Goal: Information Seeking & Learning: Learn about a topic

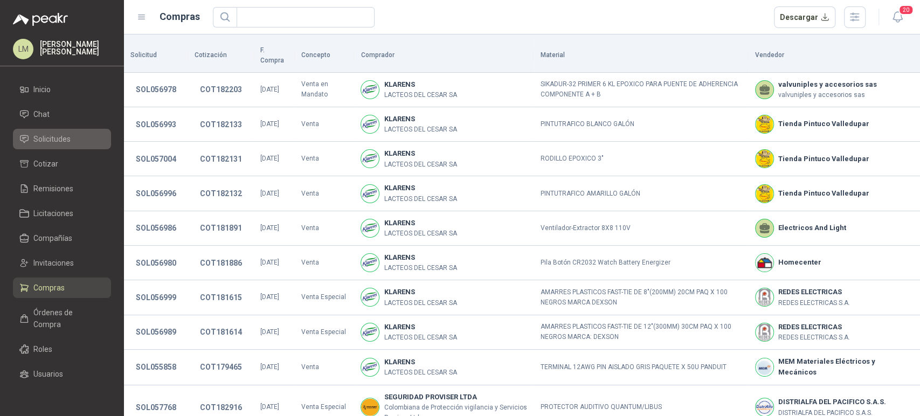
click at [47, 142] on span "Solicitudes" at bounding box center [51, 139] width 37 height 12
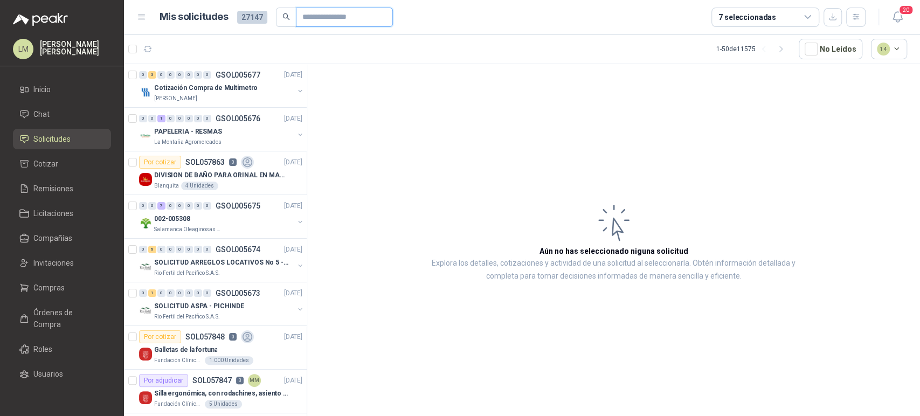
click at [336, 17] on input "text" at bounding box center [339, 17] width 75 height 18
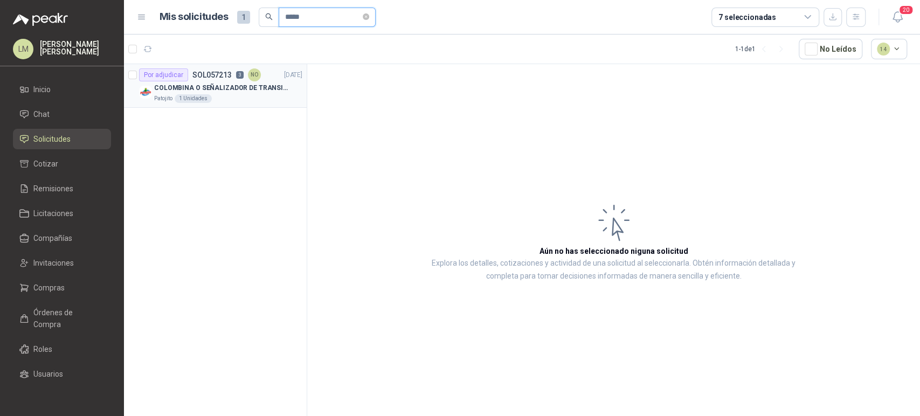
type input "*****"
click at [223, 80] on div "Por adjudicar SOL057213 3 NO" at bounding box center [200, 74] width 122 height 13
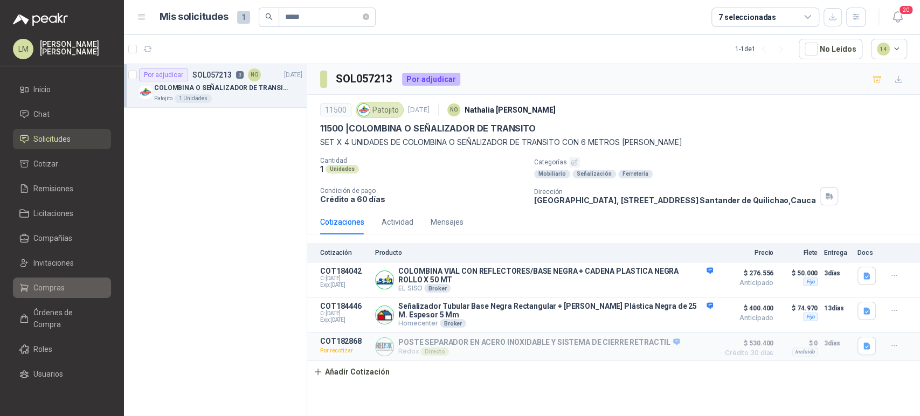
click at [50, 290] on span "Compras" at bounding box center [48, 288] width 31 height 12
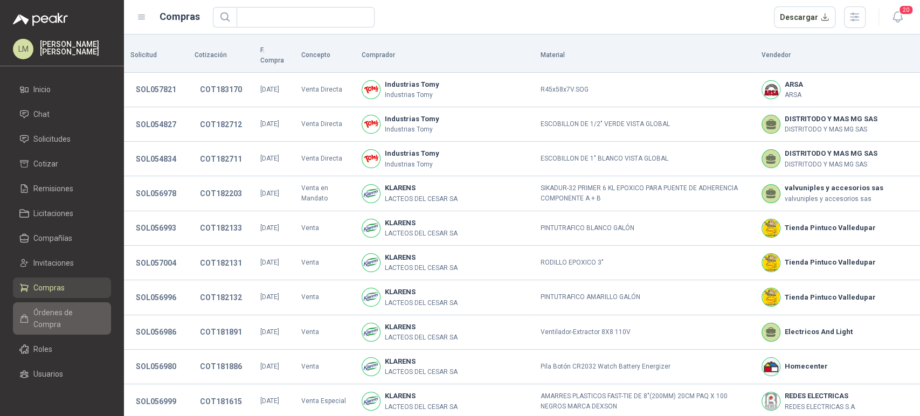
click at [56, 319] on span "Órdenes de Compra" at bounding box center [66, 319] width 67 height 24
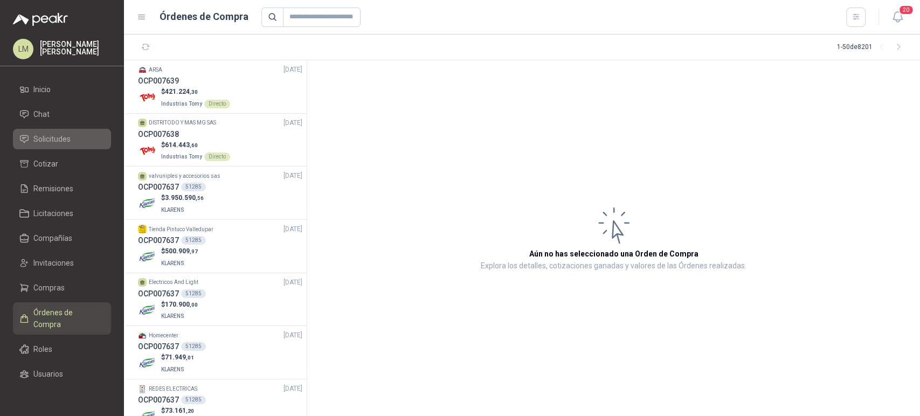
click at [43, 142] on span "Solicitudes" at bounding box center [51, 139] width 37 height 12
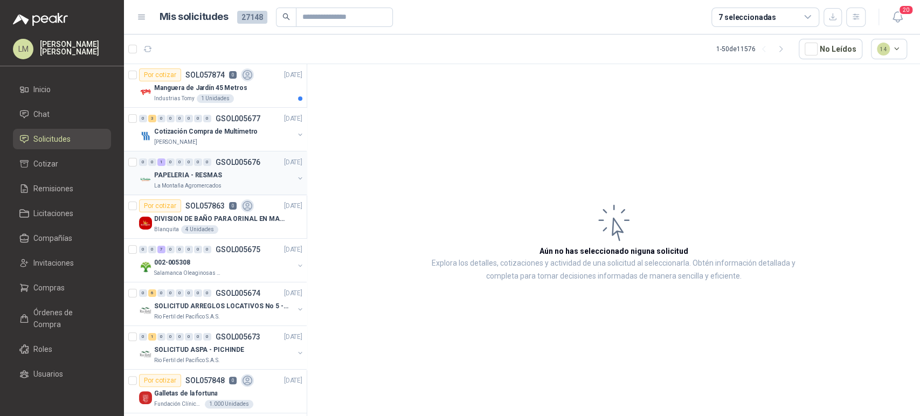
click at [296, 180] on button "button" at bounding box center [300, 178] width 9 height 9
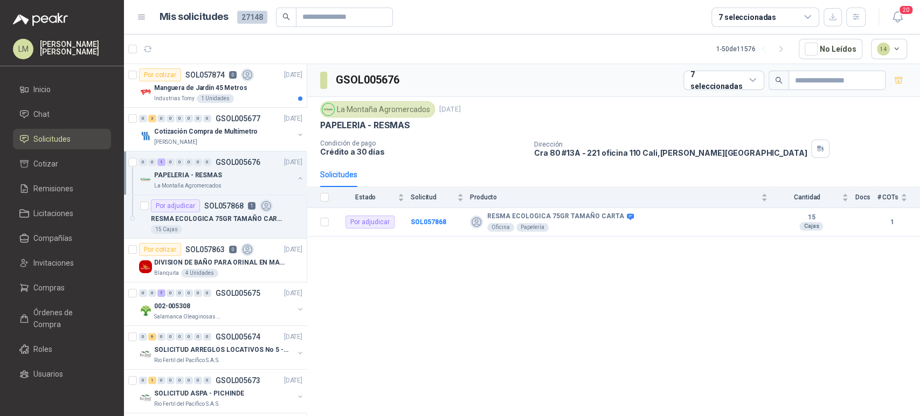
click at [296, 180] on button "button" at bounding box center [300, 178] width 9 height 9
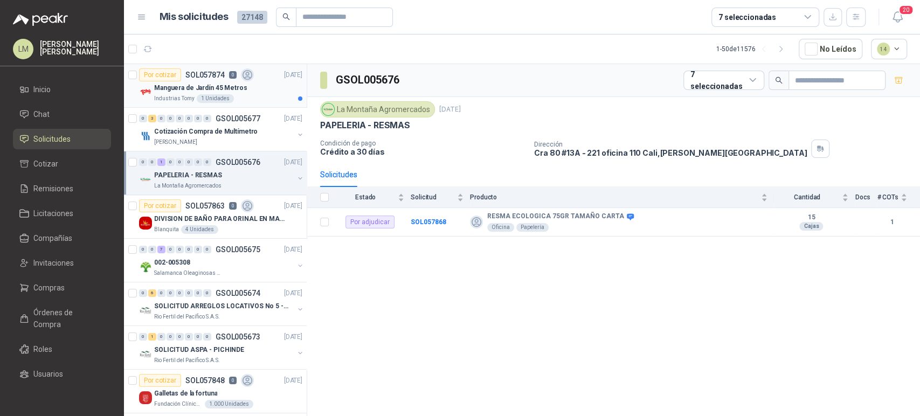
click at [222, 95] on div "1 Unidades" at bounding box center [215, 98] width 37 height 9
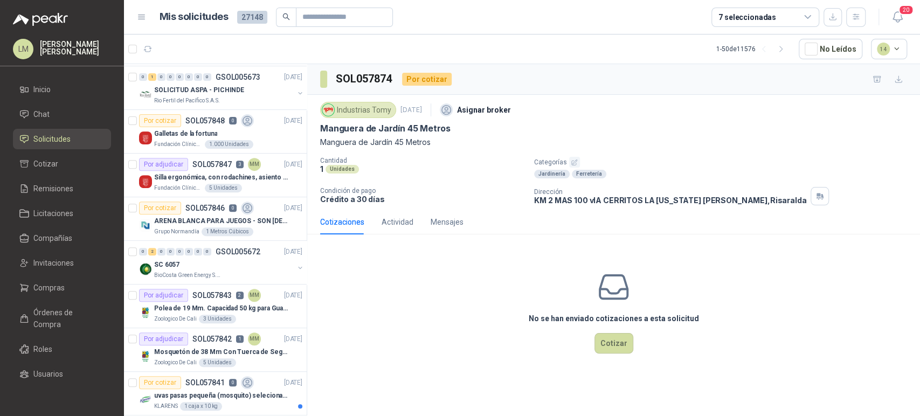
scroll to position [263, 0]
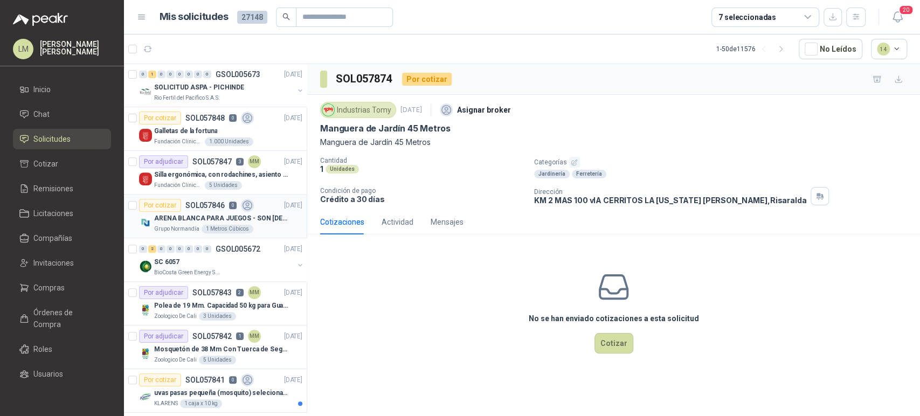
click at [202, 225] on div "1 Metros Cúbicos" at bounding box center [228, 229] width 52 height 9
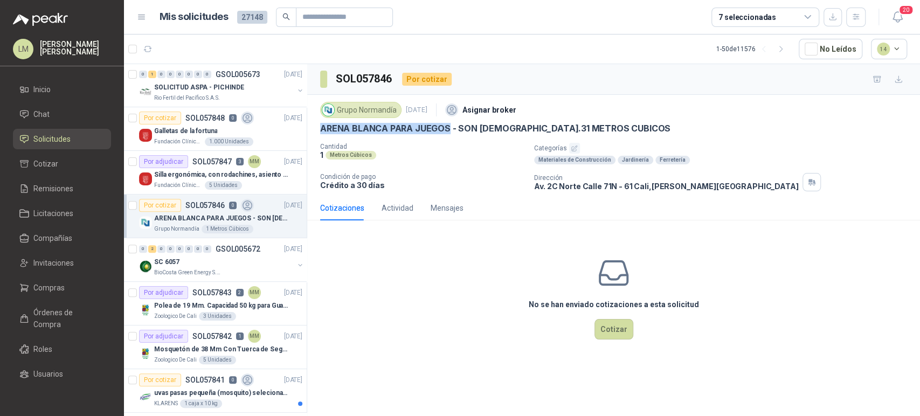
drag, startPoint x: 319, startPoint y: 128, endPoint x: 449, endPoint y: 127, distance: 129.9
click at [449, 127] on div "Grupo Normandía 26 sept, 2025 Asignar broker ARENA BLANCA PARA JUEGOS - SON 1.3…" at bounding box center [613, 145] width 613 height 101
copy p "ARENA BLANCA PARA JUEGOS"
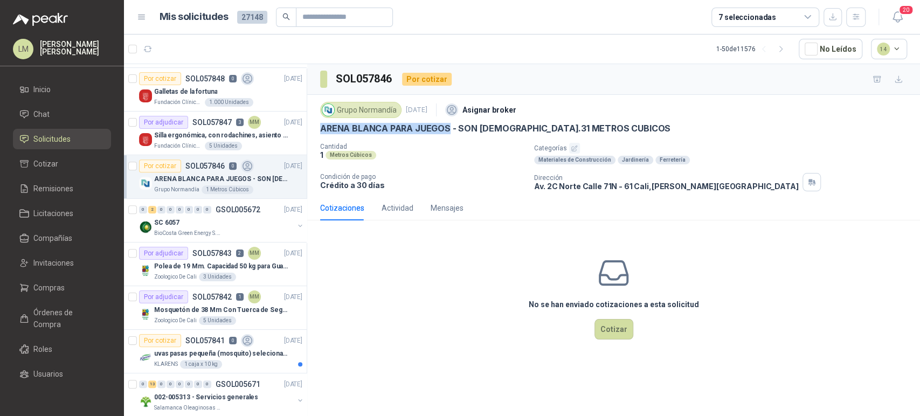
scroll to position [304, 0]
click at [205, 228] on p "BioCosta Green Energy S.A.S" at bounding box center [188, 232] width 68 height 9
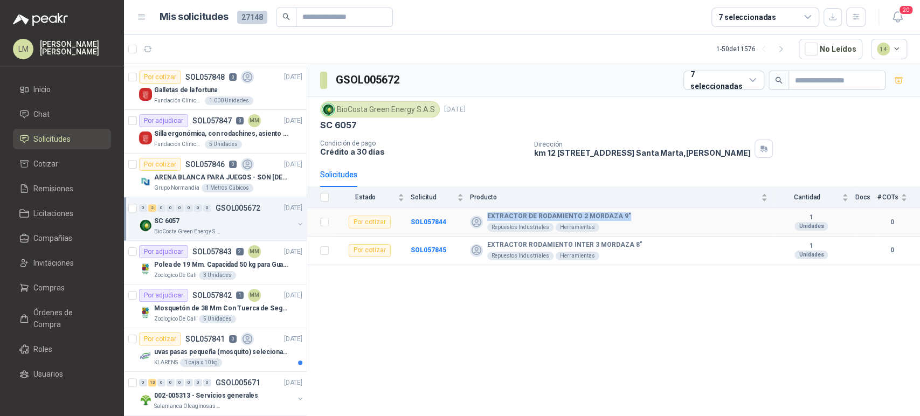
drag, startPoint x: 487, startPoint y: 216, endPoint x: 623, endPoint y: 213, distance: 135.3
click at [623, 213] on div "EXTRACTOR DE RODAMIENTO 2 MORDAZA 9" Repuestos Industriales Herramientas" at bounding box center [619, 221] width 298 height 19
copy b "EXTRACTOR DE RODAMIENTO 2 MORDAZA 9""
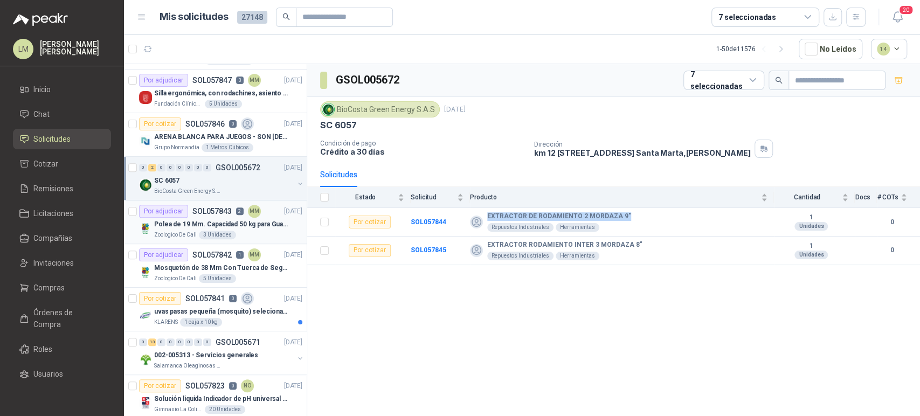
click at [231, 219] on p "Polea de 19 Mm. Capacidad 50 kg para Guaya. Cable O [GEOGRAPHIC_DATA]" at bounding box center [221, 224] width 134 height 10
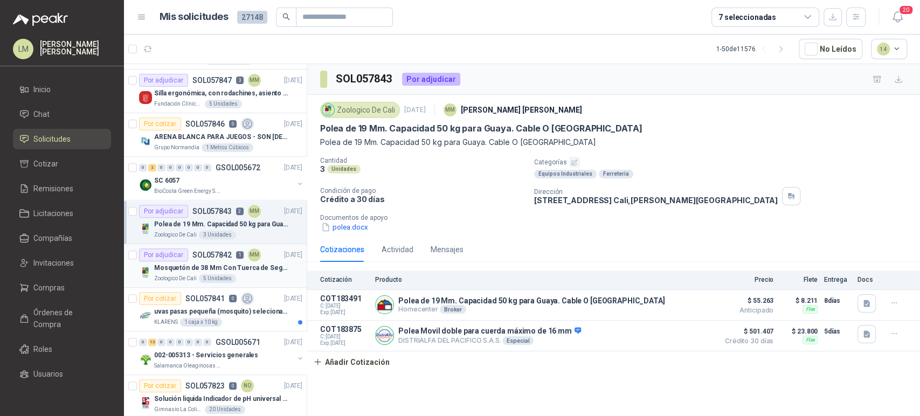
click at [218, 264] on p "Mosquetón de 38 Mm Con Tuerca de Seguridad. Carga 100 kg" at bounding box center [221, 268] width 134 height 10
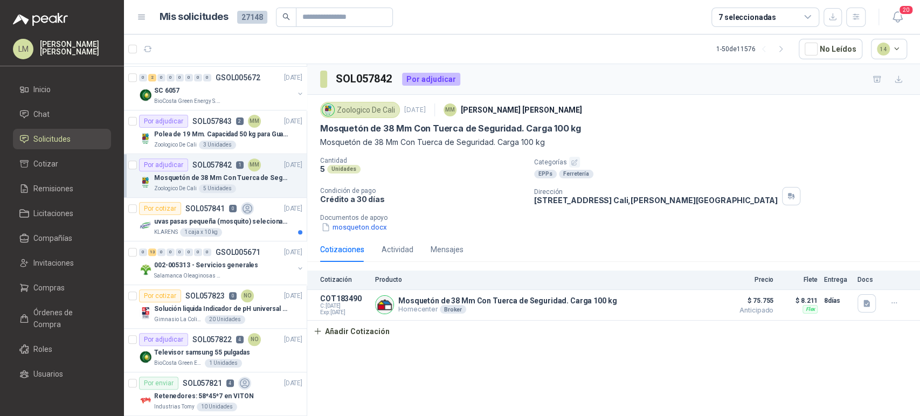
scroll to position [436, 0]
click at [208, 265] on p "002-005313 - Servicios generales" at bounding box center [206, 264] width 104 height 10
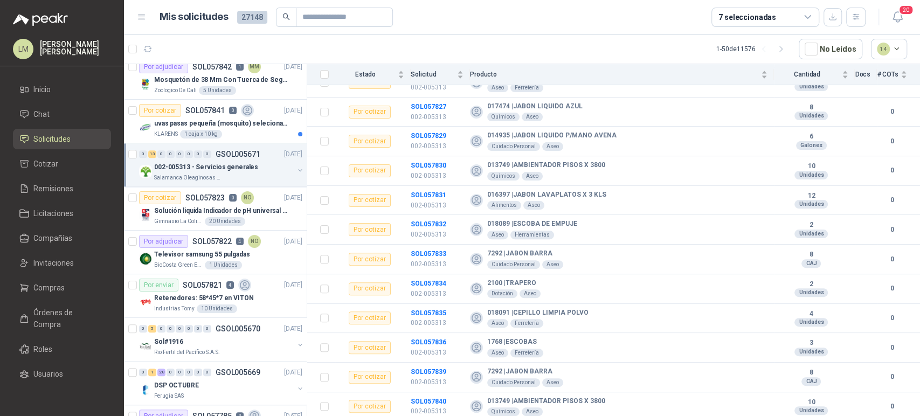
scroll to position [534, 0]
click at [198, 239] on p "SOL057822" at bounding box center [211, 240] width 39 height 8
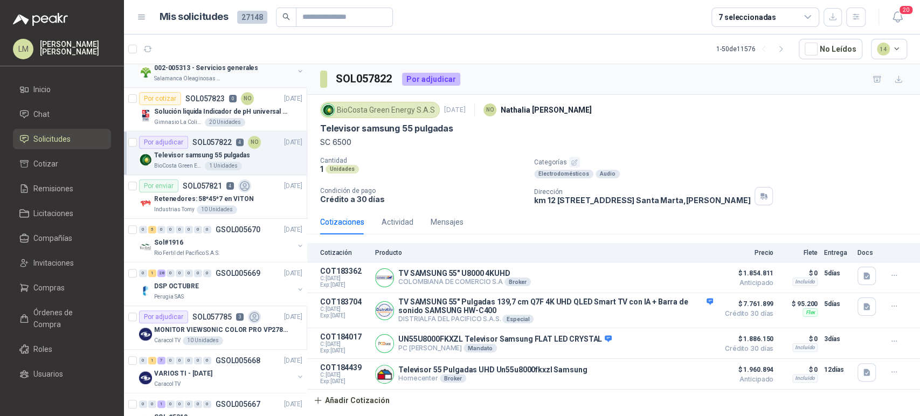
scroll to position [632, 0]
click at [212, 236] on div "Sol#1916" at bounding box center [224, 242] width 140 height 13
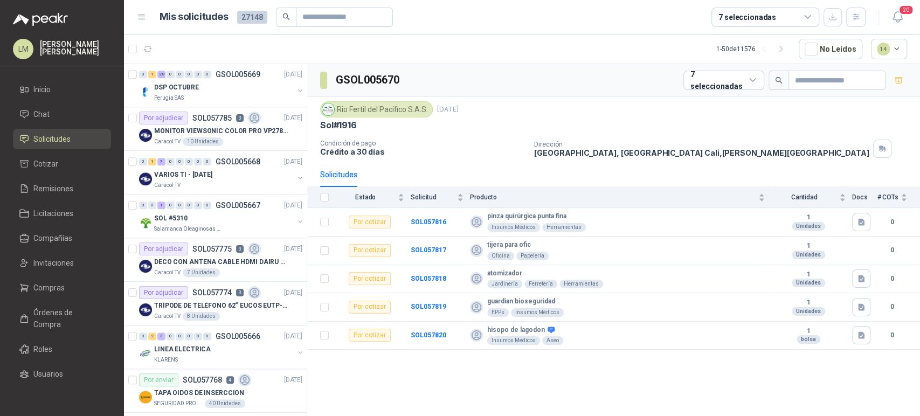
scroll to position [832, 0]
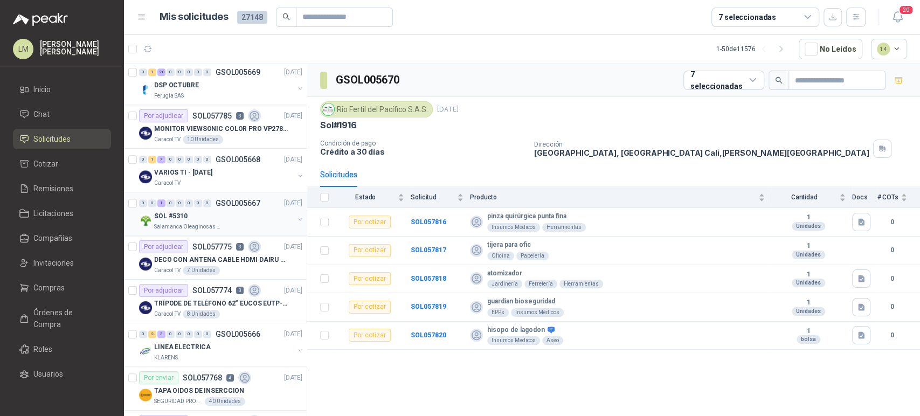
click at [225, 223] on div "Salamanca Oleaginosas SAS" at bounding box center [224, 227] width 140 height 9
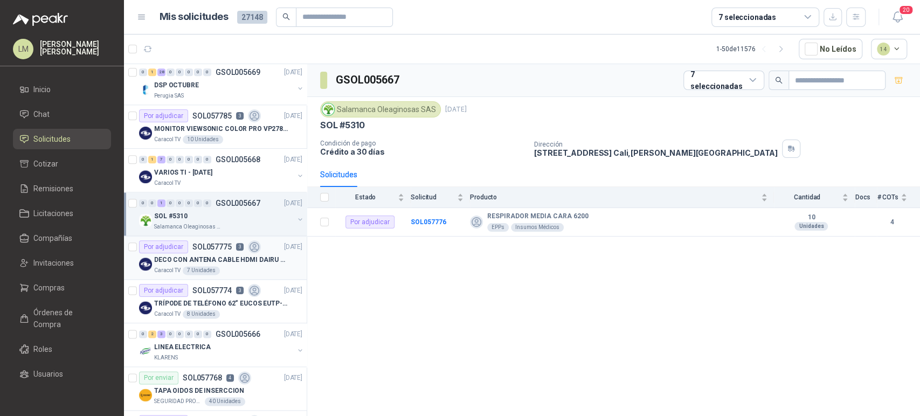
click at [228, 256] on p "DECO CON ANTENA CABLE HDMI DAIRU DR90014" at bounding box center [221, 260] width 134 height 10
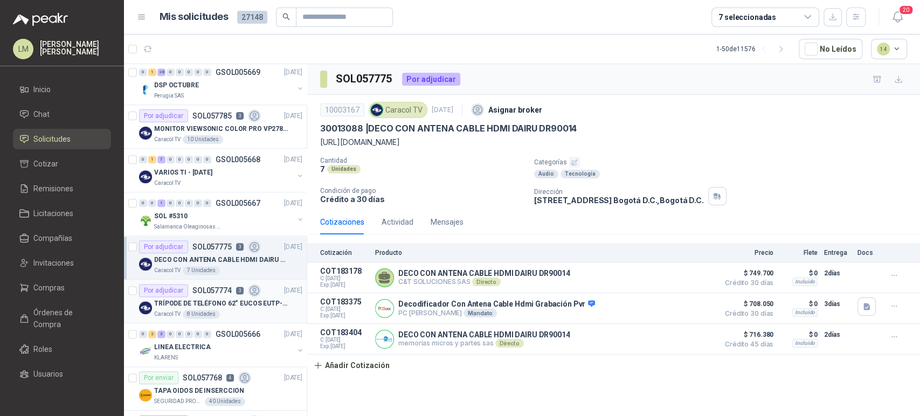
click at [222, 297] on div "TRÍPODE DE TELÉFONO 62“ EUCOS EUTP-010" at bounding box center [228, 303] width 148 height 13
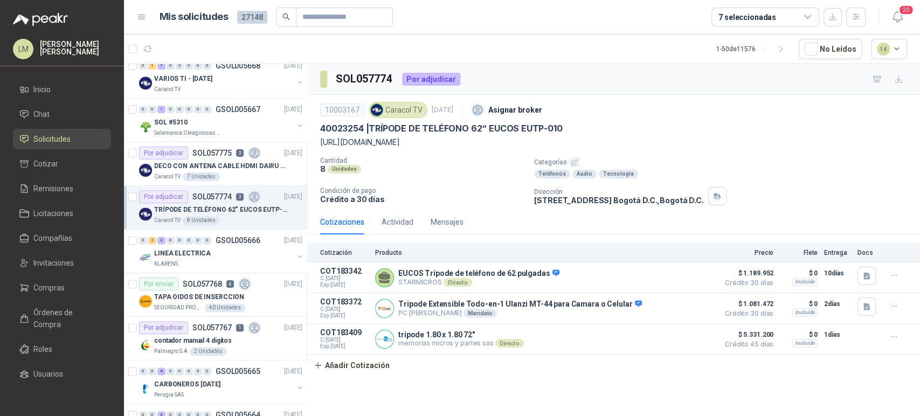
scroll to position [959, 0]
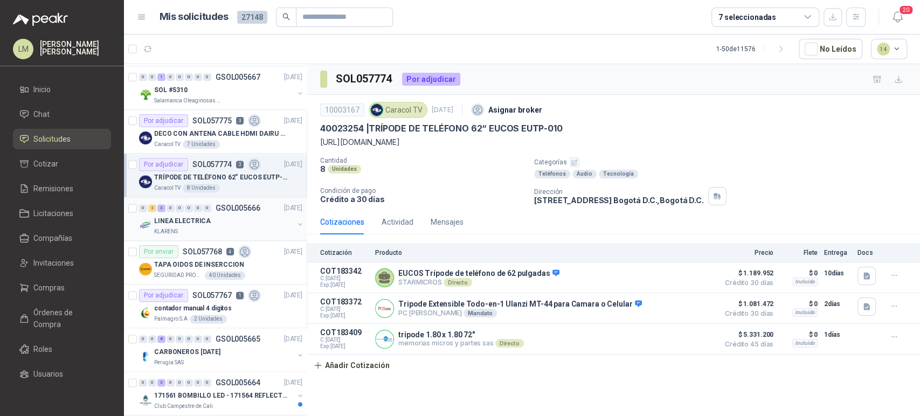
click at [224, 217] on div "LINEA ELECTRICA" at bounding box center [224, 221] width 140 height 13
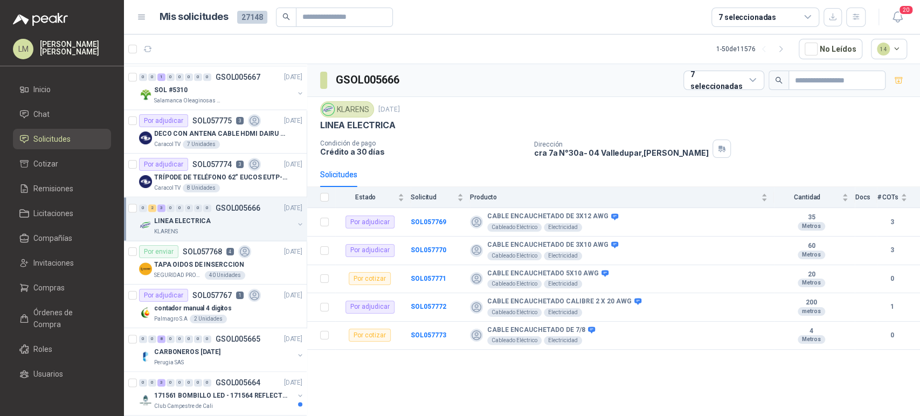
click at [296, 220] on button "button" at bounding box center [300, 224] width 9 height 9
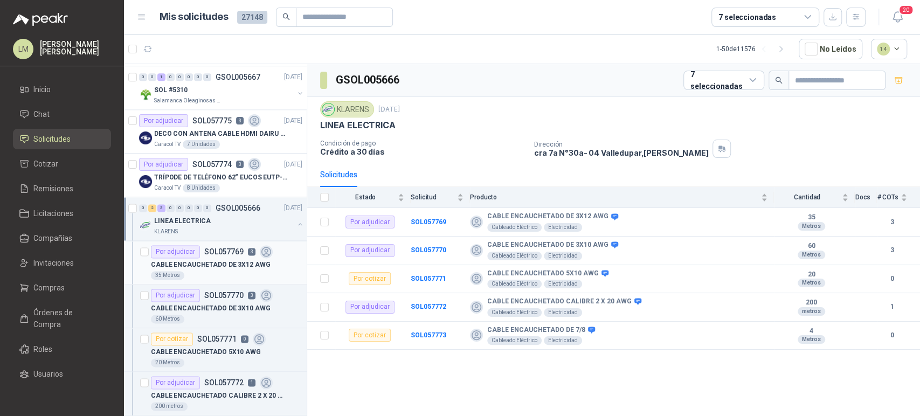
click at [210, 260] on p "CABLE ENCAUCHETADO DE 3X12 AWG" at bounding box center [210, 265] width 119 height 10
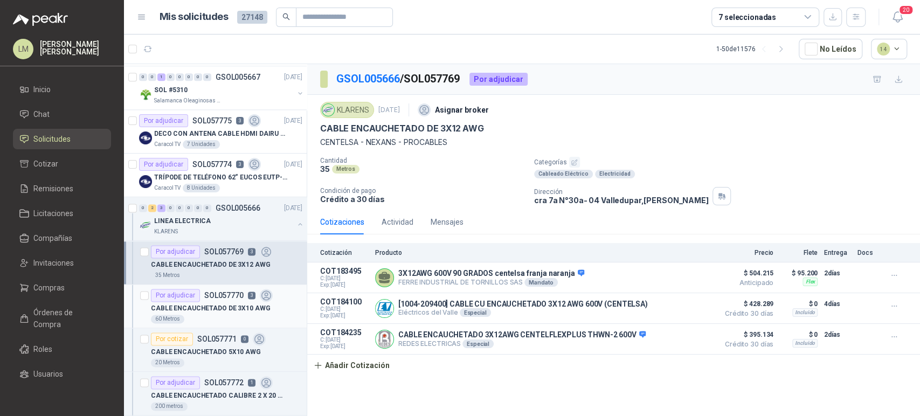
click at [205, 295] on p "SOL057770" at bounding box center [223, 296] width 39 height 8
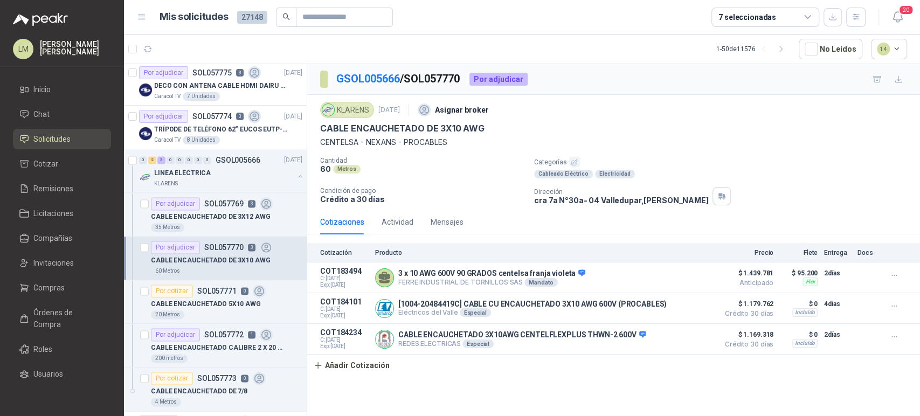
scroll to position [1022, 0]
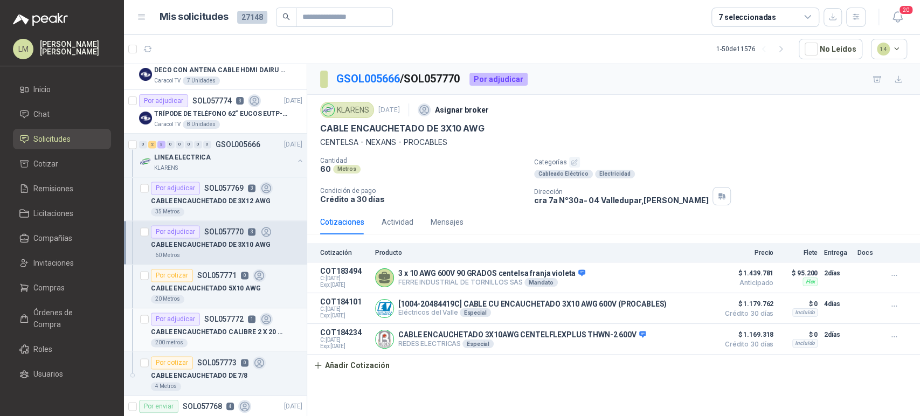
click at [211, 327] on p "CABLE ENCAUCHETADO CALIBRE 2 X 20 AWG" at bounding box center [218, 332] width 134 height 10
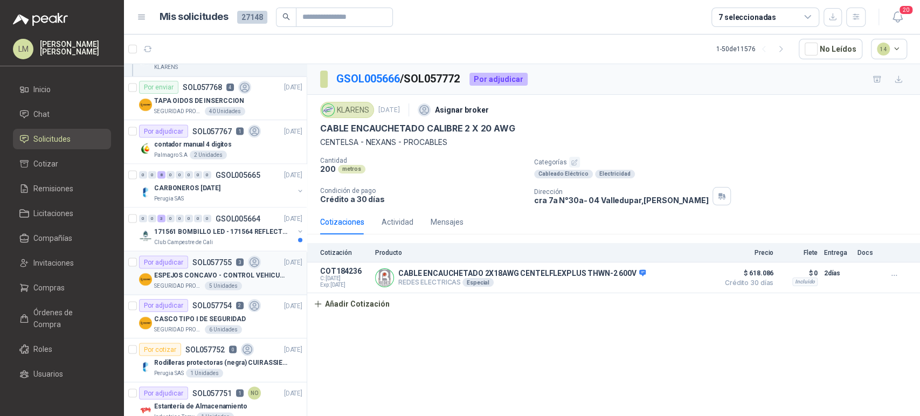
scroll to position [1344, 1]
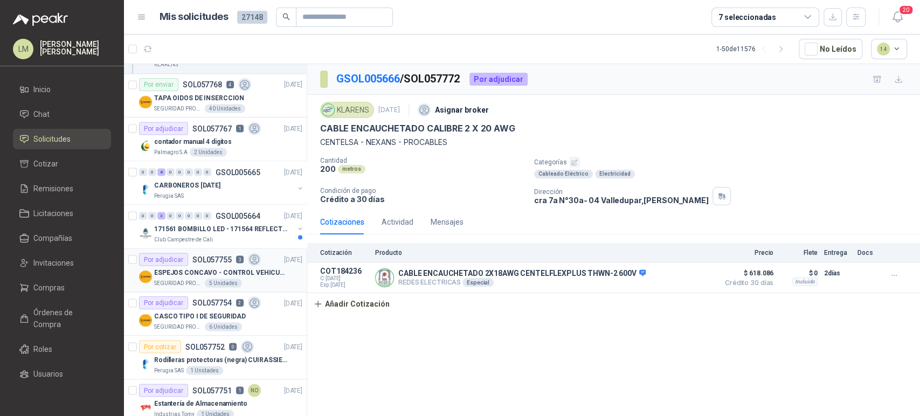
click at [226, 267] on p "ESPEJOS CONCAVO - CONTROL VEHICULAR" at bounding box center [221, 272] width 134 height 10
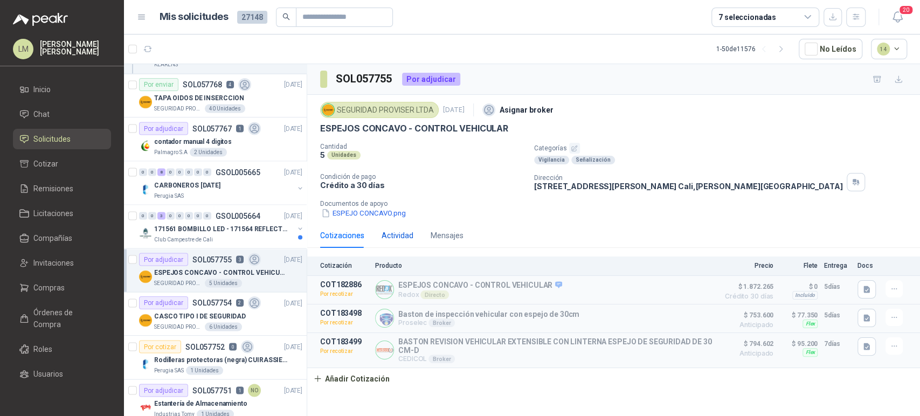
click at [404, 233] on div "Actividad" at bounding box center [398, 236] width 32 height 12
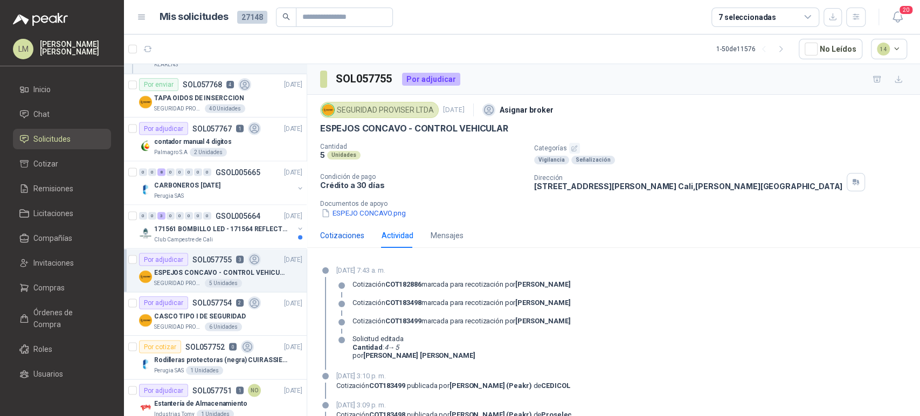
click at [334, 236] on div "Cotizaciones" at bounding box center [342, 236] width 44 height 12
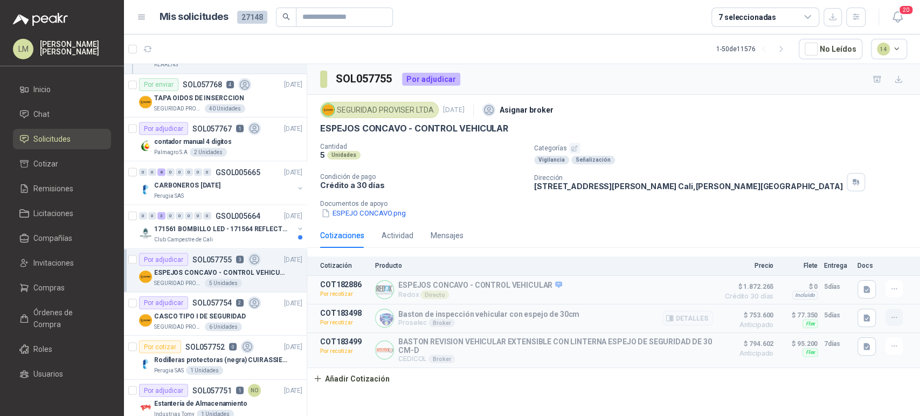
click at [892, 316] on icon "button" at bounding box center [894, 317] width 9 height 9
click at [861, 275] on button "Re-cotizar" at bounding box center [873, 274] width 86 height 17
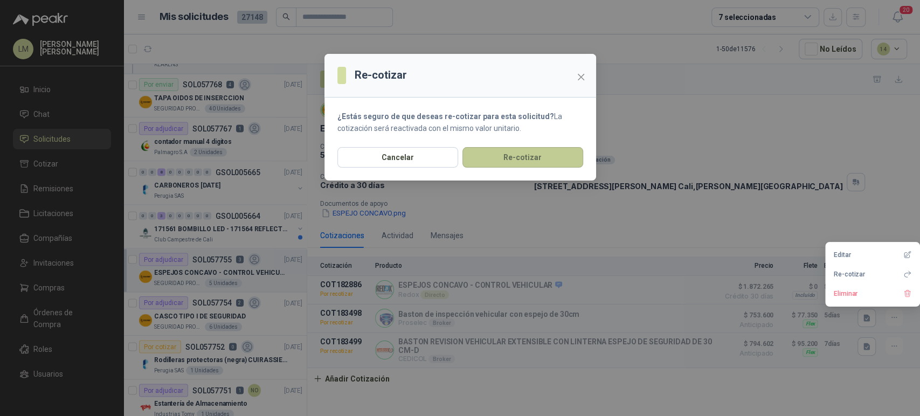
click at [536, 162] on button "Re-cotizar" at bounding box center [523, 157] width 121 height 20
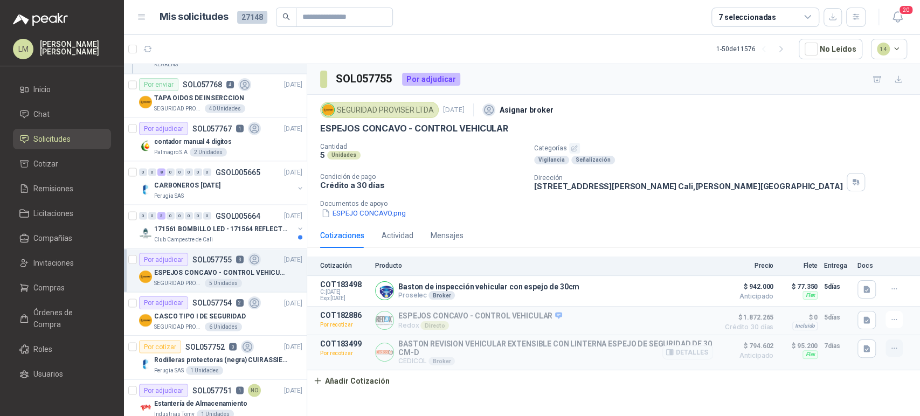
click at [895, 353] on button "button" at bounding box center [894, 348] width 17 height 17
click at [848, 305] on button "Re-cotizar" at bounding box center [873, 305] width 86 height 17
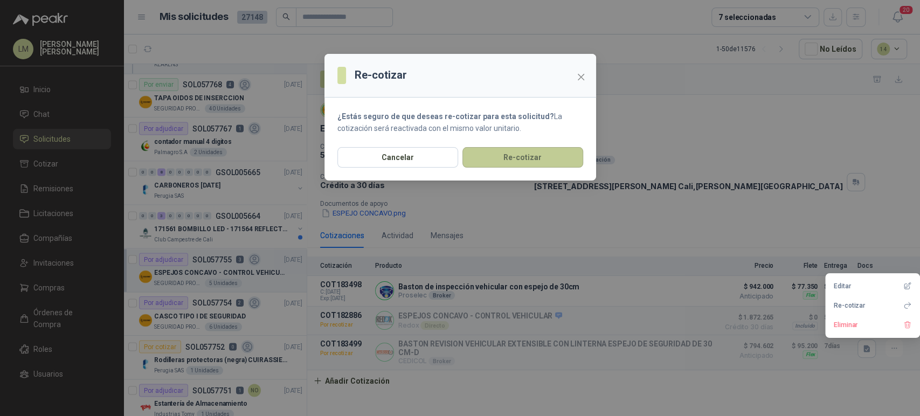
click at [492, 154] on button "Re-cotizar" at bounding box center [523, 157] width 121 height 20
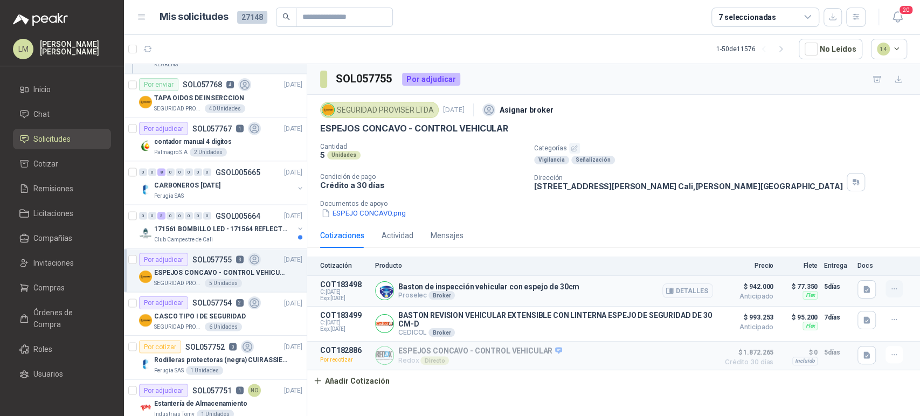
click at [898, 292] on icon "button" at bounding box center [894, 289] width 9 height 9
click at [841, 244] on button "Editar" at bounding box center [873, 245] width 86 height 17
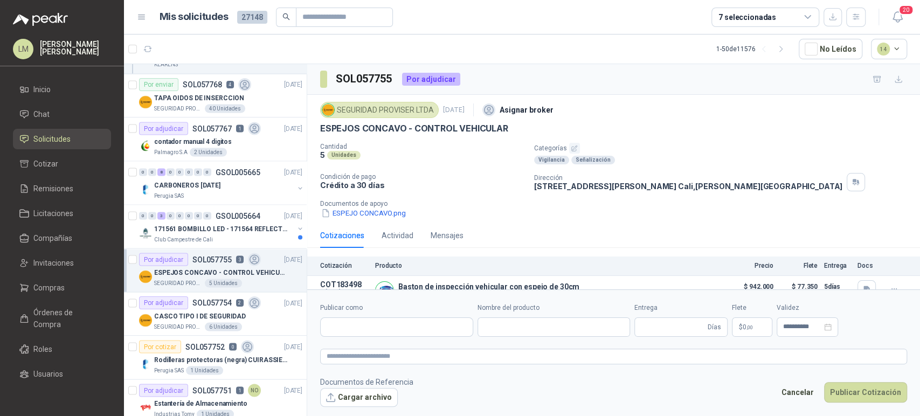
type input "**********"
type input "*"
type input "**********"
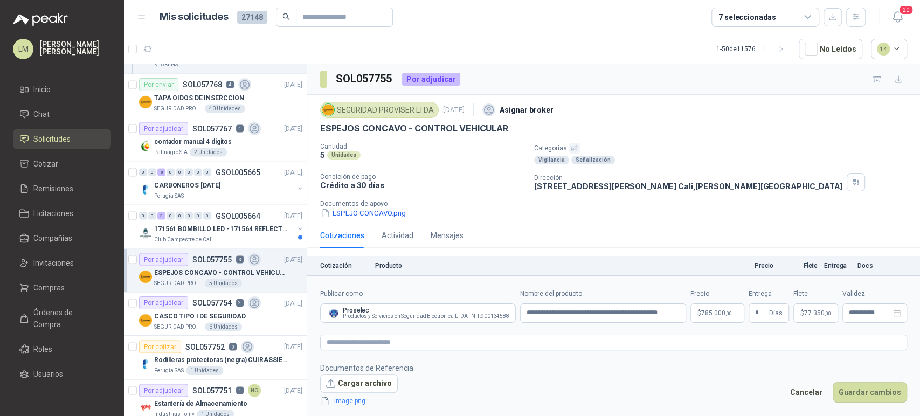
click at [807, 313] on span "77.350 ,00" at bounding box center [817, 313] width 27 height 6
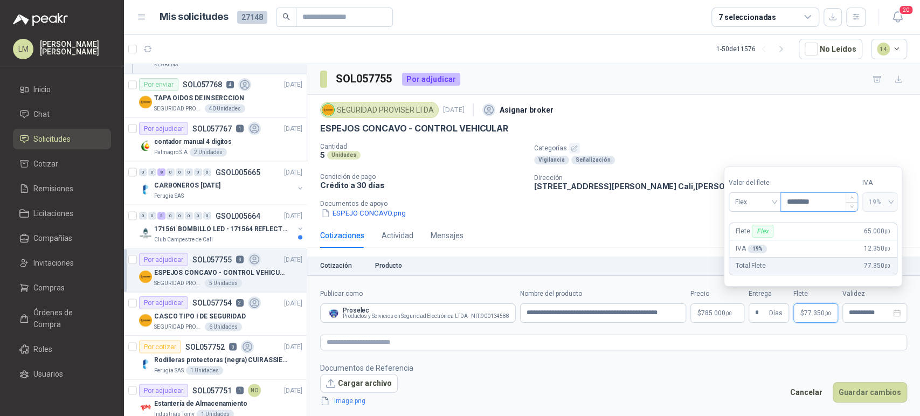
drag, startPoint x: 796, startPoint y: 202, endPoint x: 802, endPoint y: 202, distance: 6.5
click at [802, 202] on input "********" at bounding box center [819, 202] width 77 height 18
type input "********"
click at [861, 391] on button "Guardar cambios" at bounding box center [870, 392] width 74 height 20
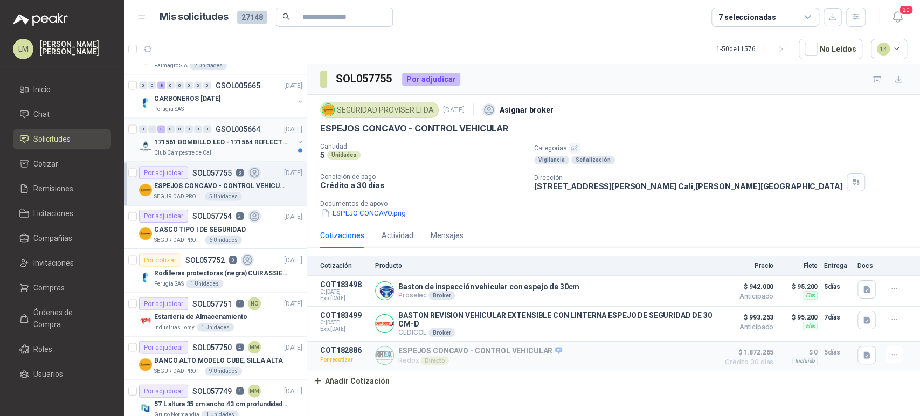
scroll to position [1497, 0]
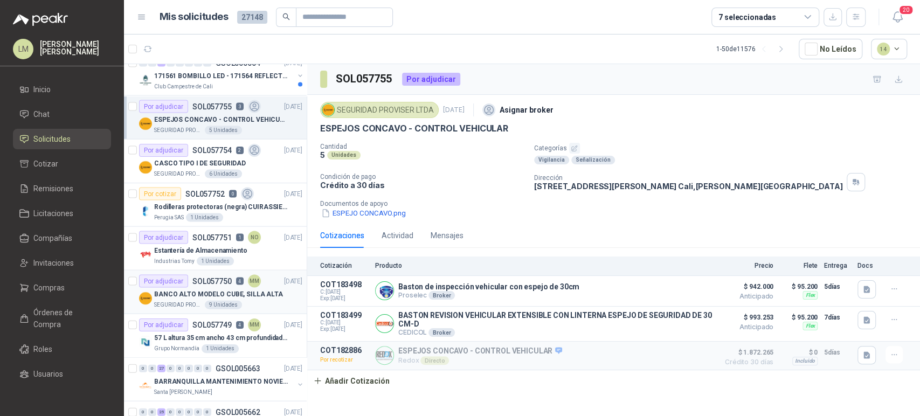
click at [195, 284] on div "Por adjudicar SOL057750 4 MM" at bounding box center [200, 281] width 122 height 13
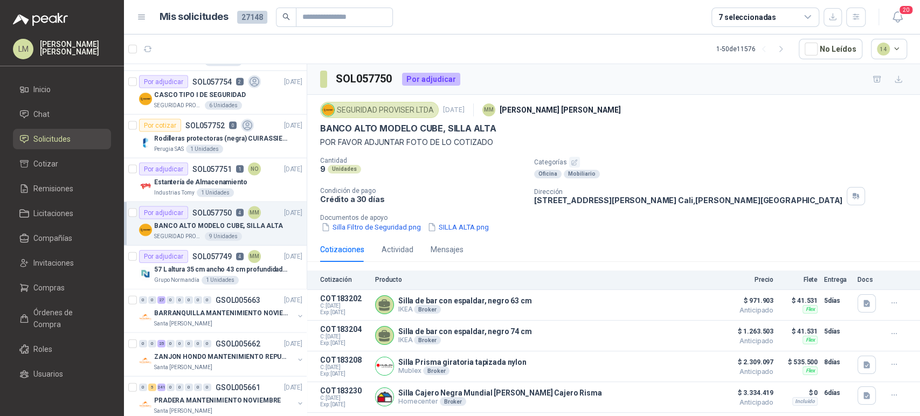
scroll to position [1572, 1]
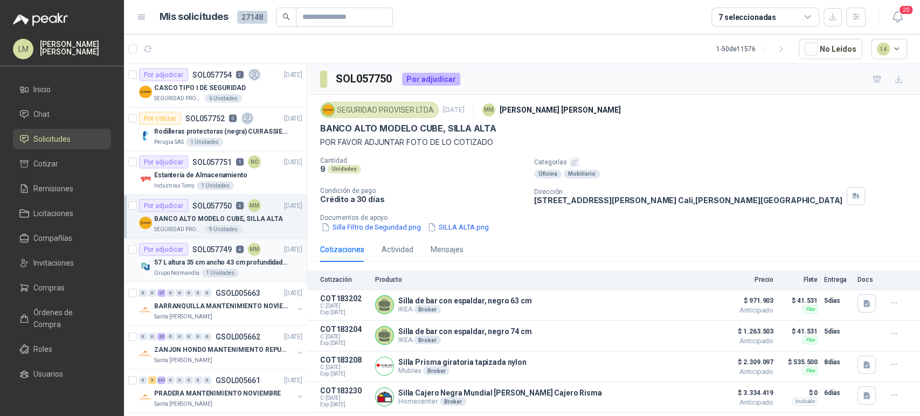
click at [216, 262] on p "57 L altura 35 cm ancho 43 cm profundidad 39 cm" at bounding box center [221, 263] width 134 height 10
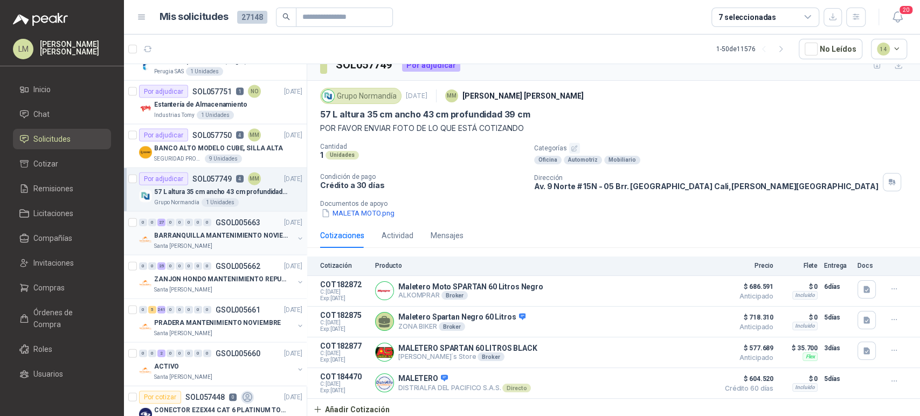
scroll to position [1652, 1]
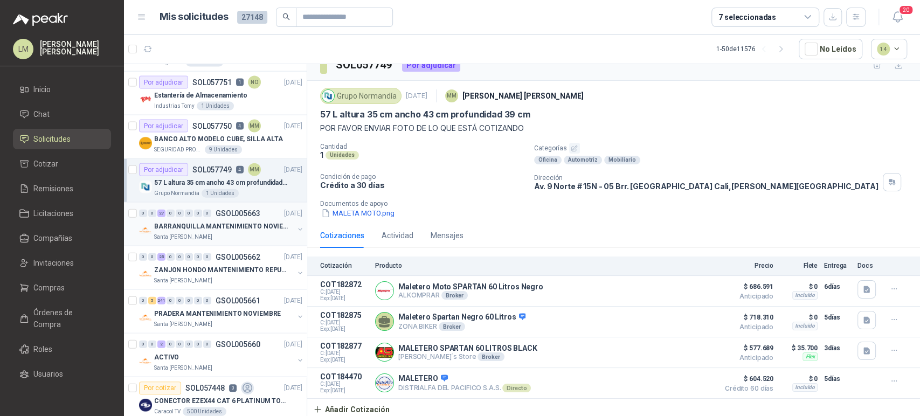
click at [228, 220] on div "BARRANQUILLA MANTENIMIENTO NOVIEMBRE" at bounding box center [224, 226] width 140 height 13
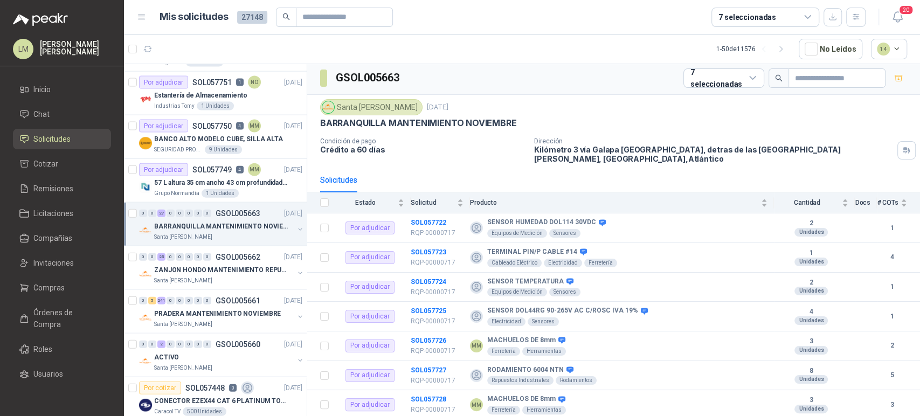
scroll to position [1, 0]
click at [429, 282] on b "SOL057724" at bounding box center [429, 283] width 36 height 8
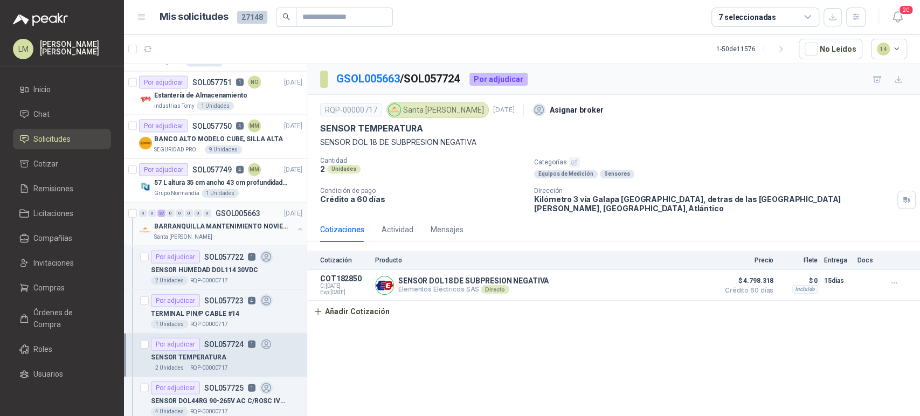
click at [296, 226] on button "button" at bounding box center [300, 229] width 9 height 9
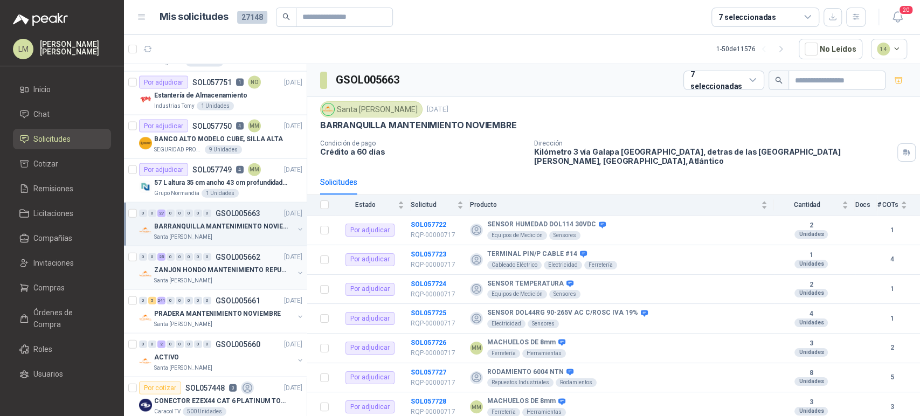
click at [207, 265] on p "ZANJON HONDO MANTENIMIENTO REPUESTOS" at bounding box center [221, 270] width 134 height 10
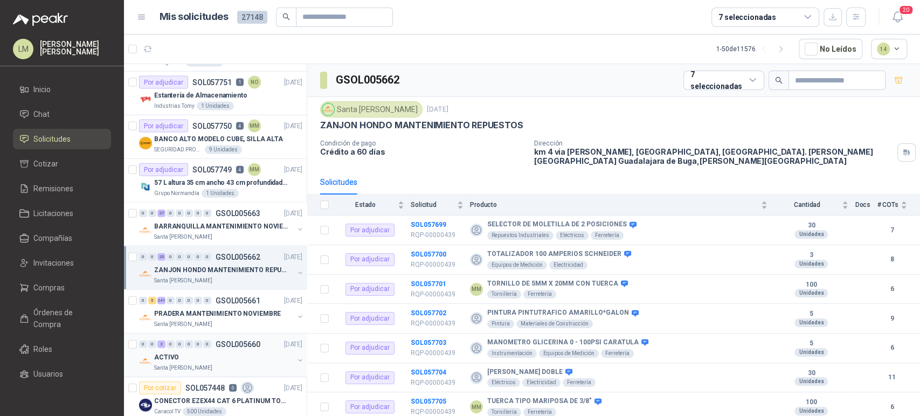
click at [296, 357] on button "button" at bounding box center [300, 360] width 9 height 9
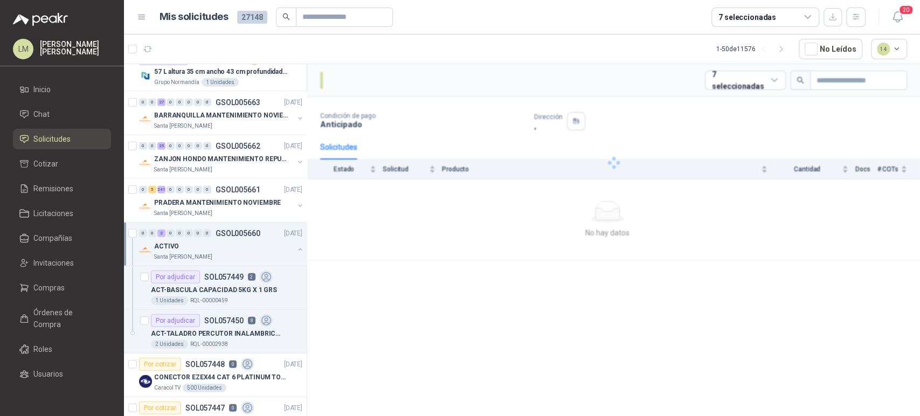
scroll to position [1766, 1]
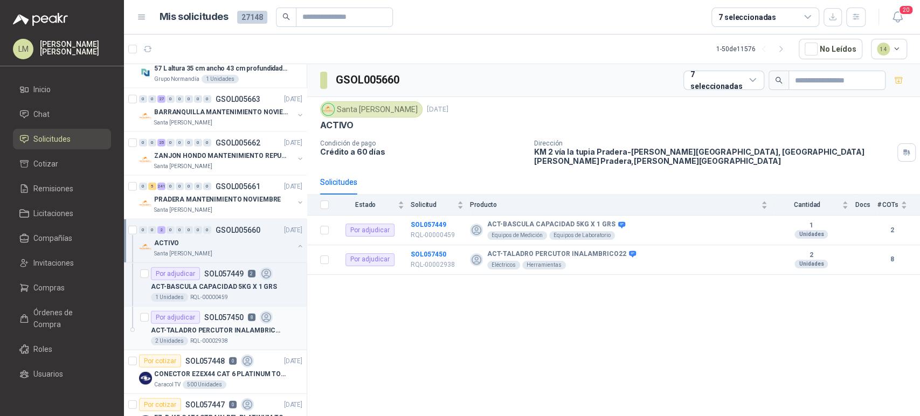
click at [233, 307] on article "Por adjudicar SOL057450 8 ACT-TALADRO PERCUTOR INALAMBRICO22 2 Unidades RQL-000…" at bounding box center [215, 329] width 183 height 44
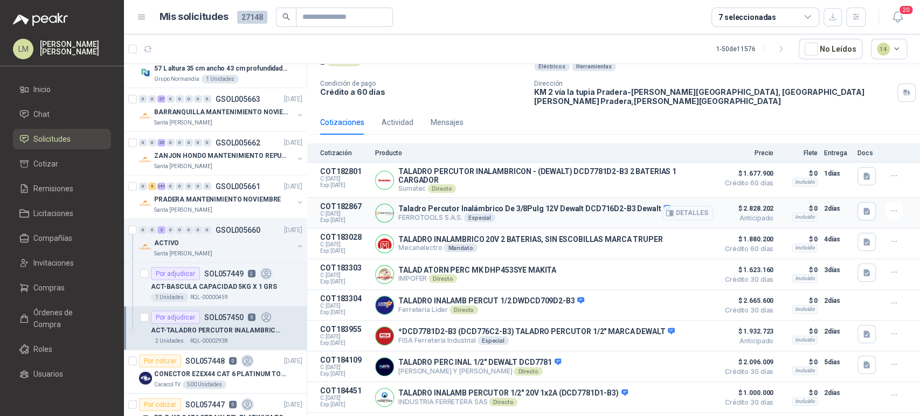
scroll to position [117, 0]
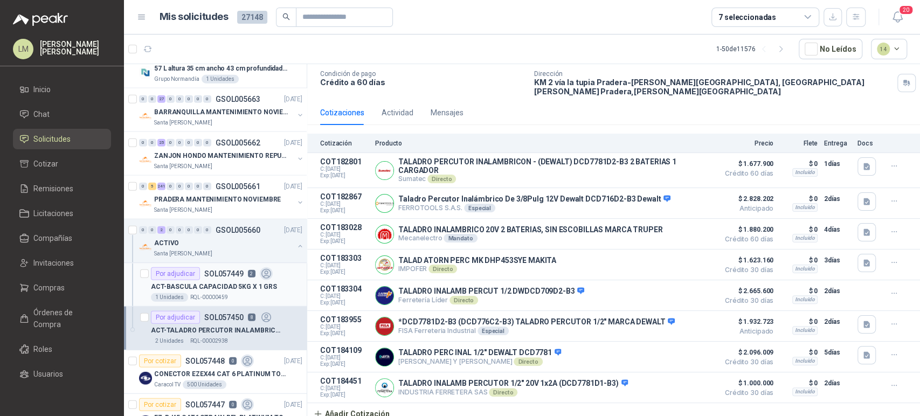
click at [217, 282] on p "ACT-BASCULA CAPACIDAD 5KG X 1 GRS" at bounding box center [214, 287] width 126 height 10
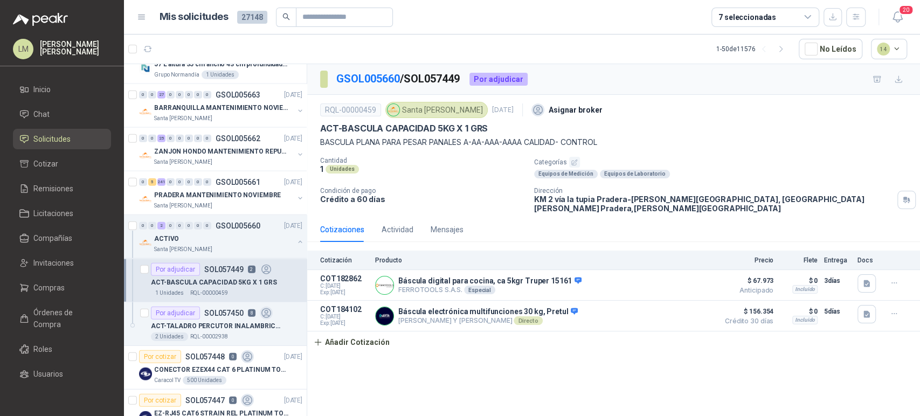
scroll to position [1771, 1]
click at [296, 239] on button "button" at bounding box center [300, 241] width 9 height 9
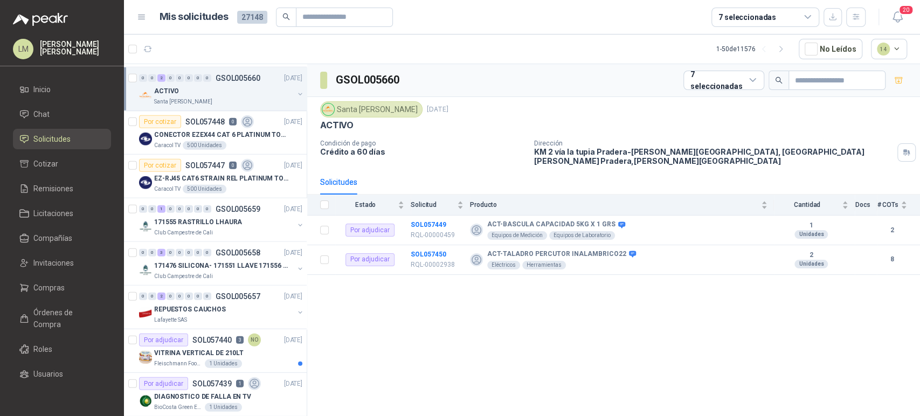
scroll to position [1919, 1]
click at [228, 122] on div "Por cotizar SOL057448 0" at bounding box center [196, 120] width 115 height 13
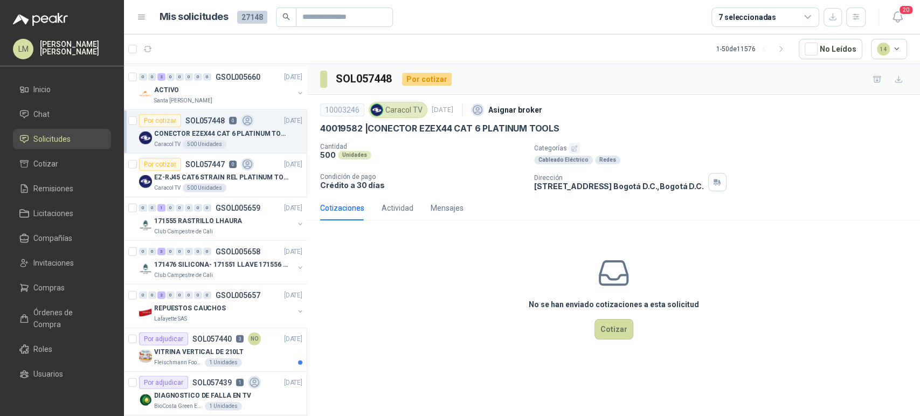
click at [577, 150] on button "button" at bounding box center [574, 148] width 11 height 11
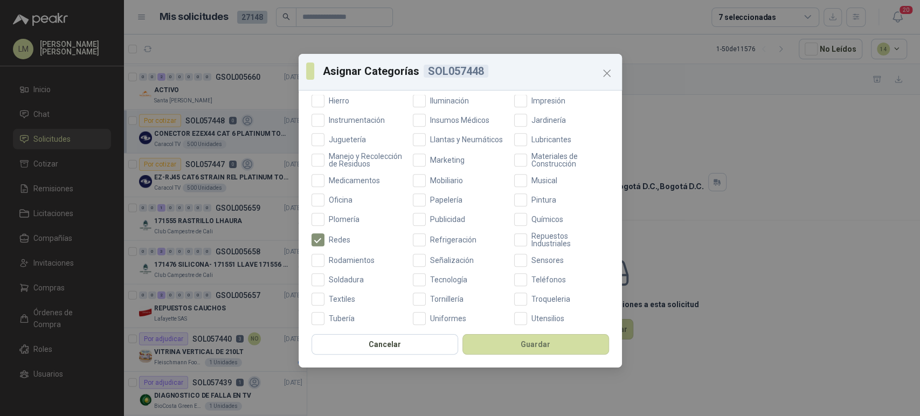
scroll to position [352, 0]
click at [432, 280] on label "Tecnología" at bounding box center [460, 277] width 95 height 13
click at [492, 344] on button "Guardar" at bounding box center [536, 344] width 147 height 20
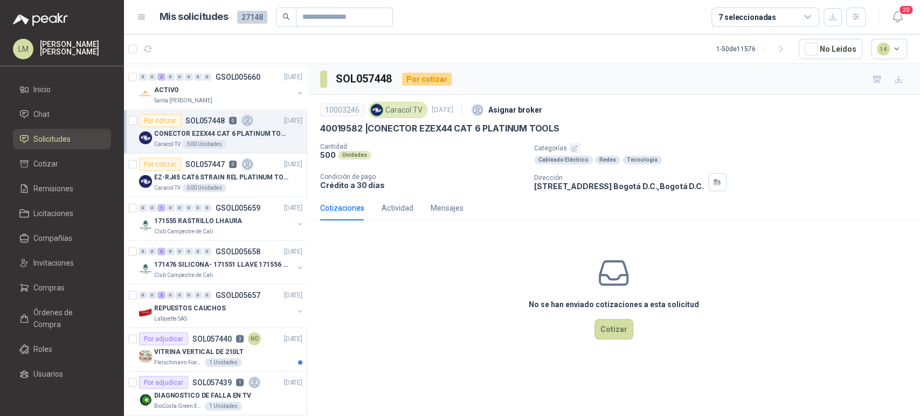
click at [225, 176] on p "EZ-RJ45 CAT6 STRAIN REL PLATINUM TOOLS" at bounding box center [221, 178] width 134 height 10
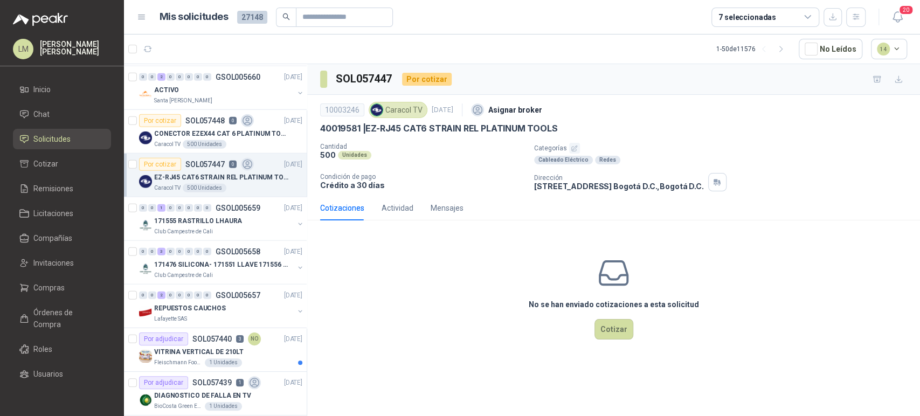
click at [577, 149] on button "button" at bounding box center [574, 148] width 11 height 11
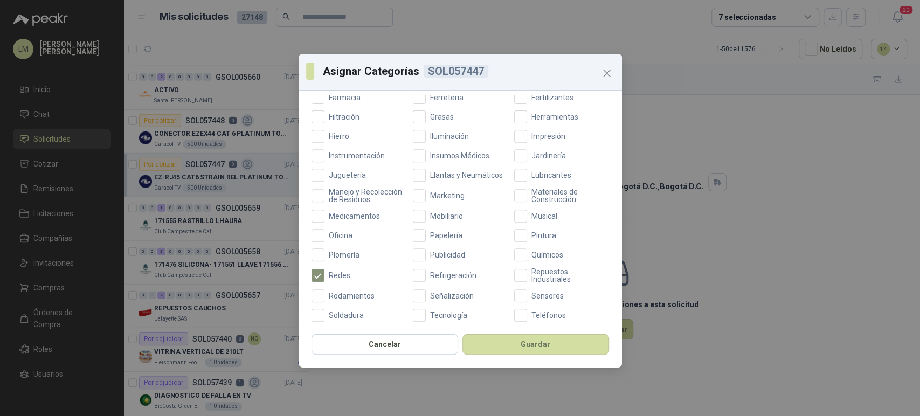
scroll to position [384, 0]
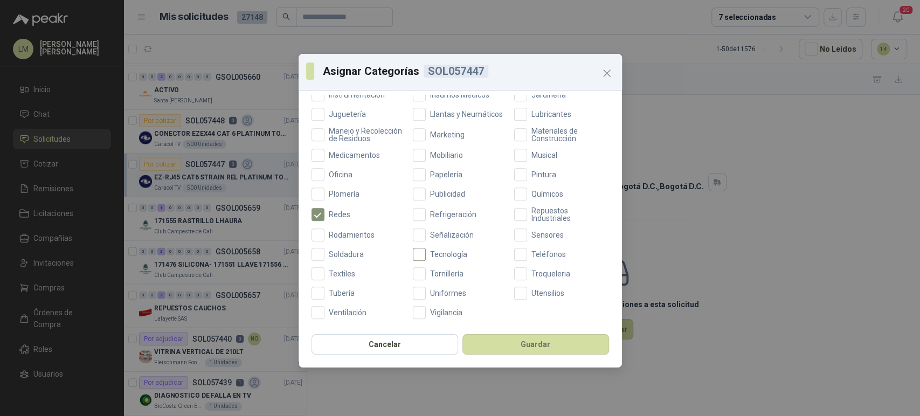
click at [440, 256] on span "Tecnología" at bounding box center [449, 255] width 46 height 8
click at [526, 349] on button "Guardar" at bounding box center [536, 344] width 147 height 20
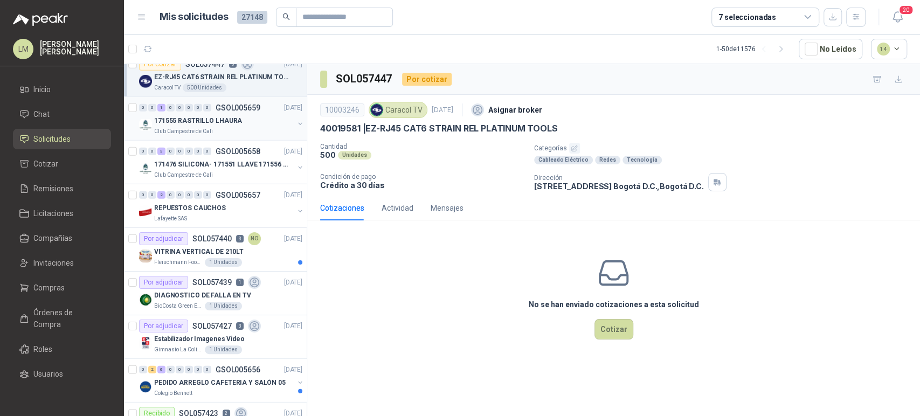
scroll to position [2044, 1]
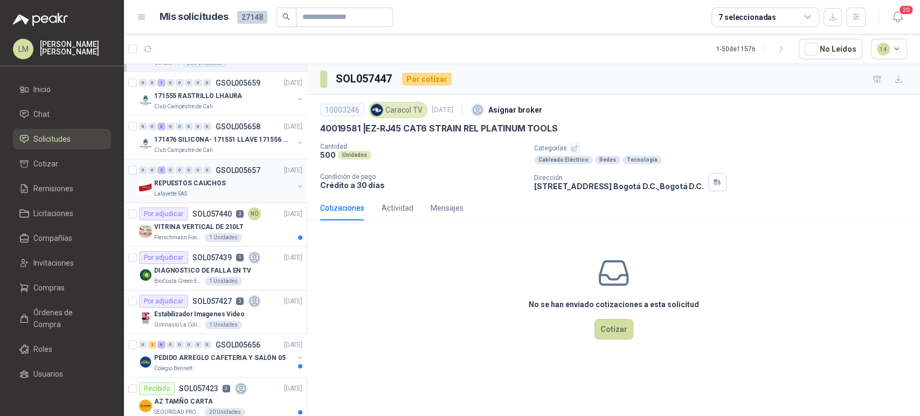
click at [225, 177] on div "REPUESTOS CAUCHOS" at bounding box center [224, 183] width 140 height 13
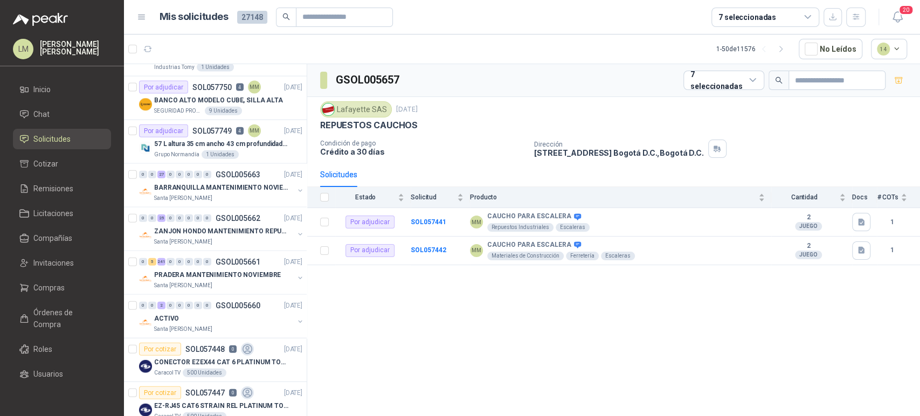
scroll to position [1599, 1]
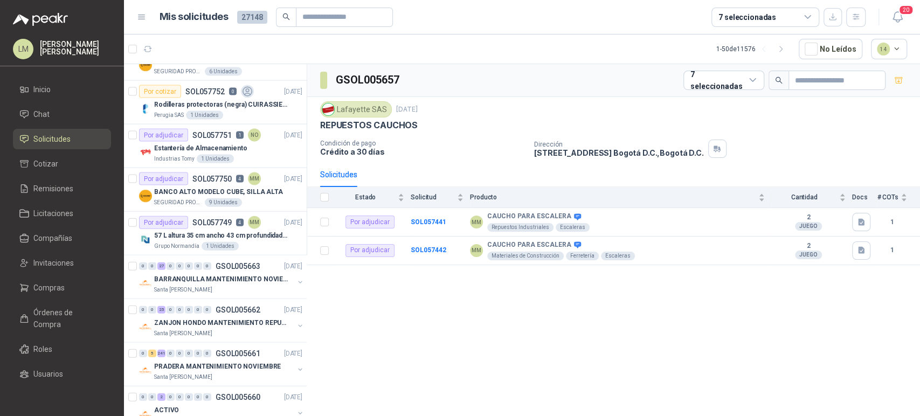
click at [726, 12] on div "7 seleccionadas" at bounding box center [748, 17] width 58 height 12
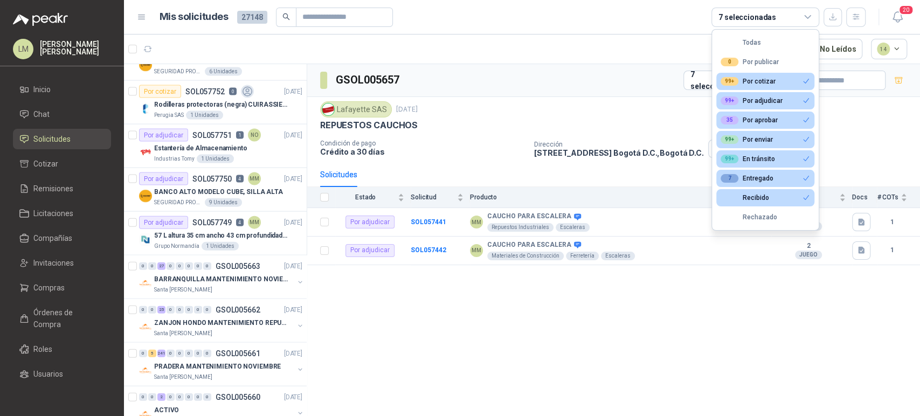
click at [726, 12] on div "7 seleccionadas" at bounding box center [748, 17] width 58 height 12
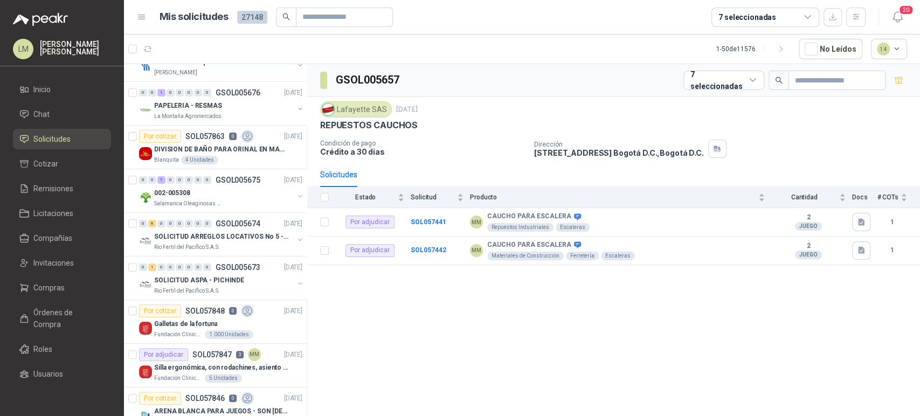
scroll to position [0, 1]
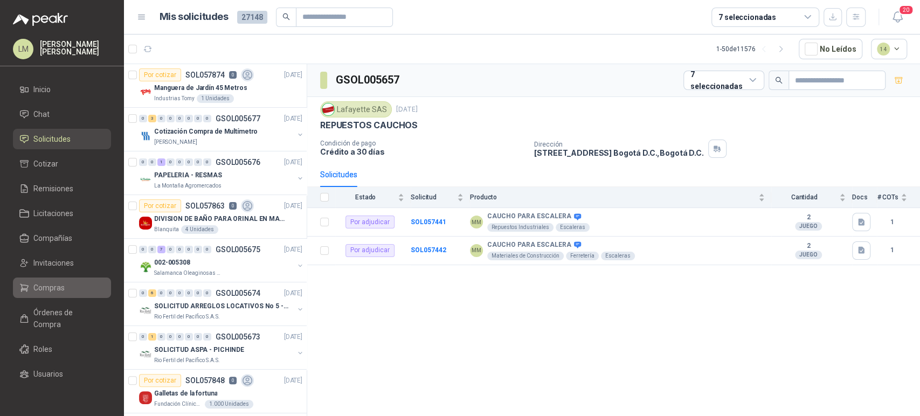
click at [52, 279] on link "Compras" at bounding box center [62, 288] width 98 height 20
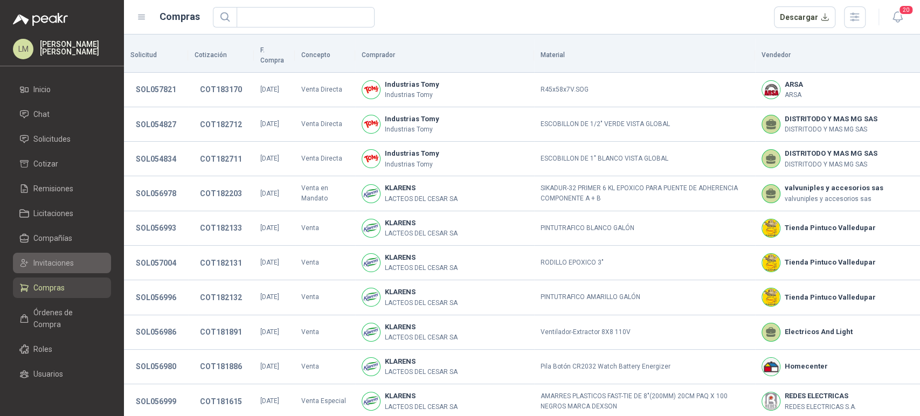
click at [55, 259] on span "Invitaciones" at bounding box center [53, 263] width 40 height 12
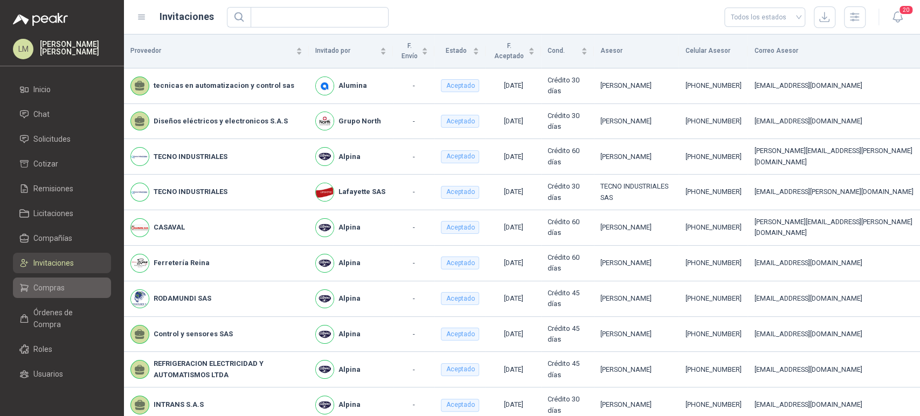
click at [54, 286] on span "Compras" at bounding box center [48, 288] width 31 height 12
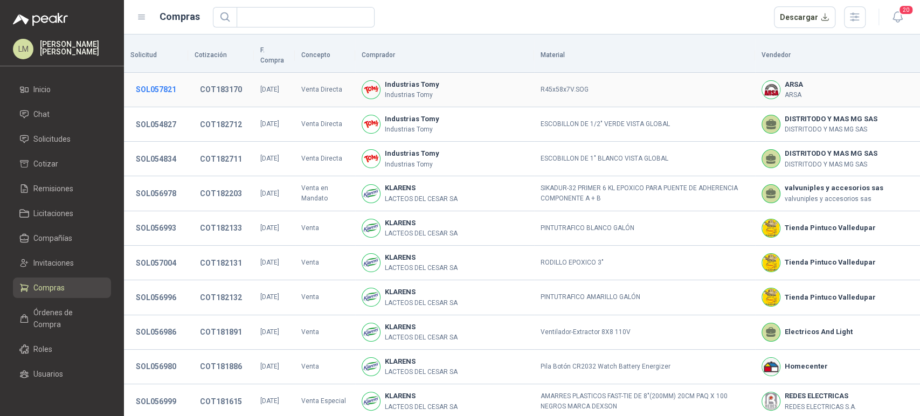
click at [173, 82] on button "SOL057821" at bounding box center [155, 89] width 51 height 19
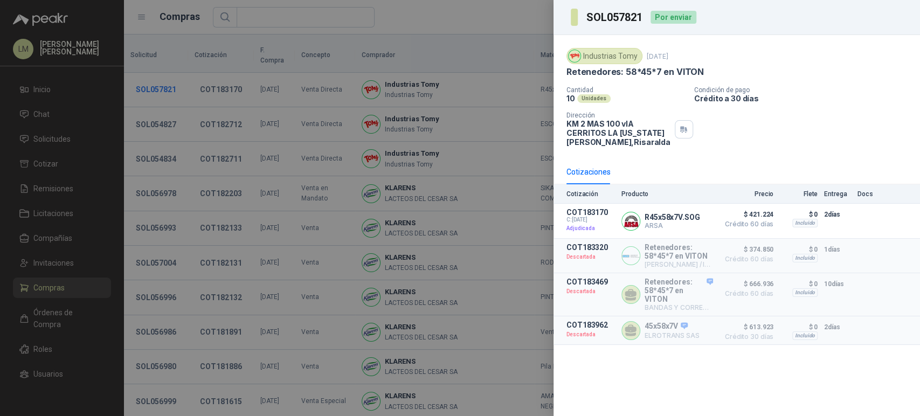
click at [173, 82] on div at bounding box center [460, 208] width 920 height 416
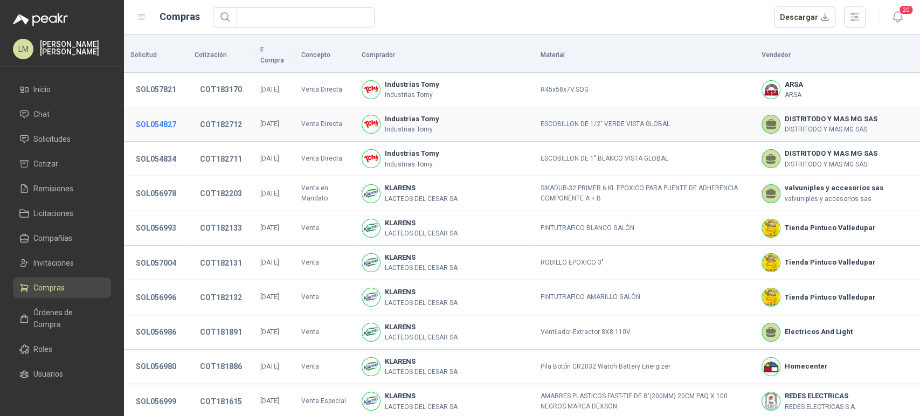
click at [167, 115] on button "SOL054827" at bounding box center [155, 124] width 51 height 19
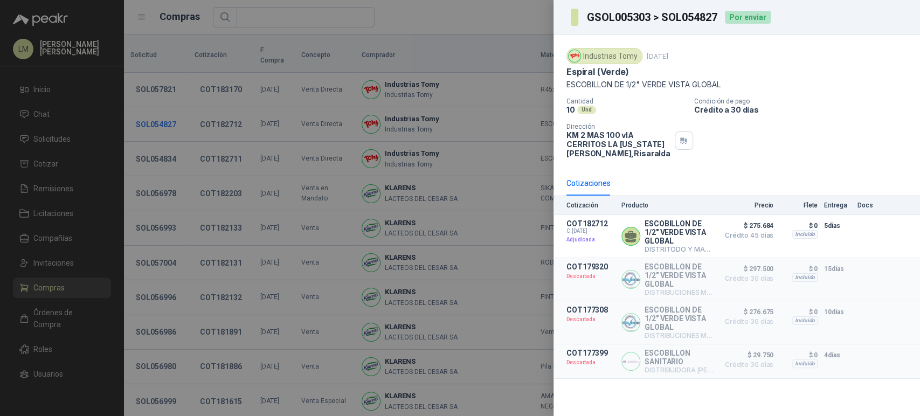
click at [167, 113] on div at bounding box center [460, 208] width 920 height 416
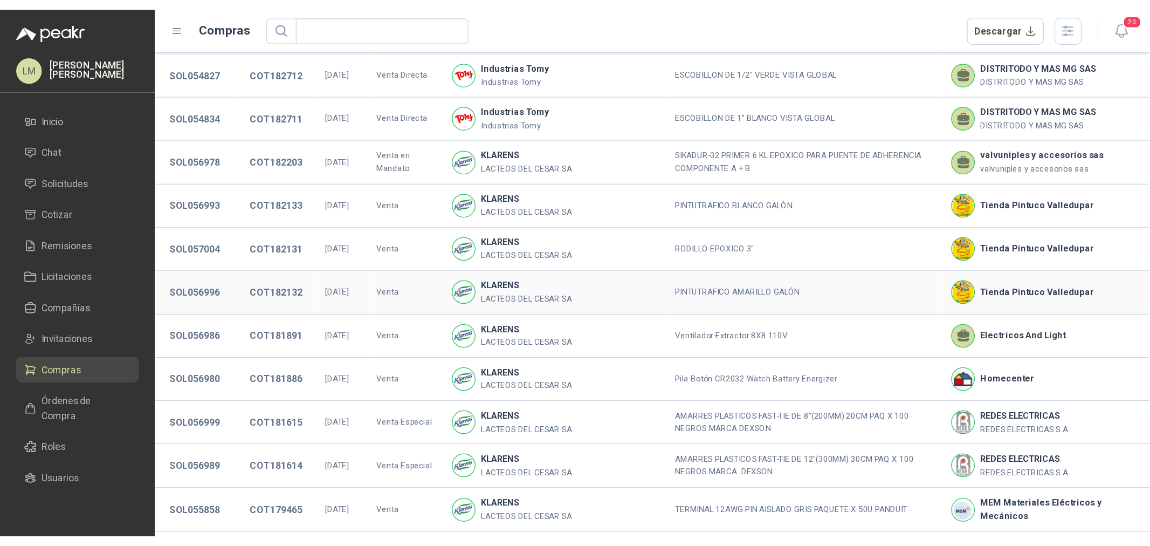
scroll to position [72, 0]
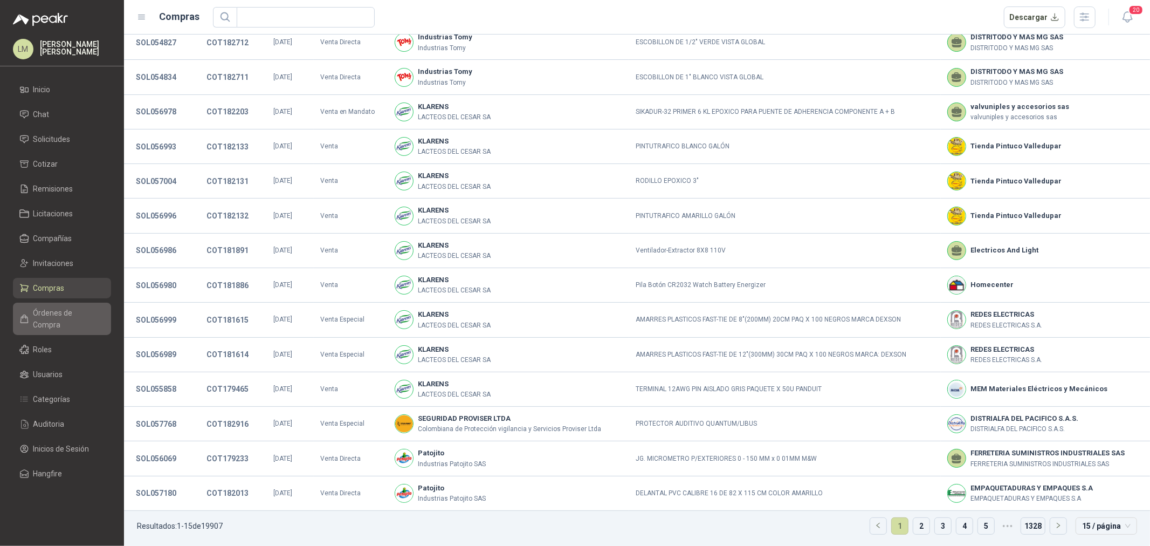
click at [50, 308] on span "Órdenes de Compra" at bounding box center [66, 319] width 67 height 24
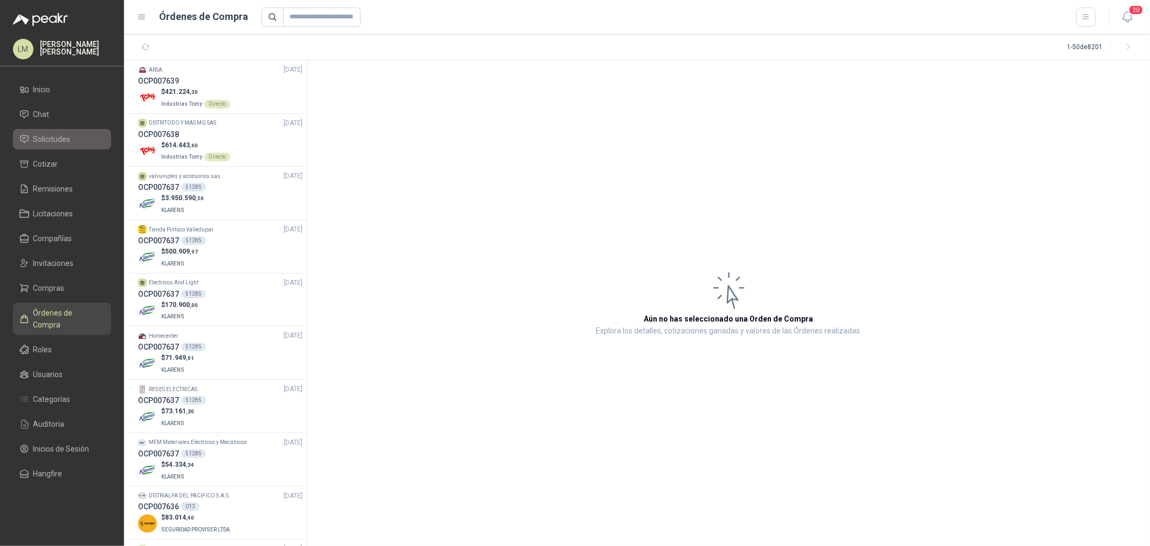
click at [50, 140] on span "Solicitudes" at bounding box center [51, 139] width 37 height 12
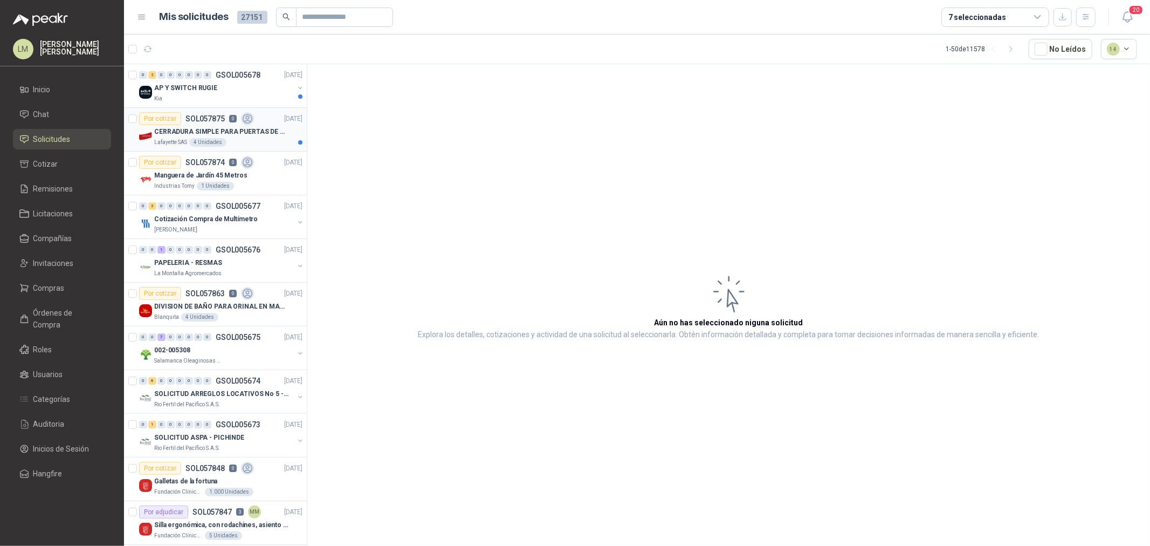
click at [213, 128] on p "CERRADURA SIMPLE PARA PUERTAS DE VIDRIO" at bounding box center [221, 132] width 134 height 10
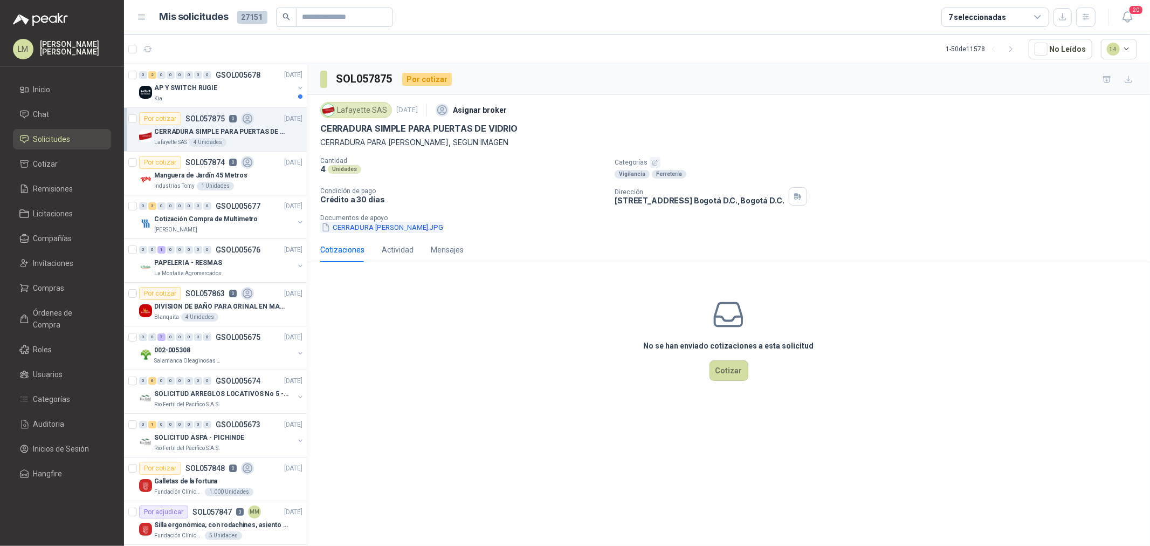
click at [417, 227] on button "CERRADURA DE VIDRIO.JPG" at bounding box center [382, 227] width 124 height 11
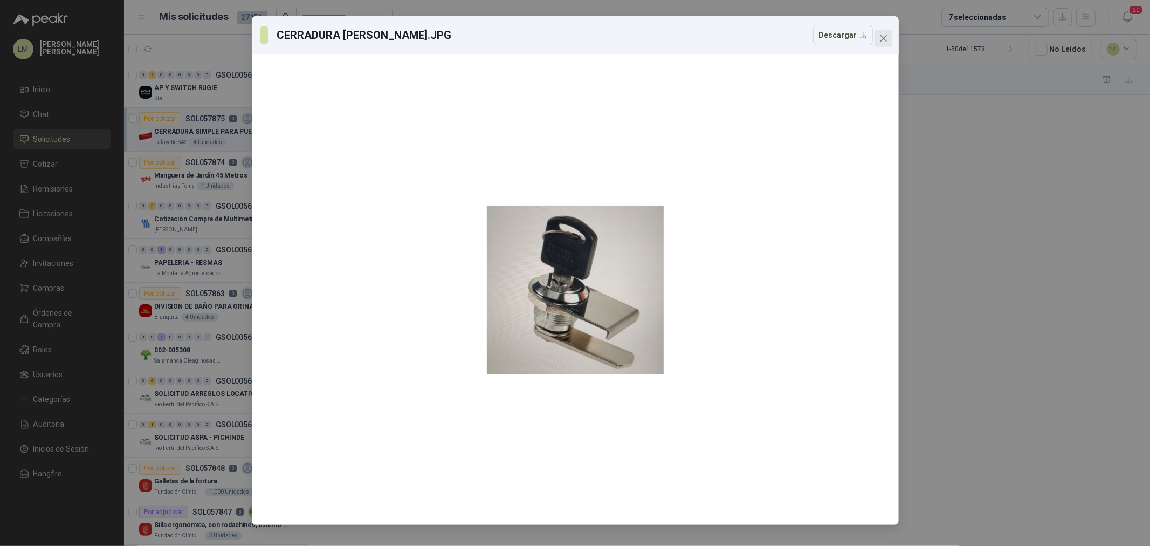
click at [882, 39] on icon "close" at bounding box center [883, 38] width 6 height 6
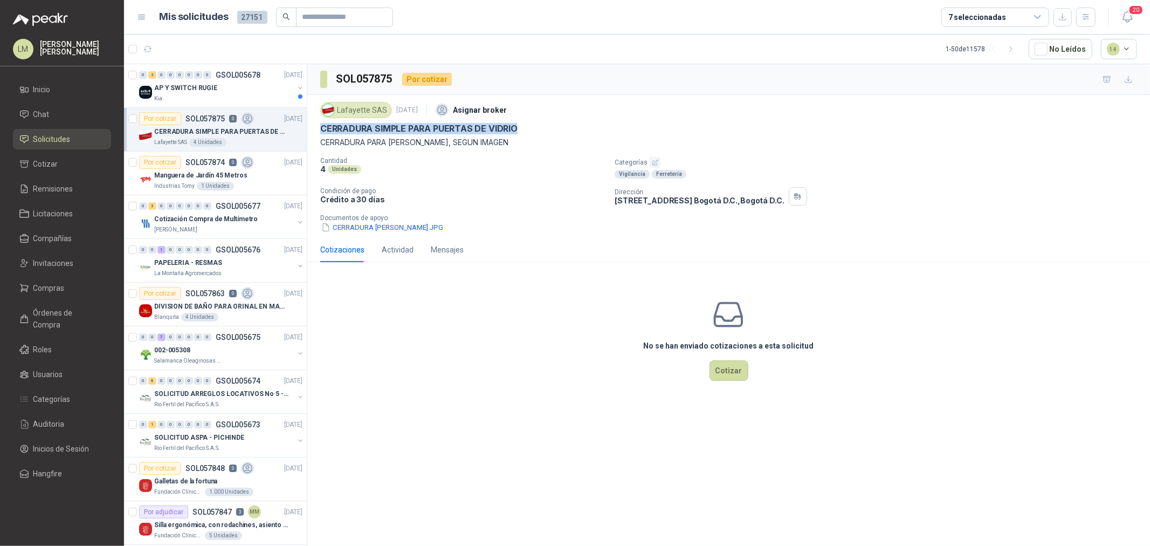
drag, startPoint x: 319, startPoint y: 128, endPoint x: 595, endPoint y: 129, distance: 275.5
click at [595, 129] on div "Lafayette SAS 29 sept, 2025 Asignar broker CERRADURA SIMPLE PARA PUERTAS DE VID…" at bounding box center [728, 166] width 843 height 142
copy p "CERRADURA SIMPLE PARA PUERTAS DE VIDRIO"
click at [341, 229] on button "CERRADURA DE VIDRIO.JPG" at bounding box center [382, 227] width 124 height 11
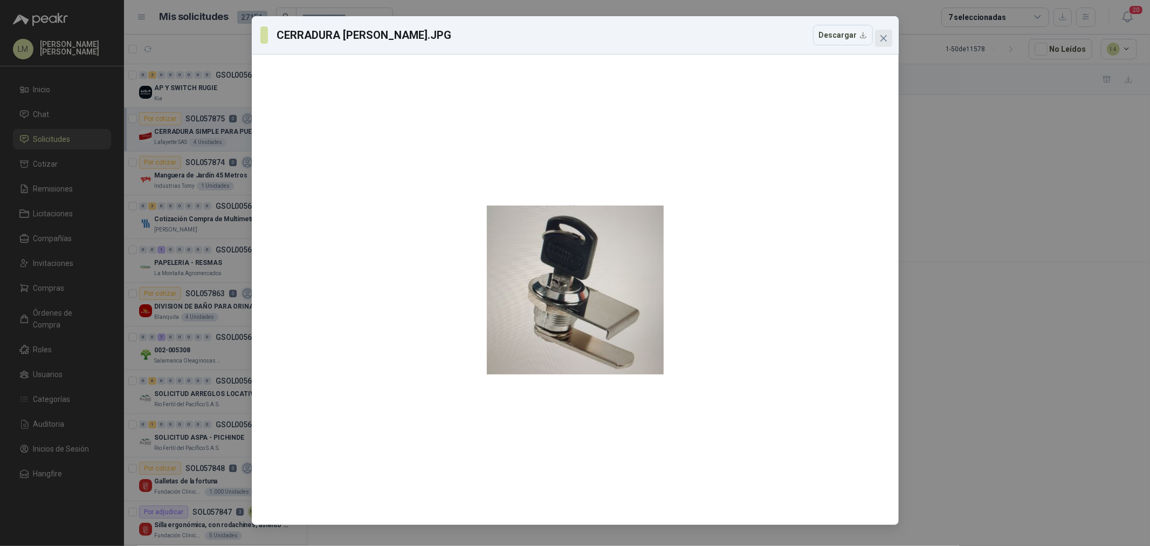
click at [883, 36] on icon "close" at bounding box center [883, 38] width 9 height 9
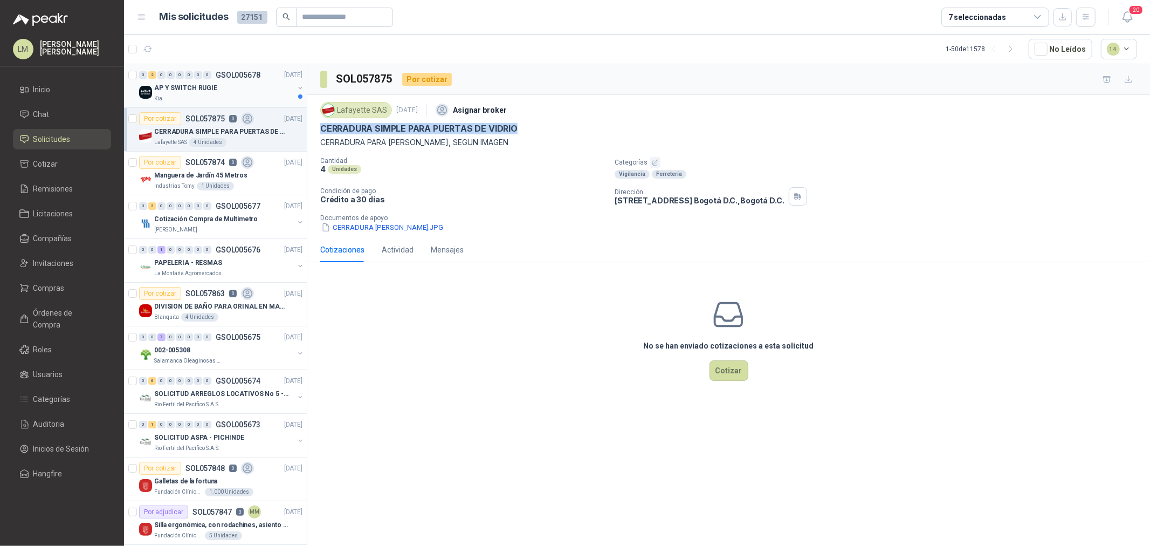
click at [296, 88] on button "button" at bounding box center [300, 88] width 9 height 9
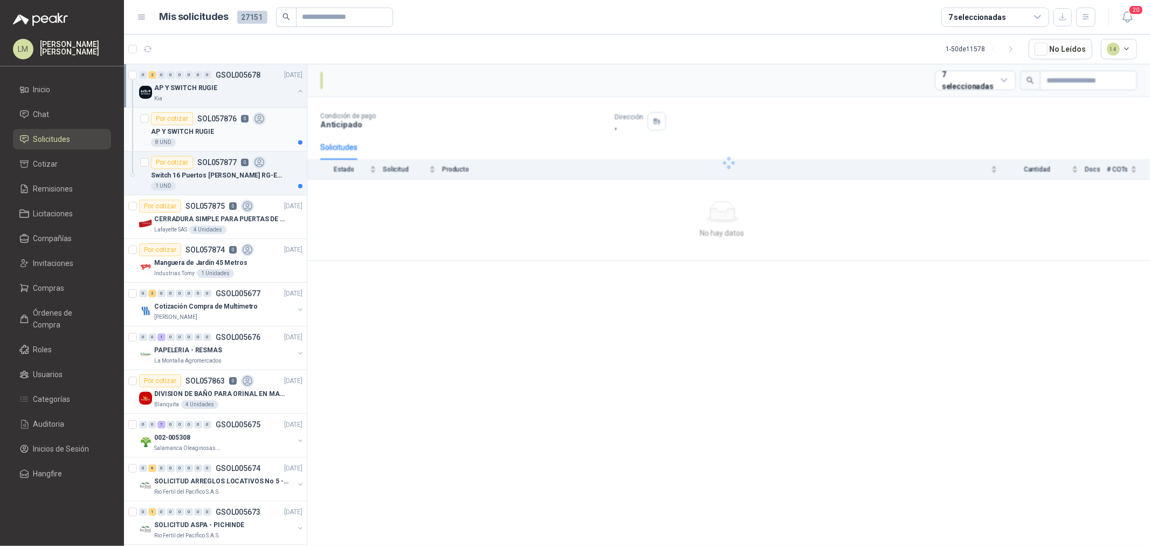
click at [209, 133] on p "AP Y SWITCH RUGIE" at bounding box center [182, 132] width 63 height 10
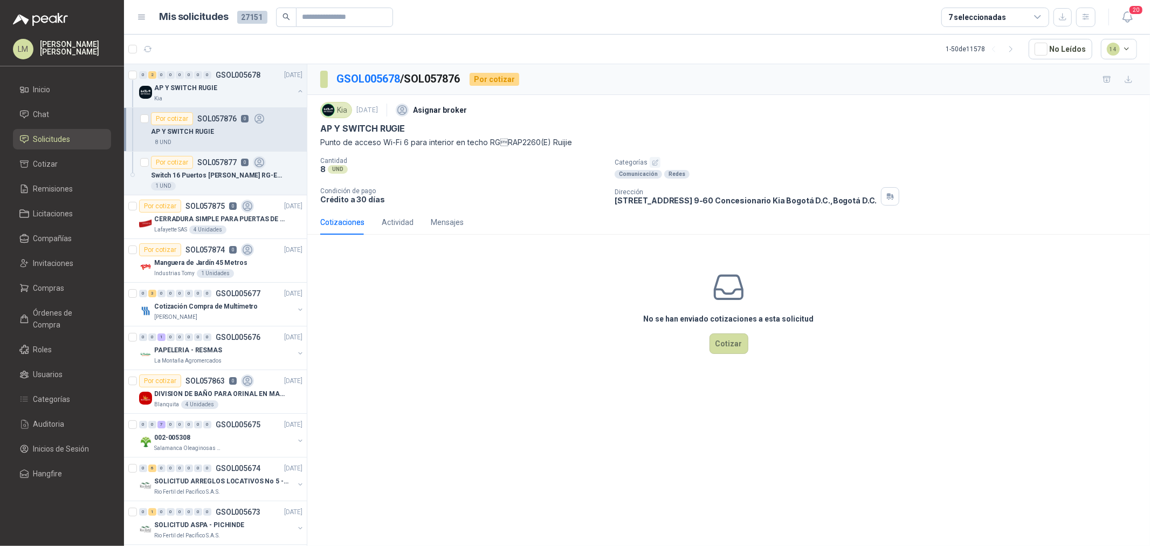
click at [652, 157] on button "button" at bounding box center [655, 162] width 11 height 11
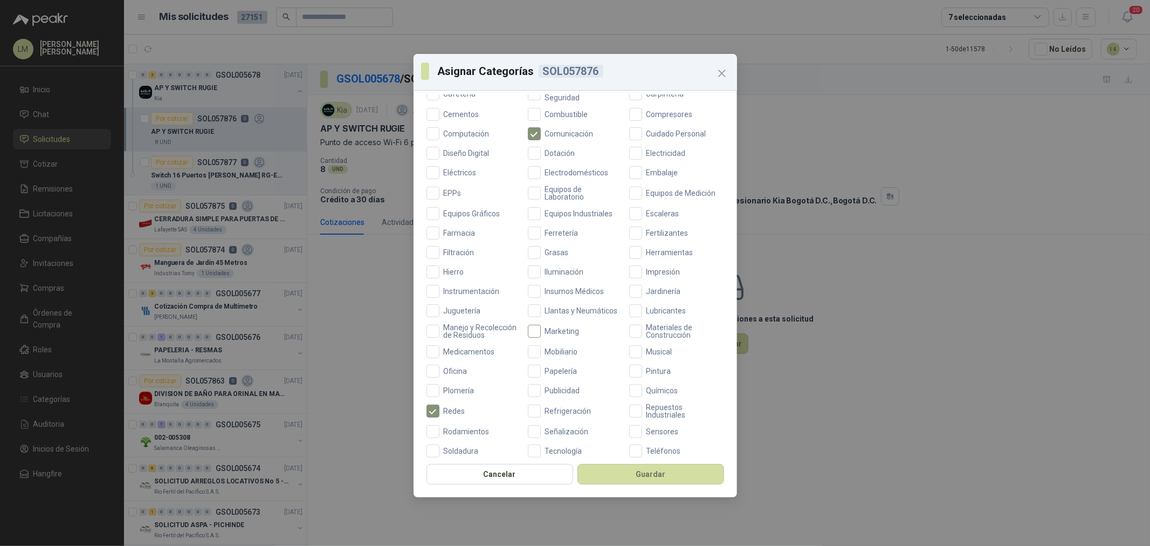
scroll to position [254, 0]
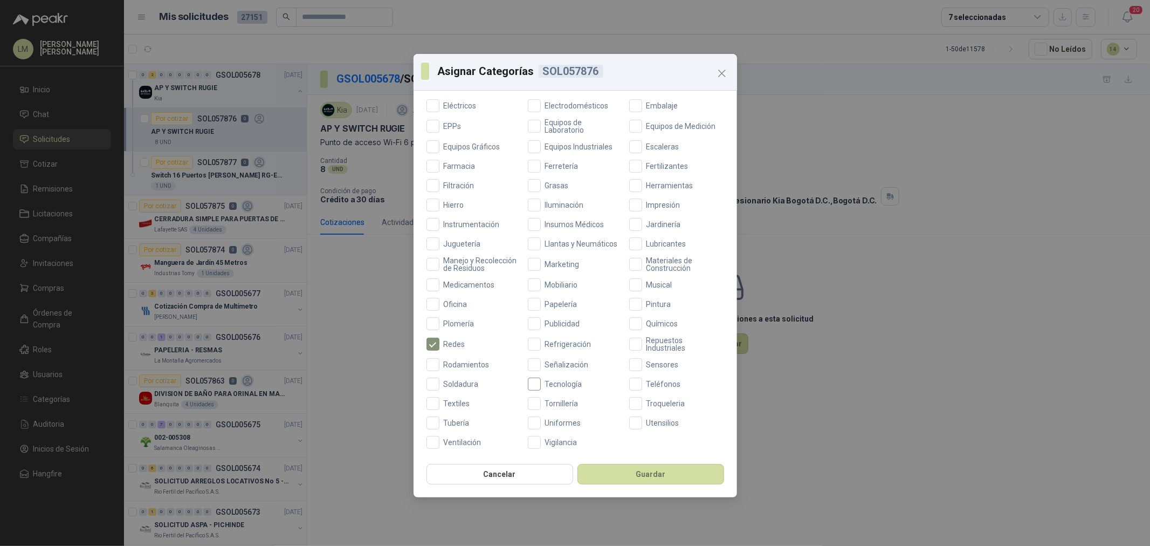
click at [545, 382] on span "Tecnología" at bounding box center [564, 384] width 46 height 8
click at [605, 416] on button "Guardar" at bounding box center [650, 474] width 147 height 20
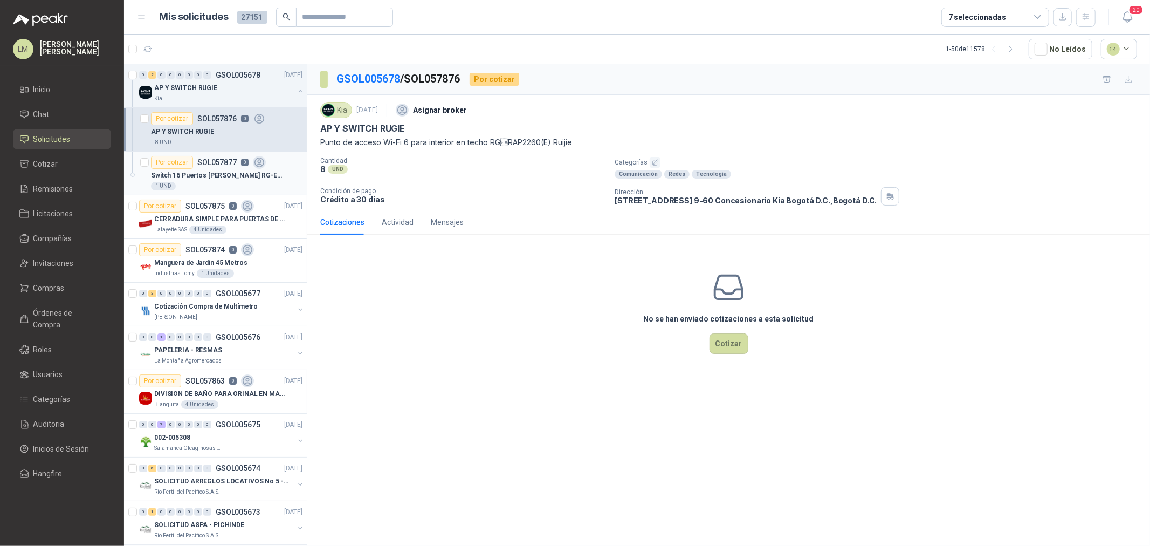
click at [210, 178] on p "Switch 16 Puertos POE RG-ES220GS-P" at bounding box center [218, 175] width 134 height 10
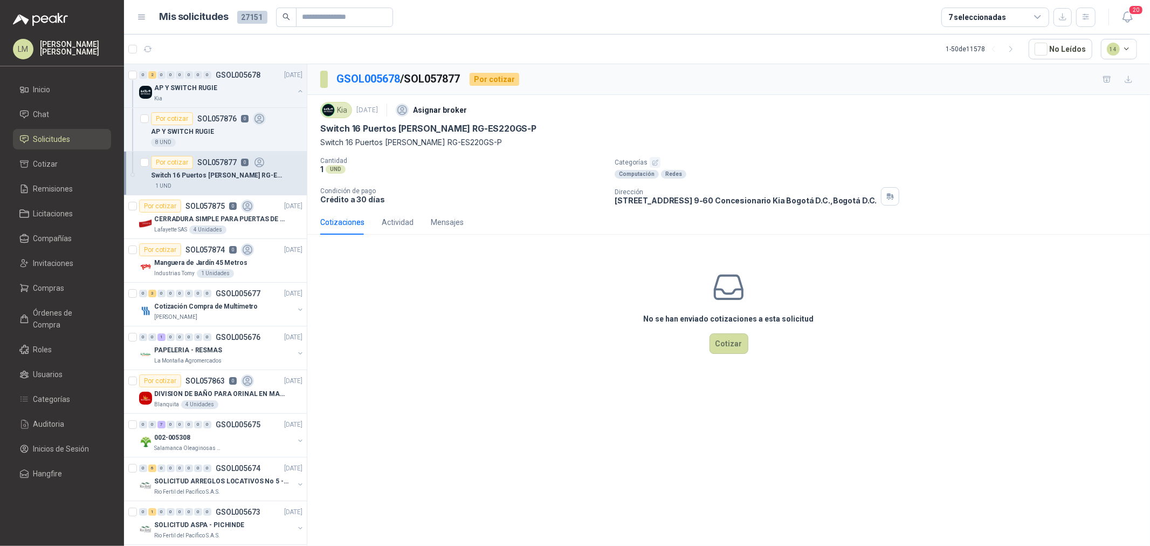
click at [657, 164] on icon "button" at bounding box center [655, 162] width 7 height 7
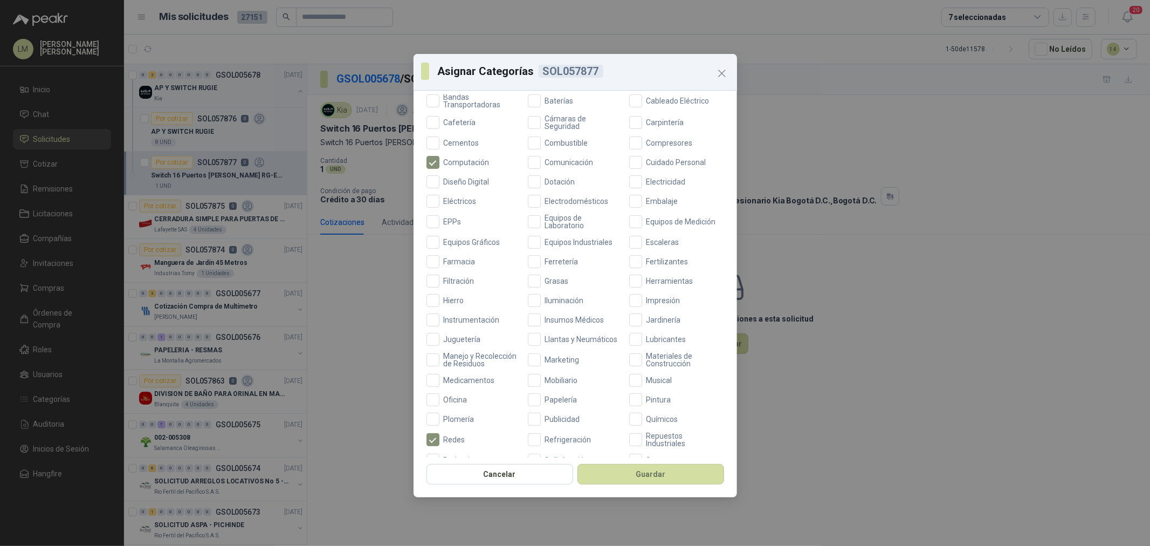
scroll to position [254, 0]
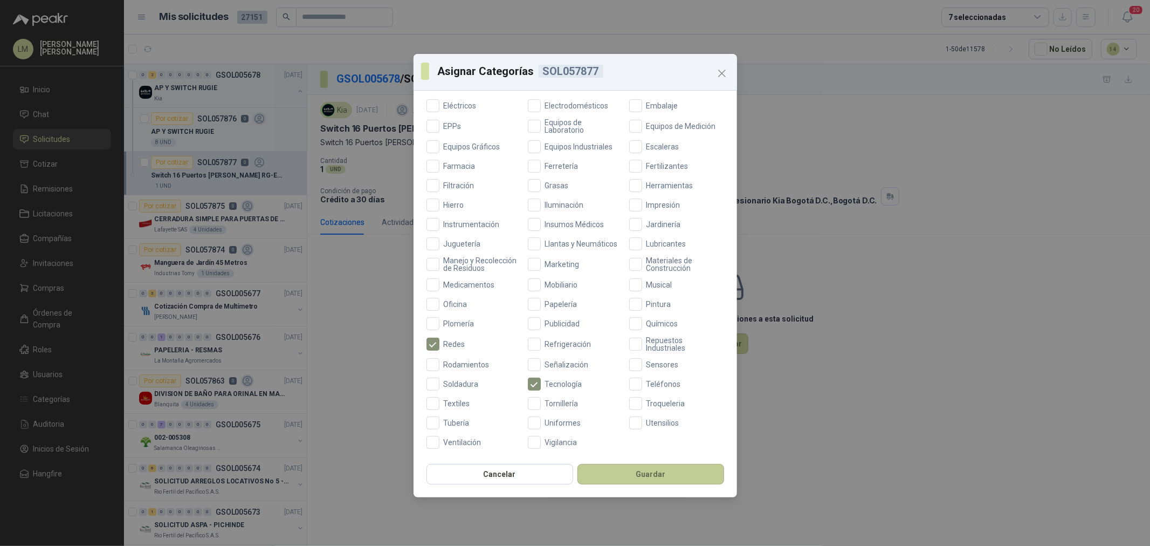
click at [616, 416] on button "Guardar" at bounding box center [650, 474] width 147 height 20
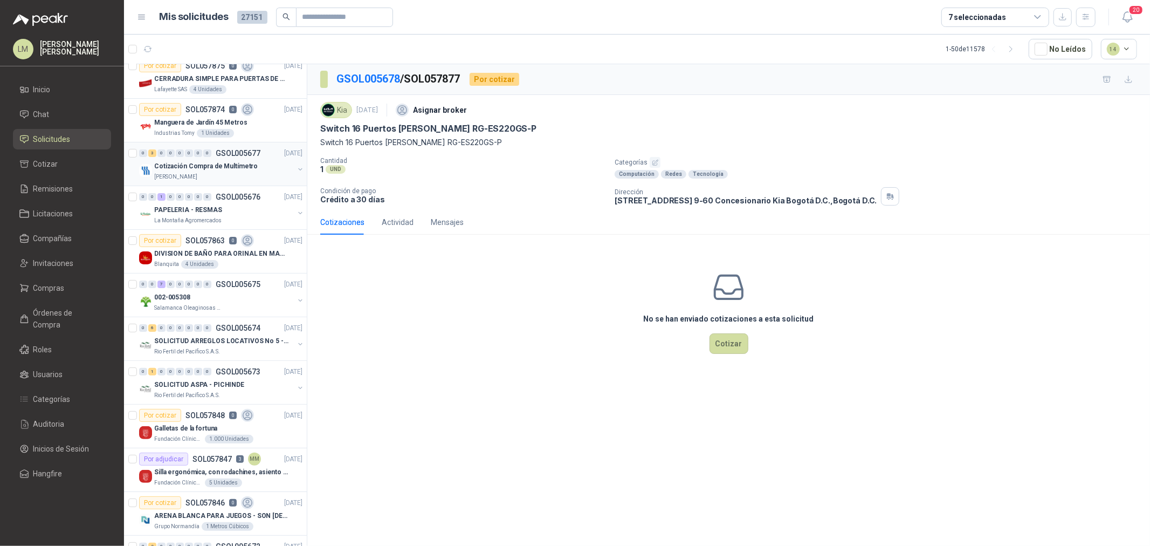
scroll to position [180, 0]
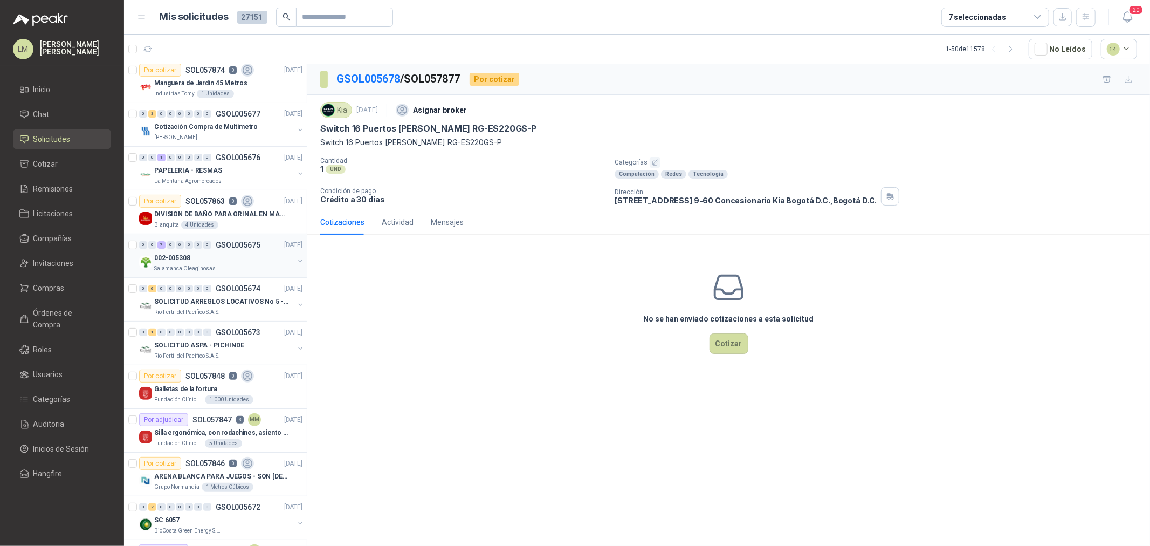
click at [194, 246] on span "0" at bounding box center [198, 245] width 8 height 8
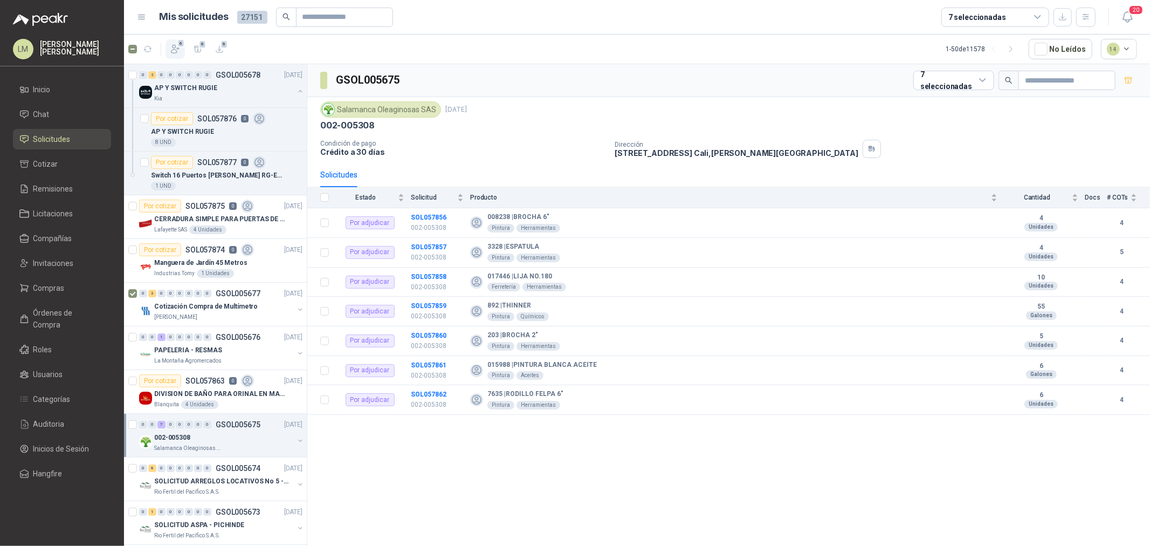
click at [169, 54] on button "6" at bounding box center [175, 48] width 19 height 19
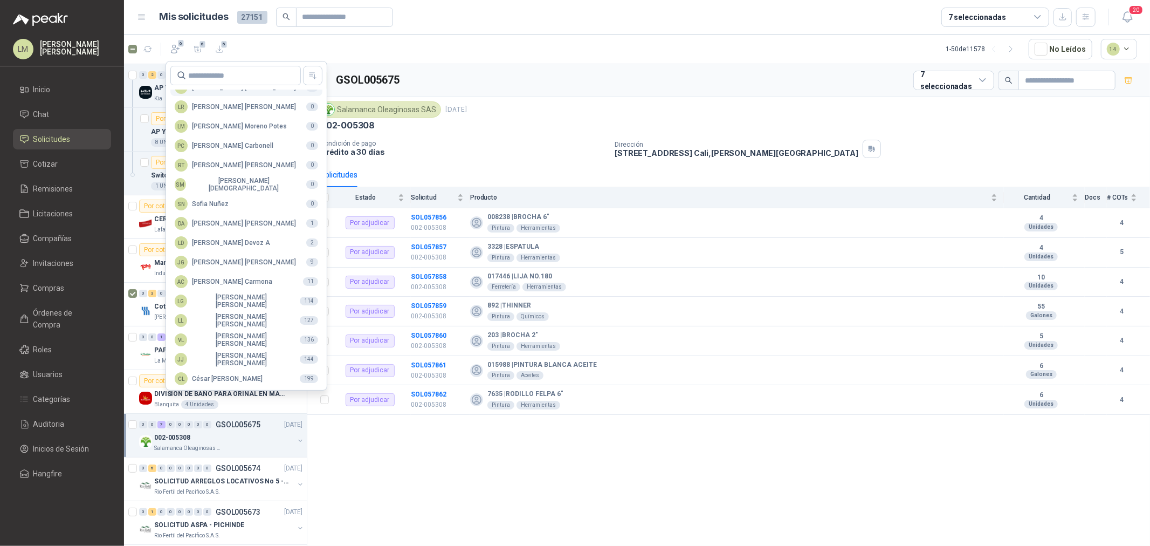
scroll to position [191, 0]
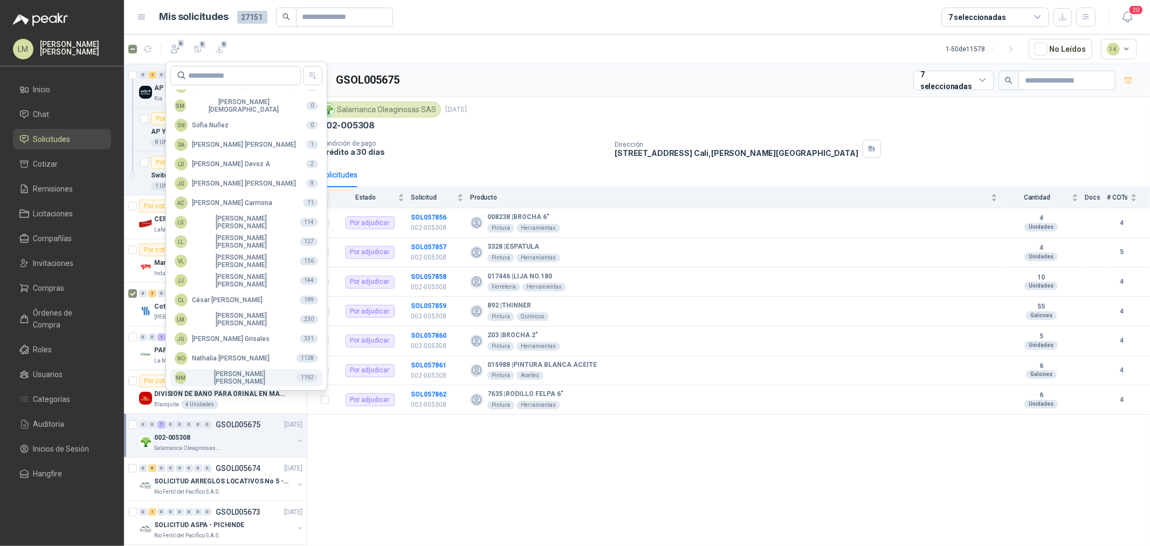
click at [203, 369] on button "MM Mauricio Martinez 1192" at bounding box center [246, 377] width 152 height 17
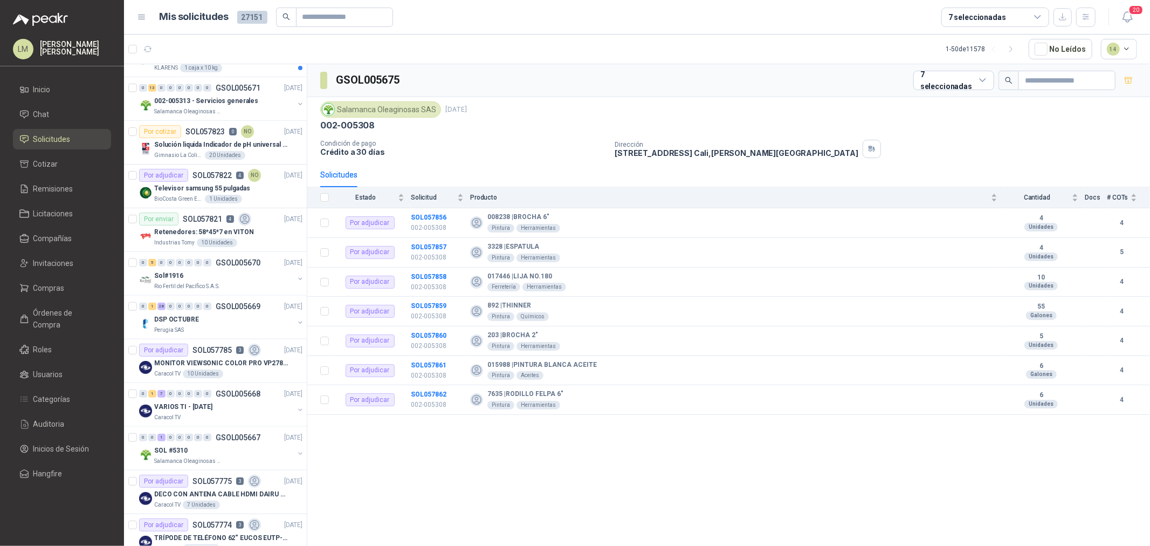
scroll to position [778, 0]
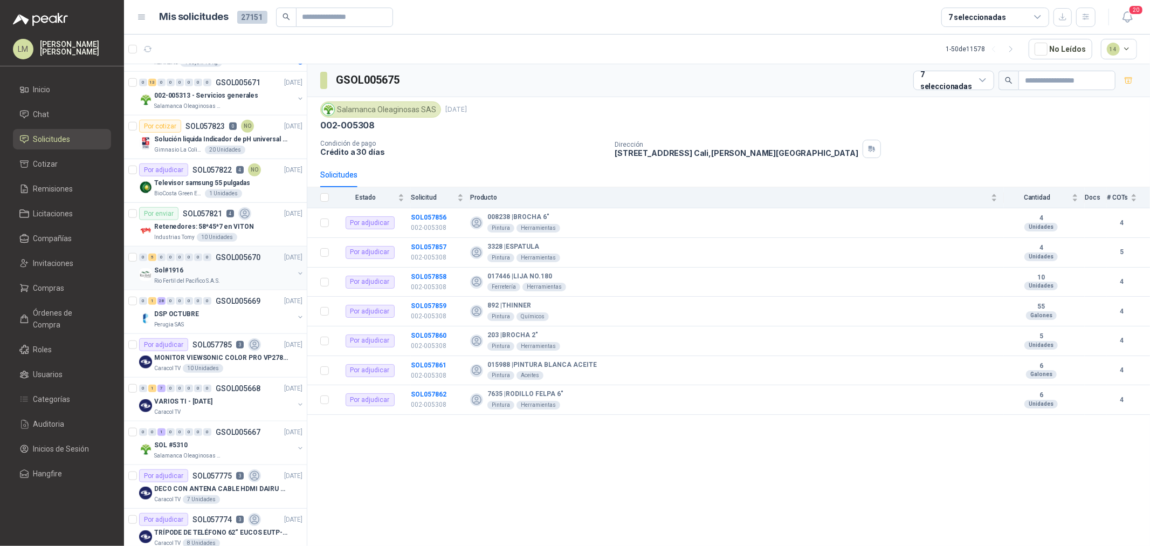
click at [184, 270] on div "Sol#1916" at bounding box center [224, 270] width 140 height 13
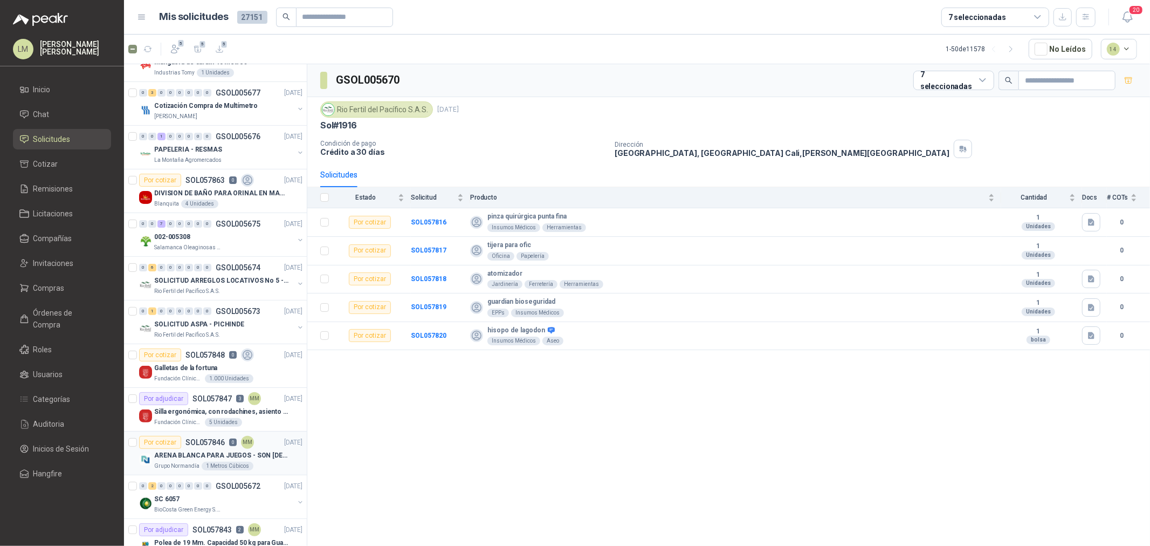
scroll to position [180, 0]
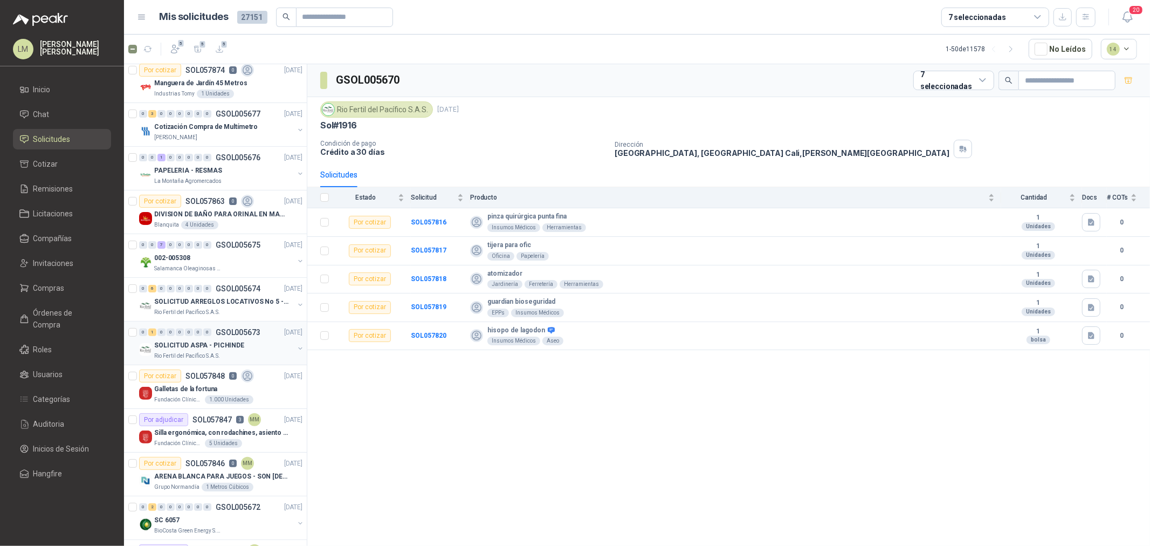
click at [296, 348] on button "button" at bounding box center [300, 348] width 9 height 9
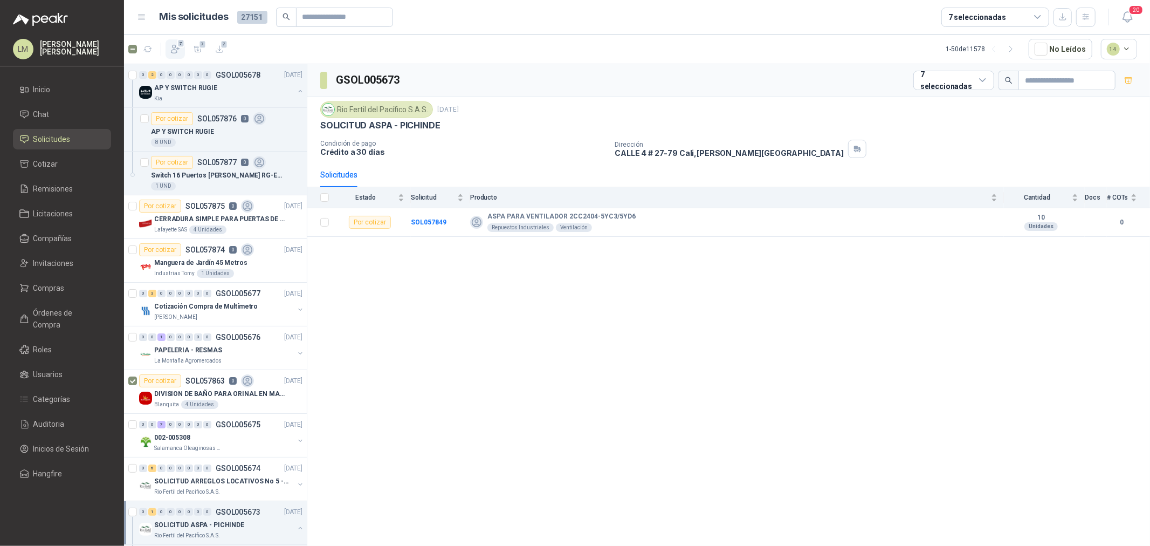
click at [173, 47] on icon "button" at bounding box center [175, 49] width 8 height 8
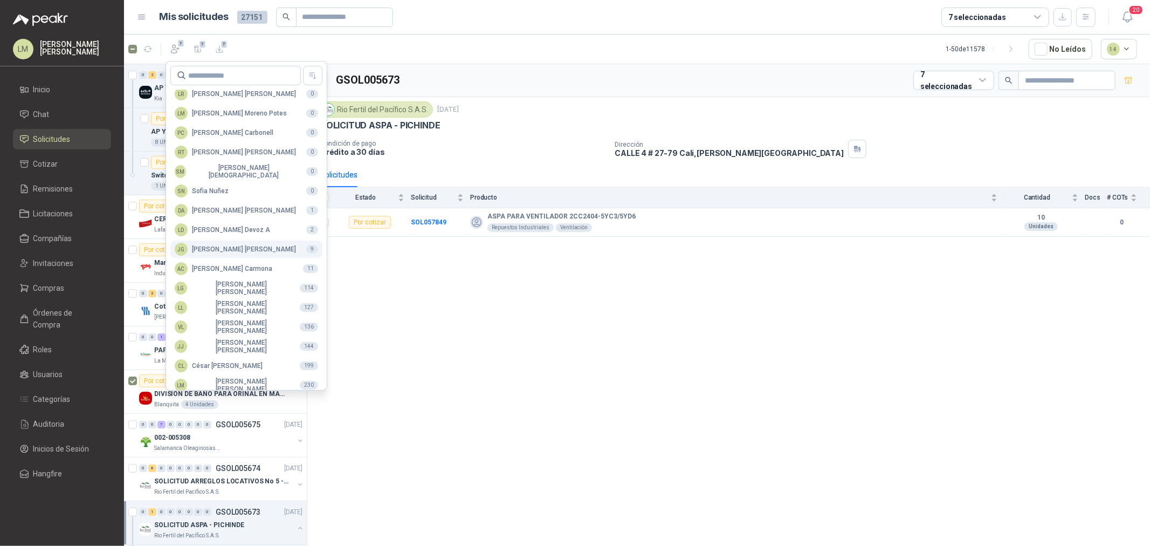
scroll to position [191, 0]
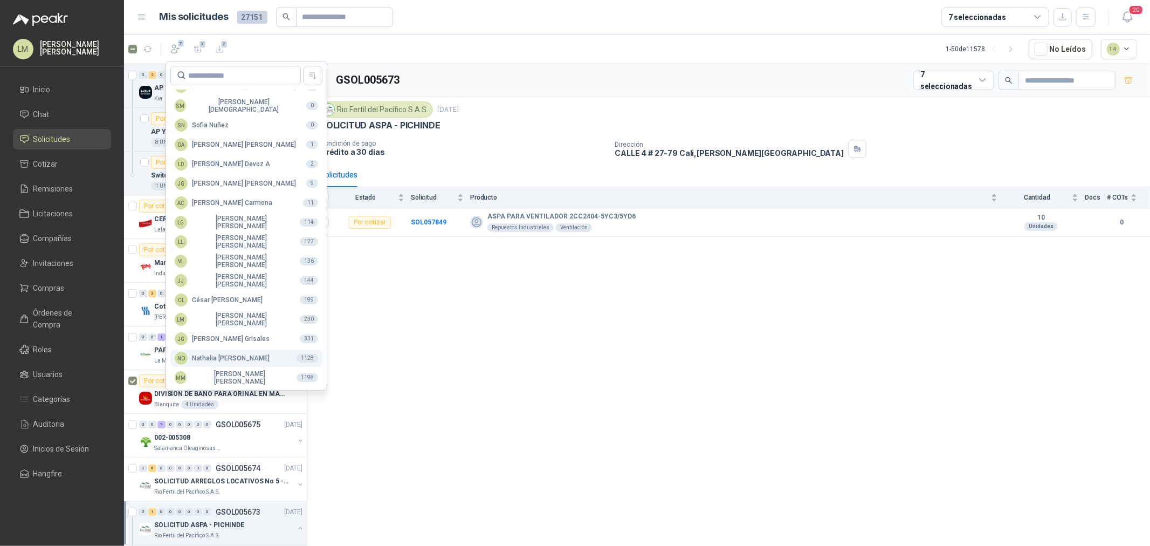
click at [229, 354] on div "NO Nathalia Ortega" at bounding box center [222, 358] width 95 height 13
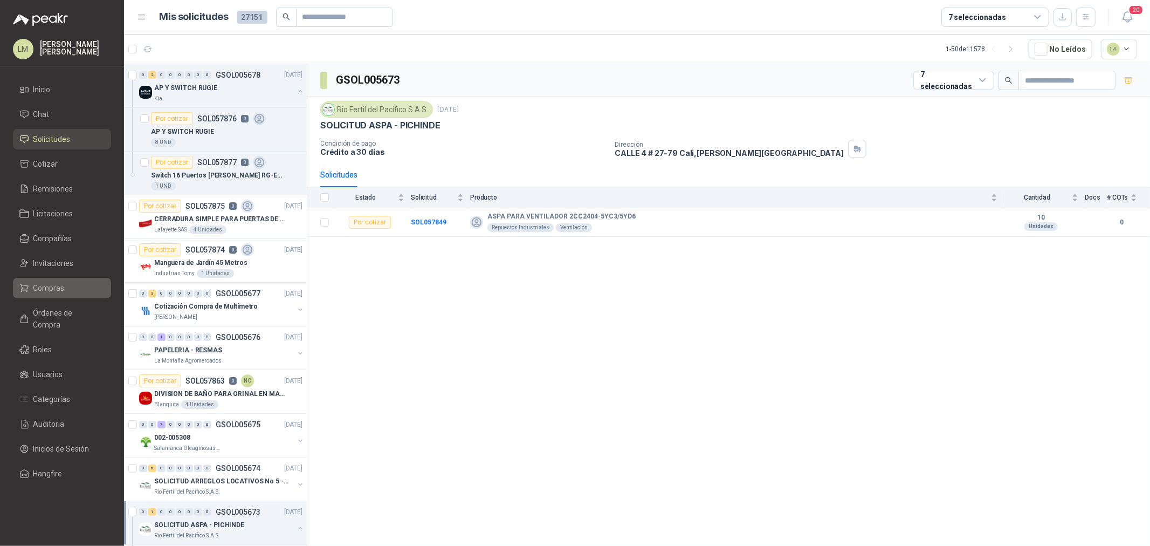
click at [45, 285] on span "Compras" at bounding box center [48, 288] width 31 height 12
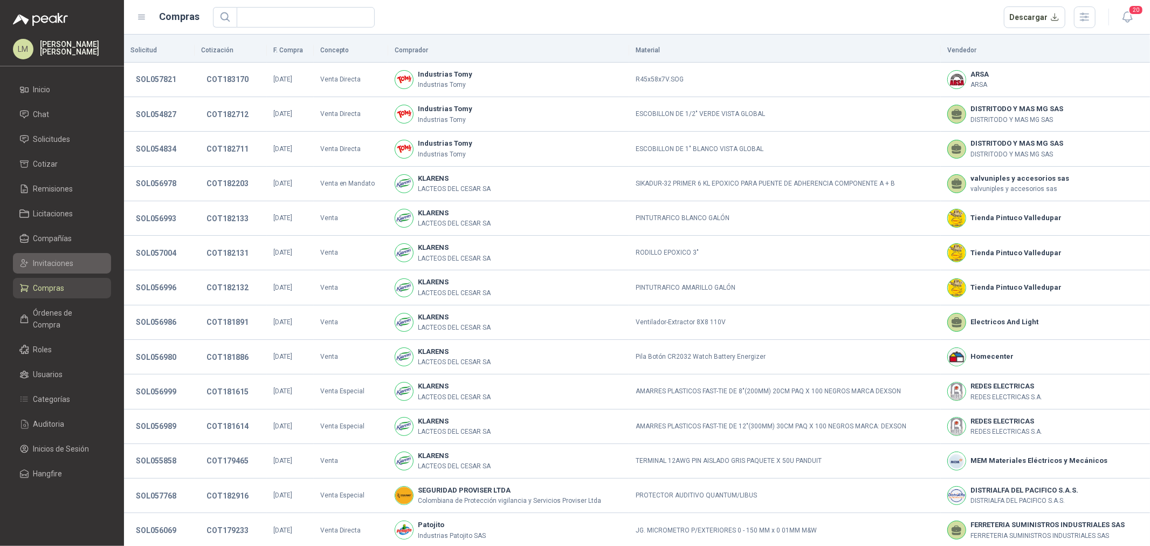
click at [45, 263] on span "Invitaciones" at bounding box center [53, 263] width 40 height 12
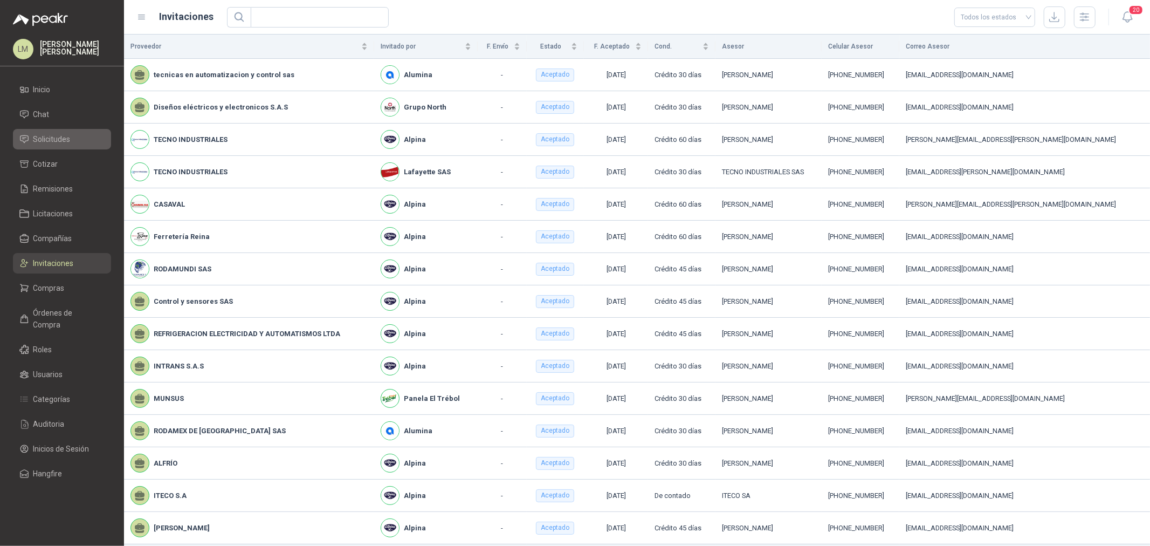
click at [47, 136] on span "Solicitudes" at bounding box center [51, 139] width 37 height 12
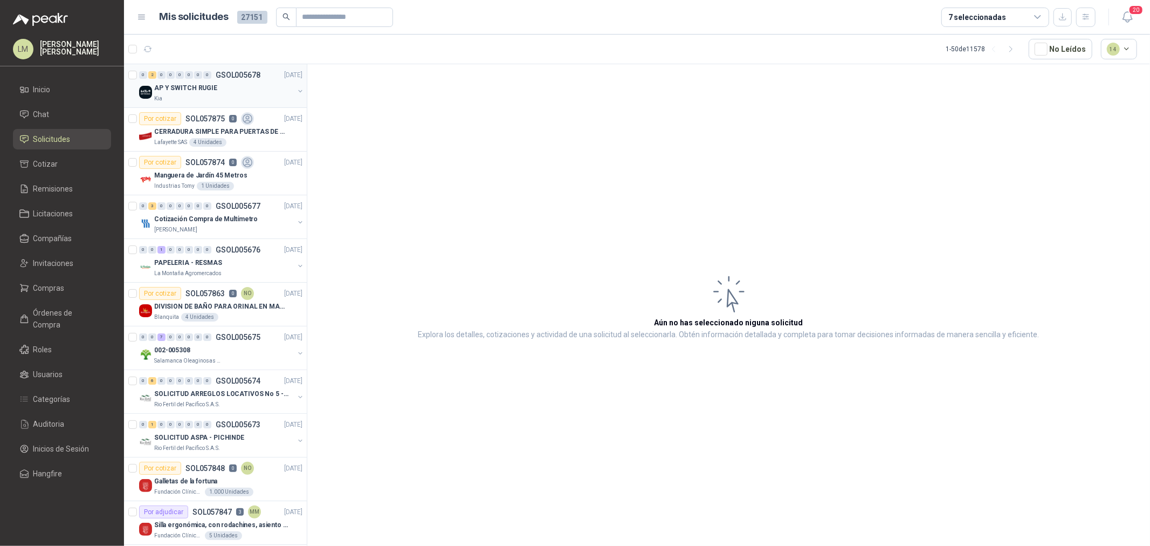
click at [296, 91] on button "button" at bounding box center [300, 91] width 9 height 9
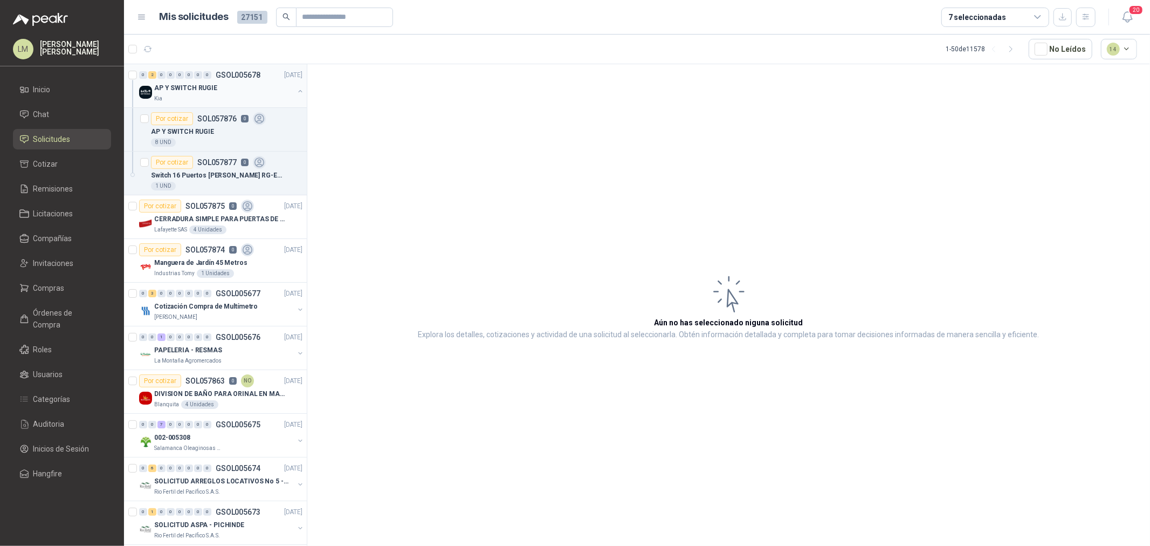
click at [213, 139] on div "8 UND" at bounding box center [226, 142] width 151 height 9
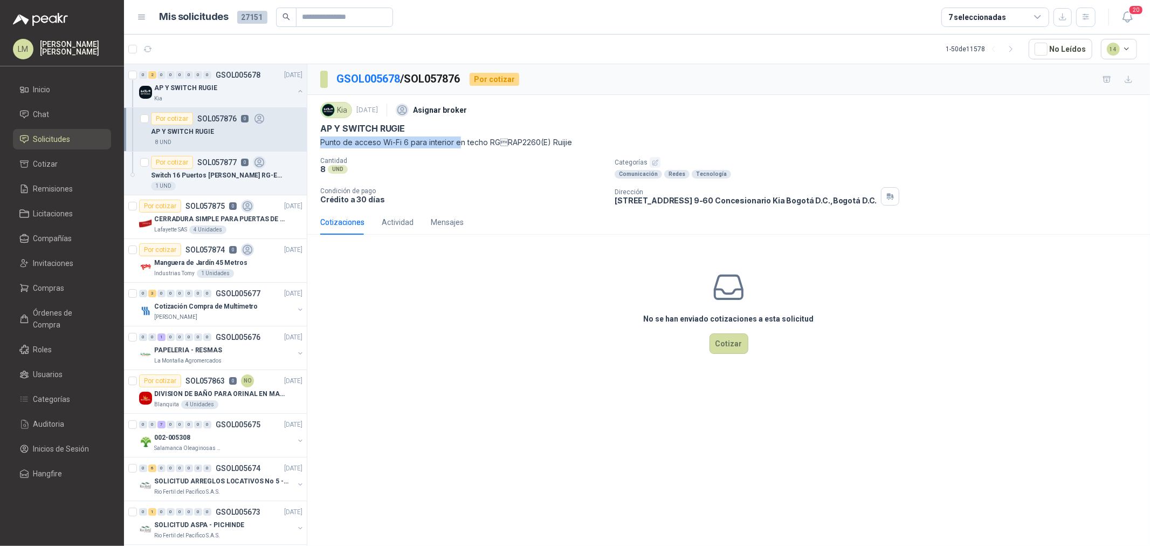
drag, startPoint x: 314, startPoint y: 141, endPoint x: 461, endPoint y: 139, distance: 146.7
click at [461, 139] on div "Kia 29 sept, 2025 Asignar broker AP Y SWITCH RUGIE Punto de acceso Wi-Fi 6 para…" at bounding box center [728, 152] width 843 height 115
click at [461, 139] on p "Punto de acceso Wi-Fi 6 para interior en techo RGRAP2260(E) Ruijie" at bounding box center [728, 142] width 817 height 12
drag, startPoint x: 487, startPoint y: 141, endPoint x: 575, endPoint y: 138, distance: 87.9
click at [575, 138] on p "Punto de acceso Wi-Fi 6 para interior en techo RGRAP2260(E) Ruijie" at bounding box center [728, 142] width 817 height 12
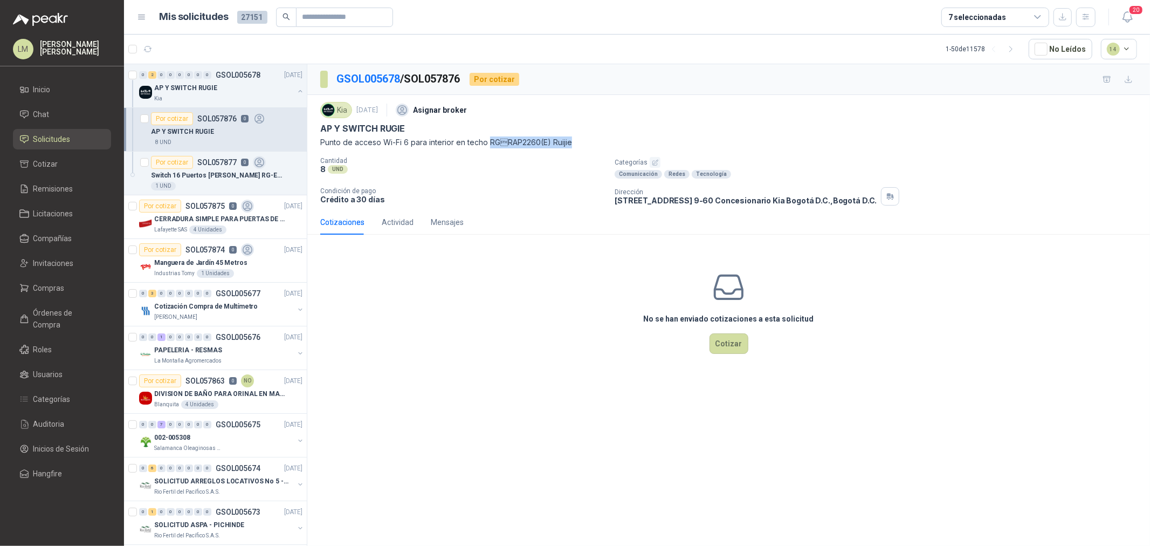
copy p "RGRAP2260(E) Ruijie"
click at [202, 263] on p "Manguera de Jardín 45 Metros" at bounding box center [200, 263] width 93 height 10
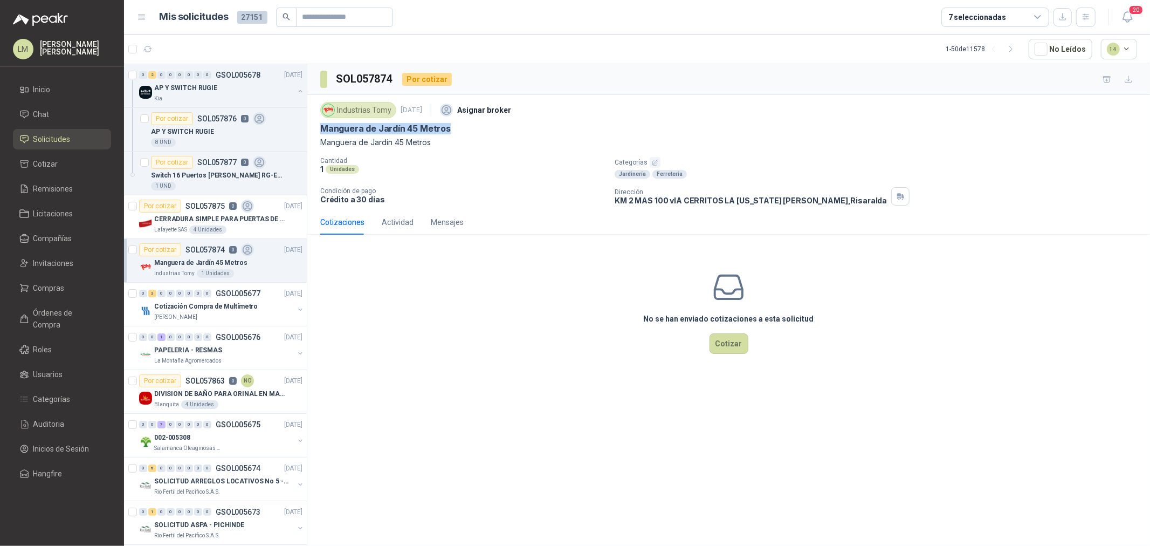
drag, startPoint x: 314, startPoint y: 128, endPoint x: 475, endPoint y: 130, distance: 161.2
click at [475, 130] on div "Industrias Tomy 29 sept, 2025 Asignar broker Manguera de Jardín 45 Metros Mangu…" at bounding box center [728, 152] width 843 height 115
copy p "Manguera de Jardín 45 Metros"
click at [185, 208] on p "SOL057875" at bounding box center [204, 206] width 39 height 8
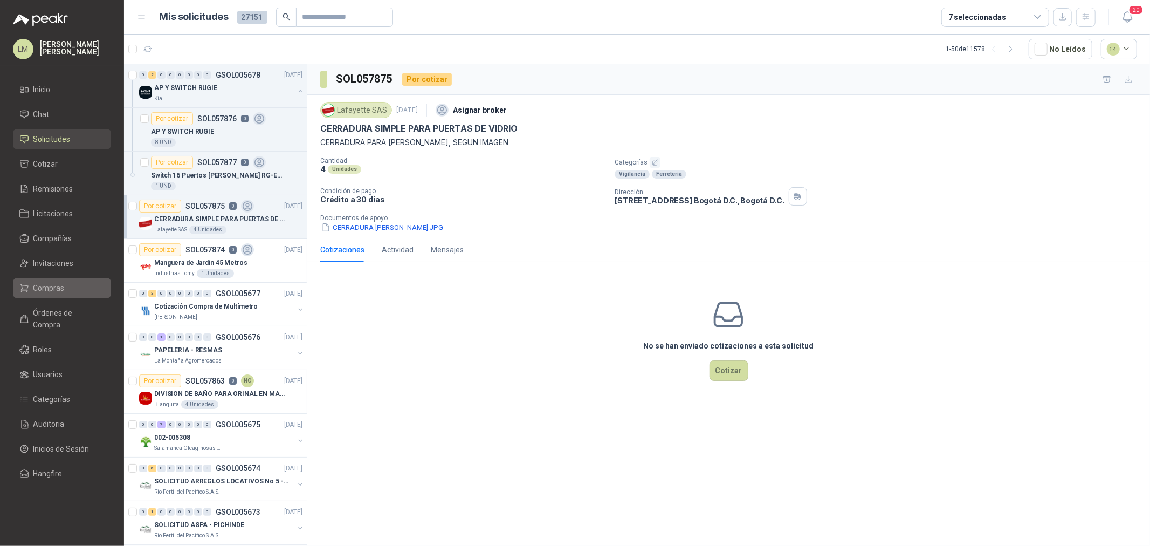
click at [44, 279] on link "Compras" at bounding box center [62, 288] width 98 height 20
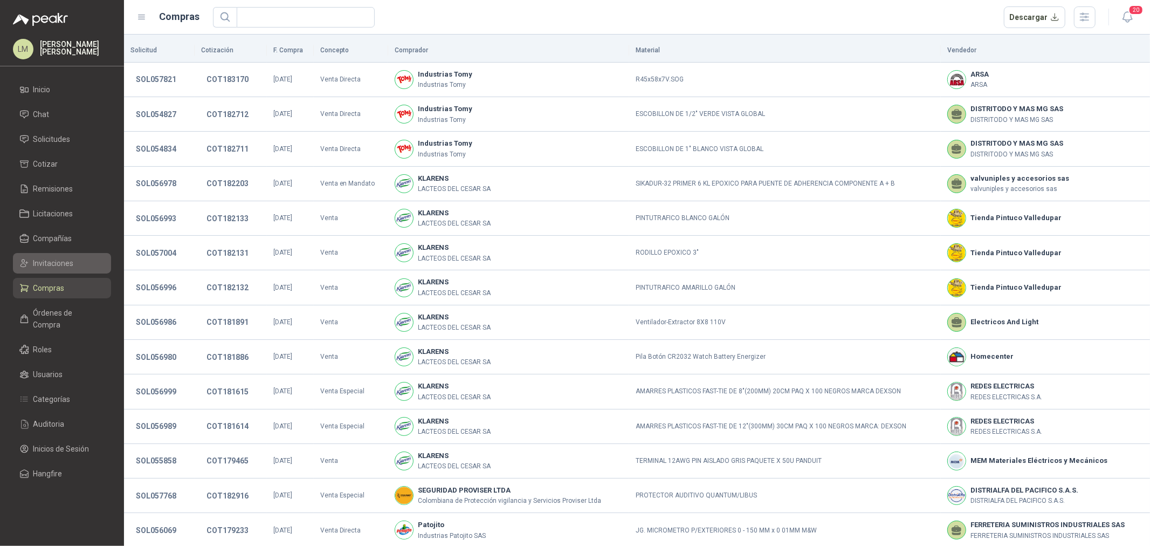
click at [51, 260] on span "Invitaciones" at bounding box center [53, 263] width 40 height 12
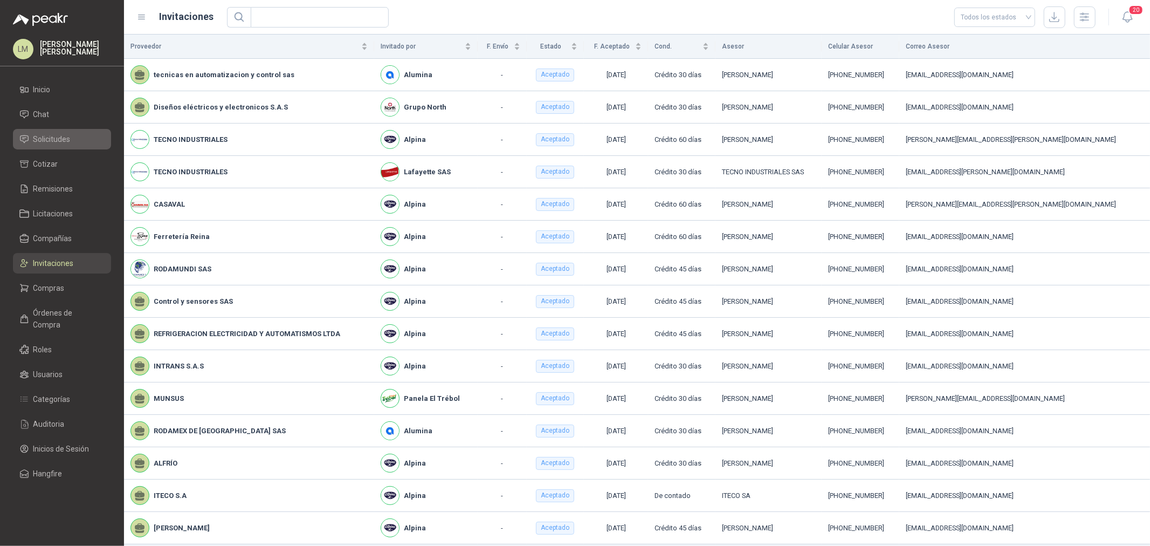
click at [50, 143] on span "Solicitudes" at bounding box center [51, 139] width 37 height 12
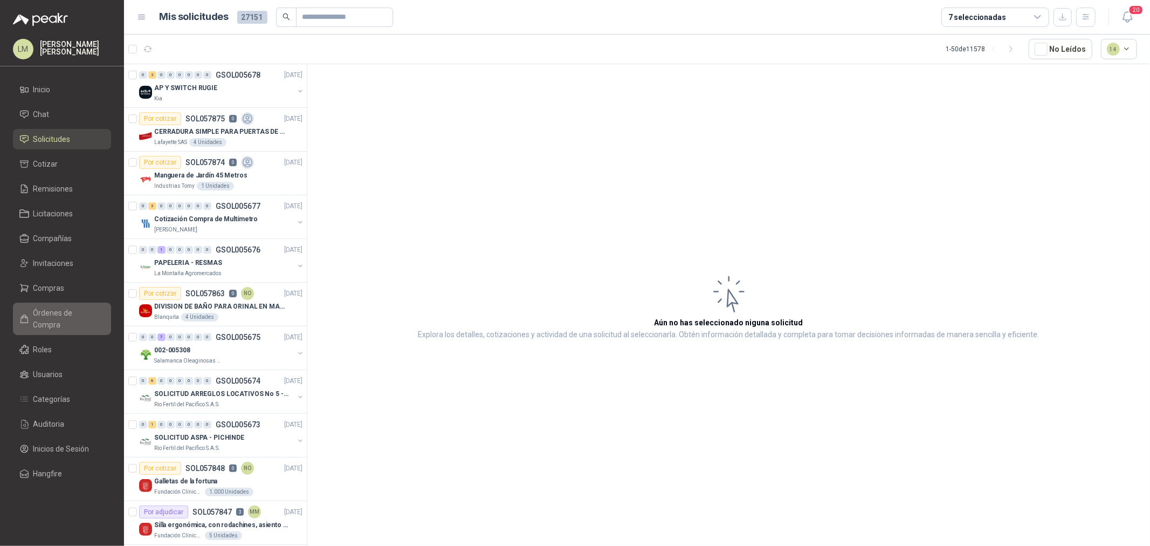
click at [44, 311] on span "Órdenes de Compra" at bounding box center [66, 319] width 67 height 24
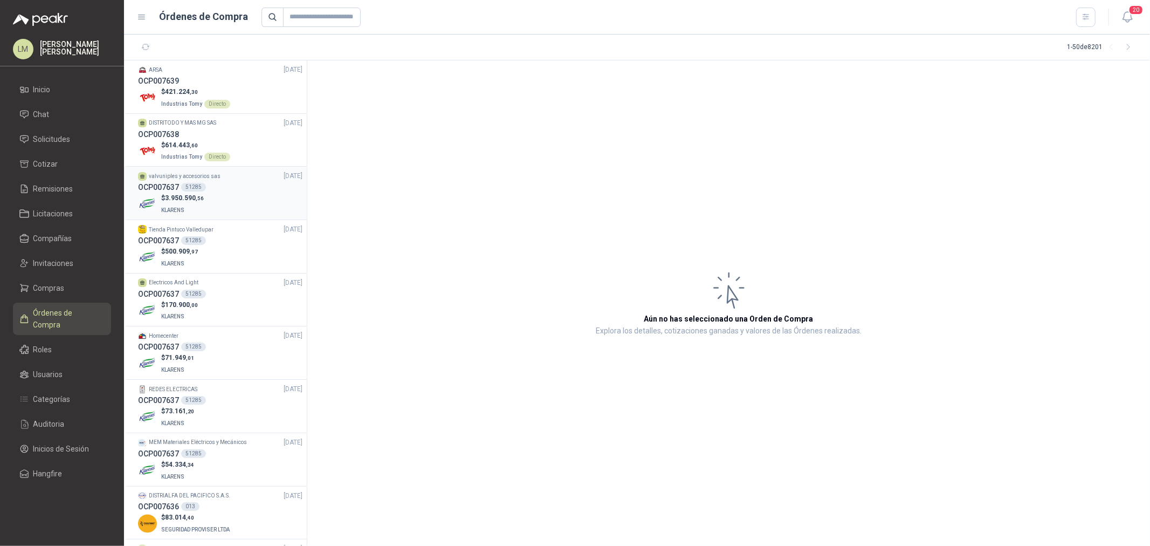
click at [202, 198] on span ",56" at bounding box center [200, 198] width 8 height 6
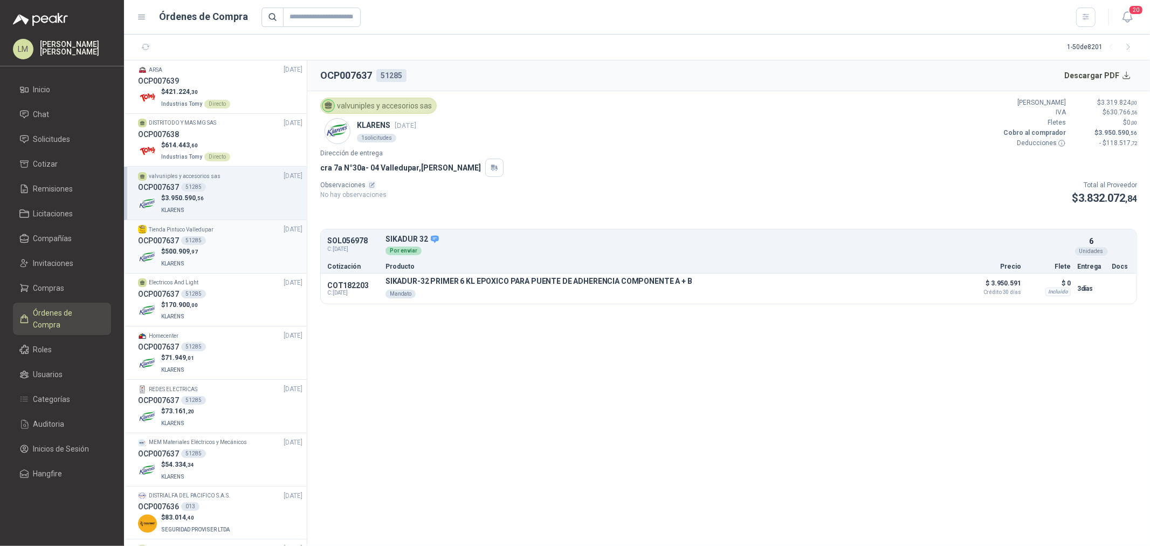
click at [217, 245] on div "OCP007637 51285" at bounding box center [220, 241] width 164 height 12
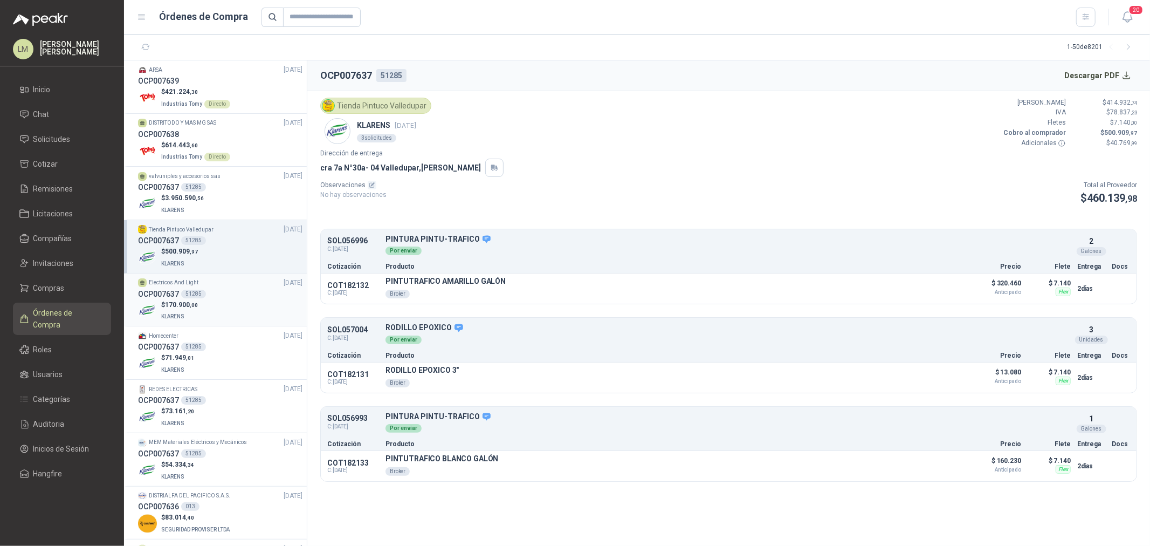
click at [209, 295] on div "OCP007637 51285" at bounding box center [220, 294] width 164 height 12
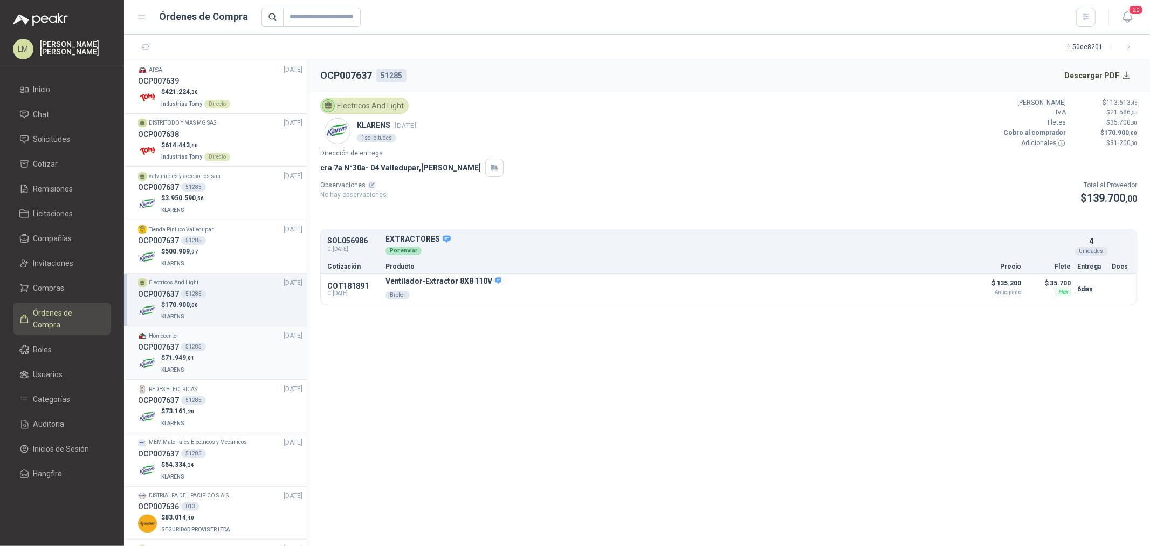
click at [206, 342] on div "OCP007637 51285" at bounding box center [220, 347] width 164 height 12
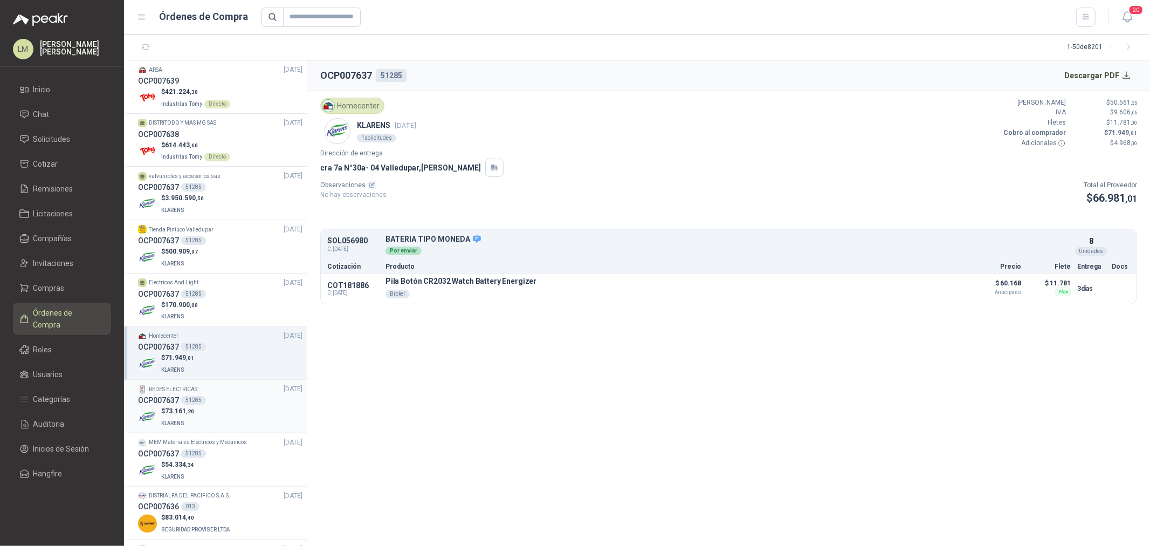
click at [196, 403] on div "51285" at bounding box center [193, 400] width 25 height 9
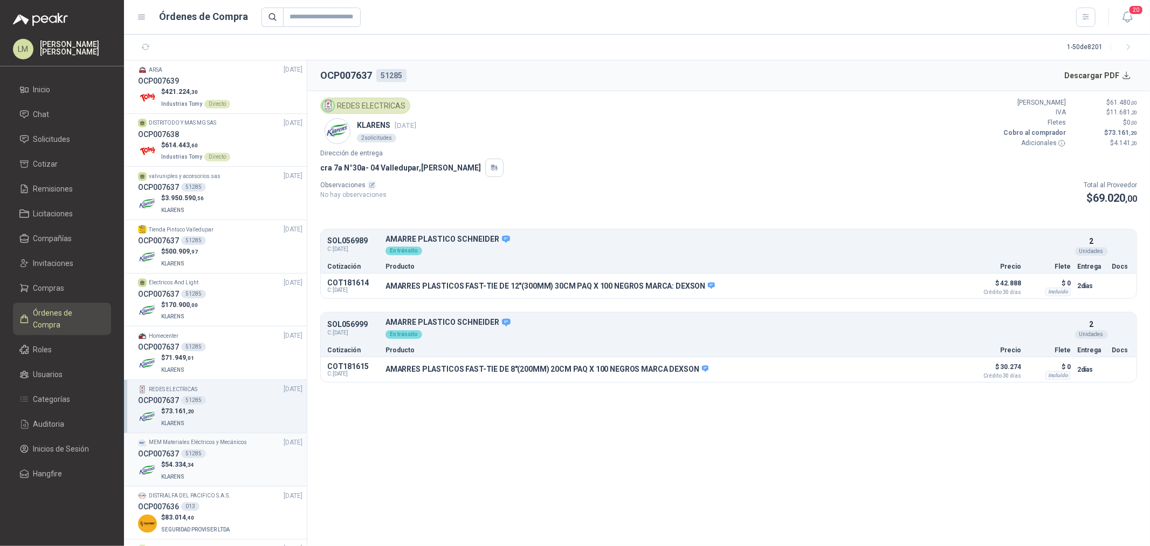
click at [187, 416] on p "$ 54.334 ,34" at bounding box center [177, 464] width 33 height 10
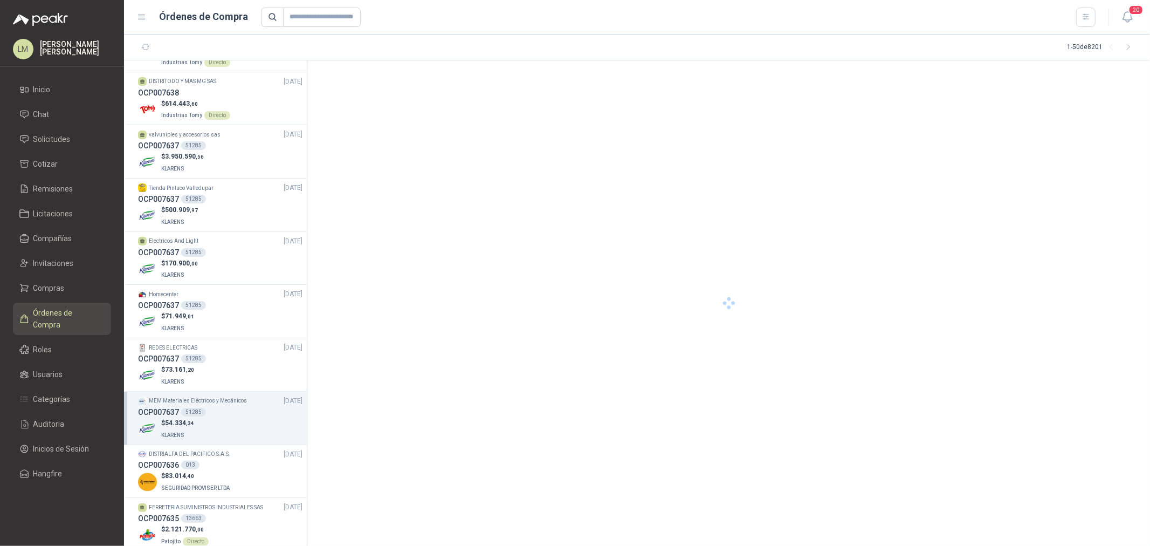
scroll to position [60, 0]
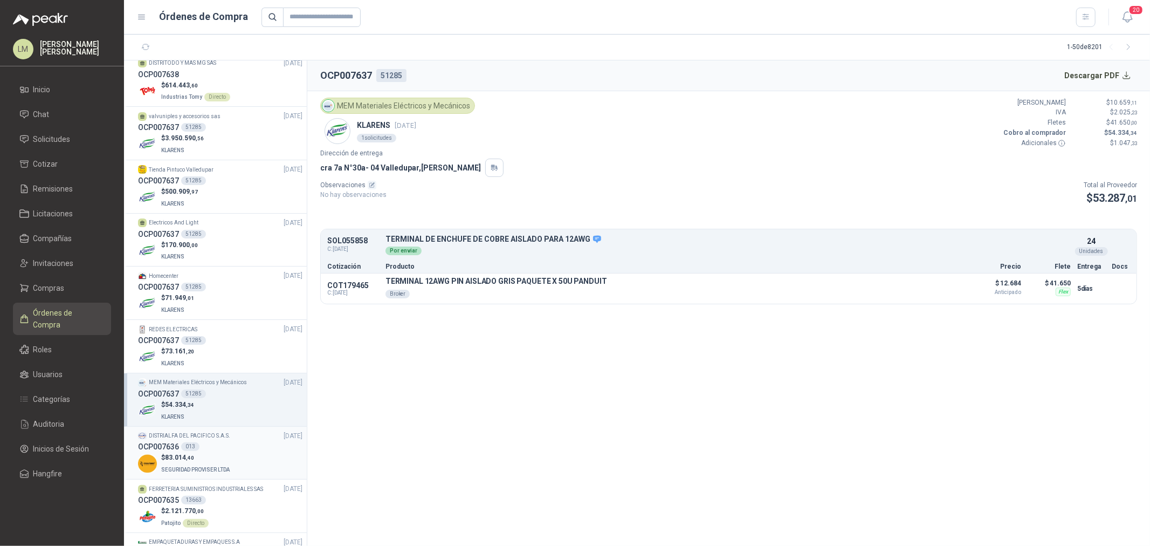
click at [201, 416] on div "OCP007636 013" at bounding box center [220, 446] width 164 height 12
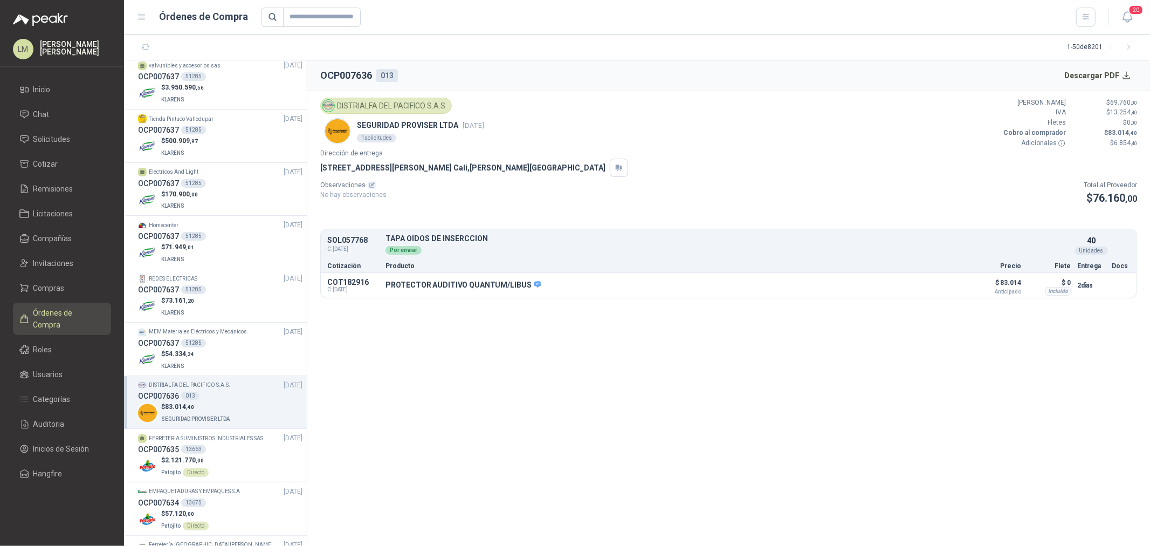
scroll to position [180, 0]
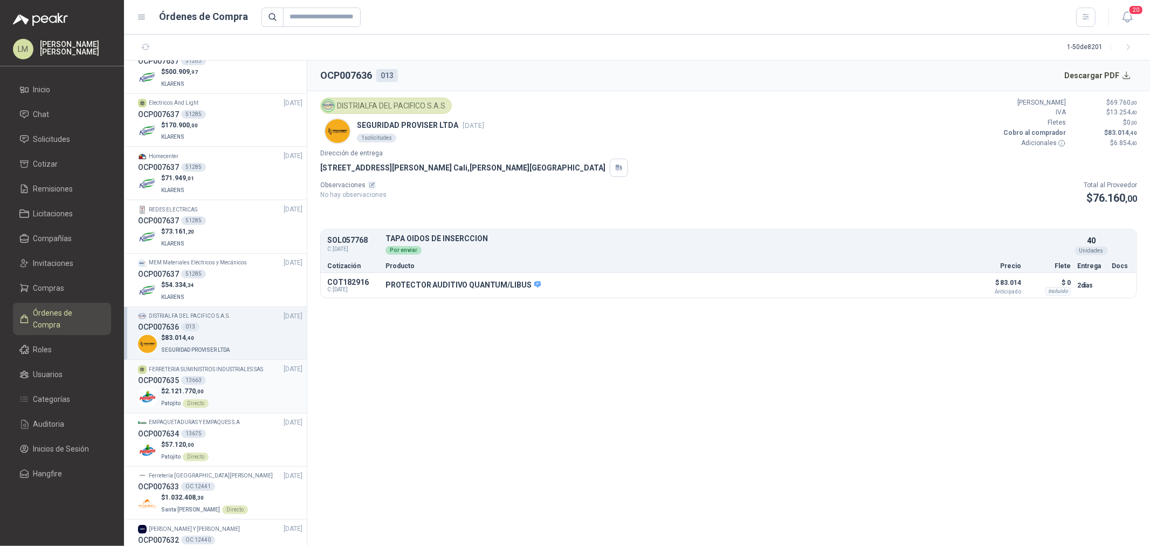
click at [208, 391] on div "$ 2.121.770 ,00 Patojito Directo" at bounding box center [220, 397] width 164 height 22
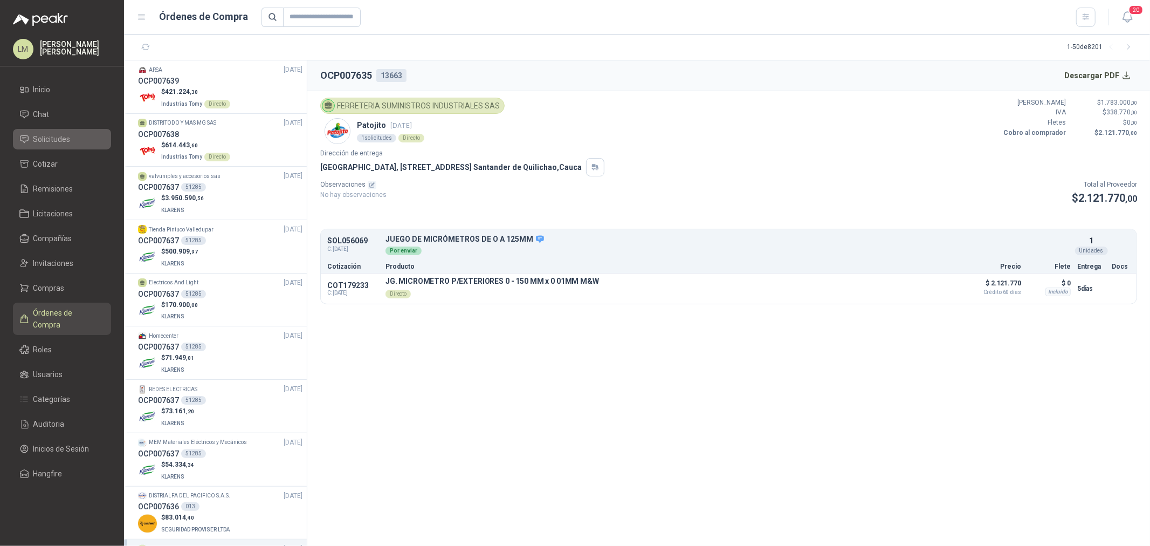
click at [60, 142] on span "Solicitudes" at bounding box center [51, 139] width 37 height 12
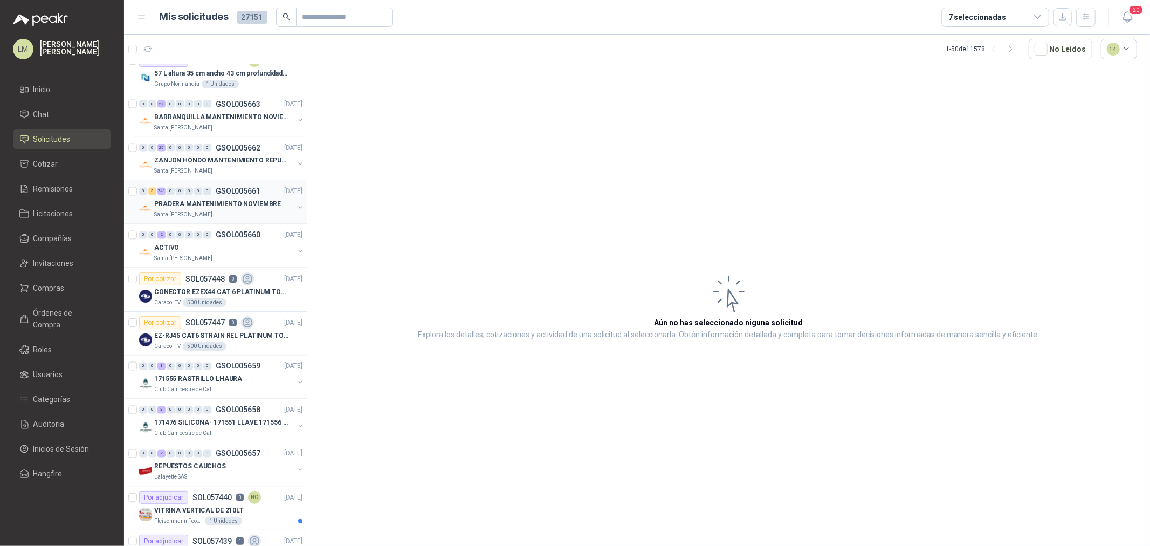
scroll to position [1722, 0]
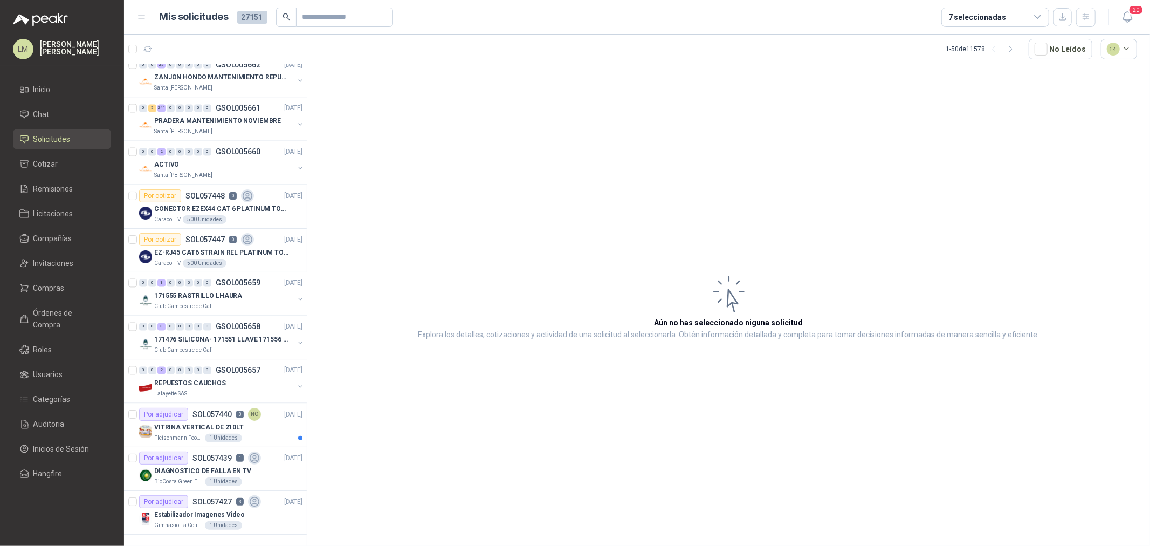
click at [920, 19] on div "7 seleccionadas" at bounding box center [977, 17] width 58 height 12
drag, startPoint x: 740, startPoint y: 105, endPoint x: 604, endPoint y: 149, distance: 142.2
click at [736, 105] on article "Aún no has seleccionado niguna solicitud Explora los detalles, cotizaciones y a…" at bounding box center [728, 306] width 843 height 485
click at [188, 416] on p "VITRINA VERTICAL DE 210LT" at bounding box center [198, 427] width 89 height 10
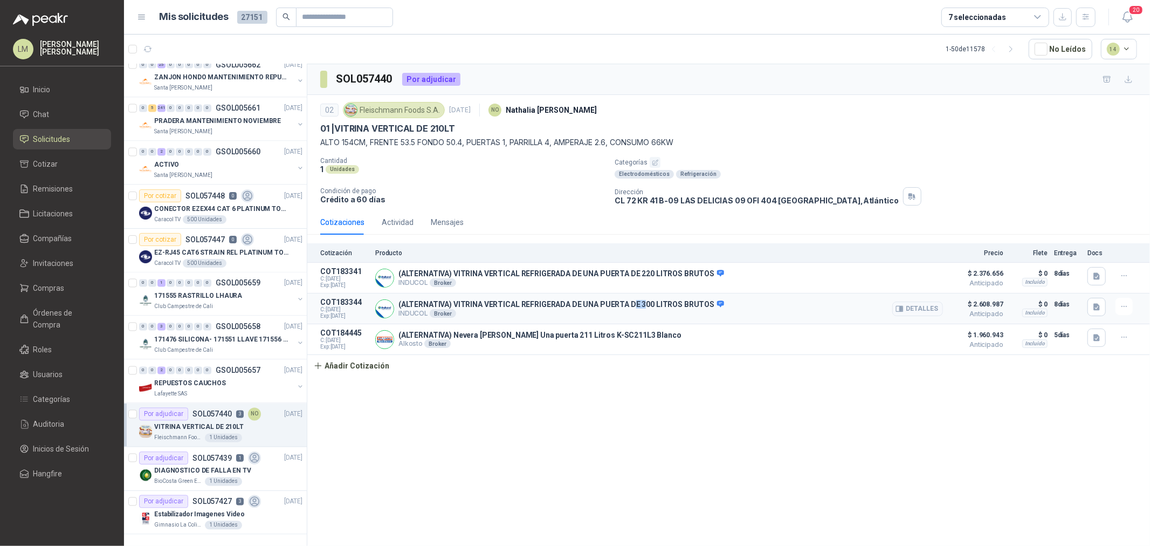
drag, startPoint x: 642, startPoint y: 307, endPoint x: 652, endPoint y: 314, distance: 12.1
click at [653, 309] on p "(ALTERNATIVA) VITRINA VERTICAL REFRIGERADA DE UNA PUERTA DE 300 LITROS BRUTOS" at bounding box center [561, 305] width 326 height 10
drag, startPoint x: 644, startPoint y: 332, endPoint x: 659, endPoint y: 341, distance: 17.2
click at [657, 335] on p "(ALTERNATIVA) Nevera Vitrina KALLEY Frost Una puerta 211 Litros K-SC211L3 Blanco" at bounding box center [539, 334] width 283 height 9
drag, startPoint x: 504, startPoint y: 335, endPoint x: 613, endPoint y: 337, distance: 109.5
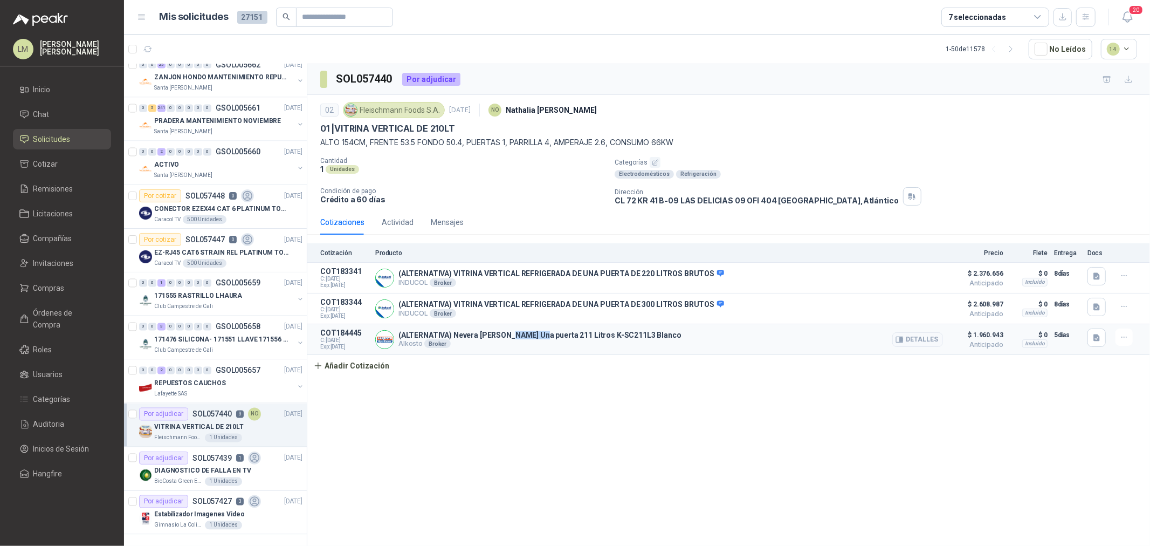
click at [571, 335] on p "(ALTERNATIVA) Nevera Vitrina KALLEY Frost Una puerta 211 Litros K-SC211L3 Blanco" at bounding box center [539, 334] width 283 height 9
click at [613, 337] on p "(ALTERNATIVA) Nevera Vitrina KALLEY Frost Una puerta 211 Litros K-SC211L3 Blanco" at bounding box center [539, 334] width 283 height 9
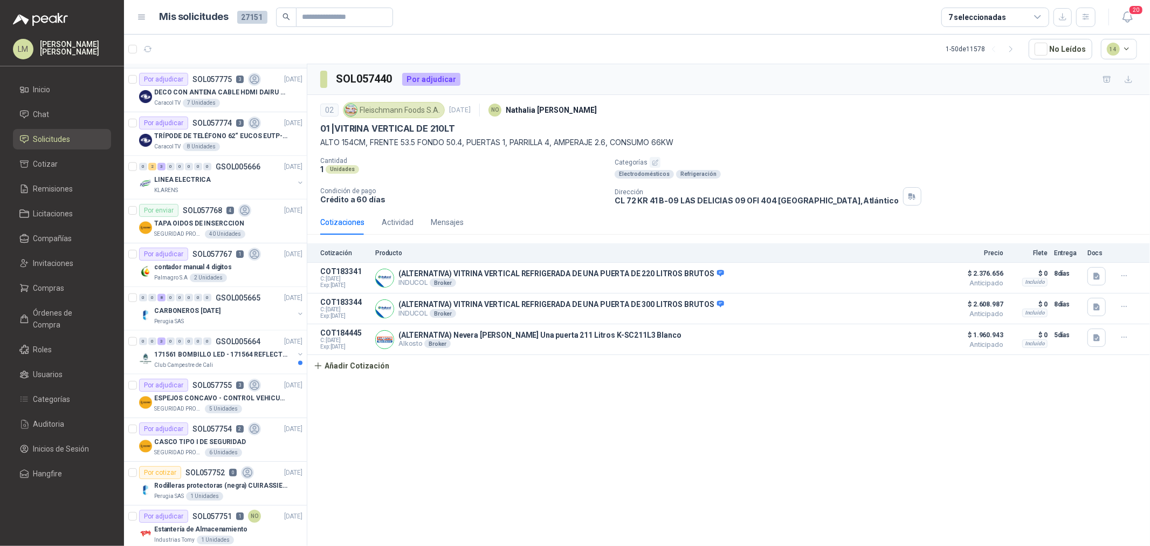
scroll to position [1124, 0]
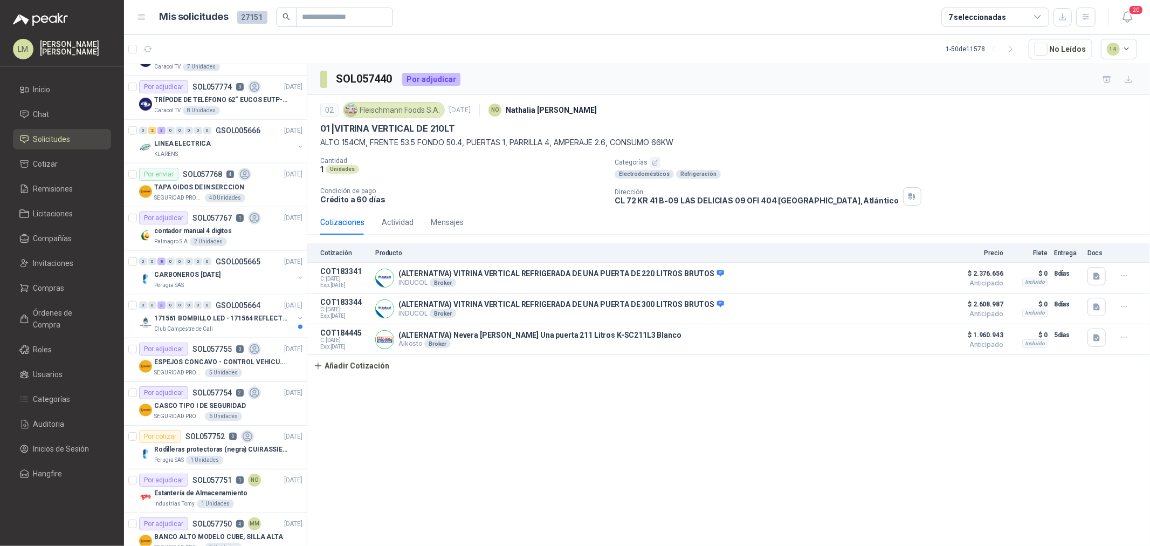
drag, startPoint x: 1017, startPoint y: 49, endPoint x: 325, endPoint y: 196, distance: 707.7
click at [920, 49] on icon "button" at bounding box center [1011, 49] width 9 height 9
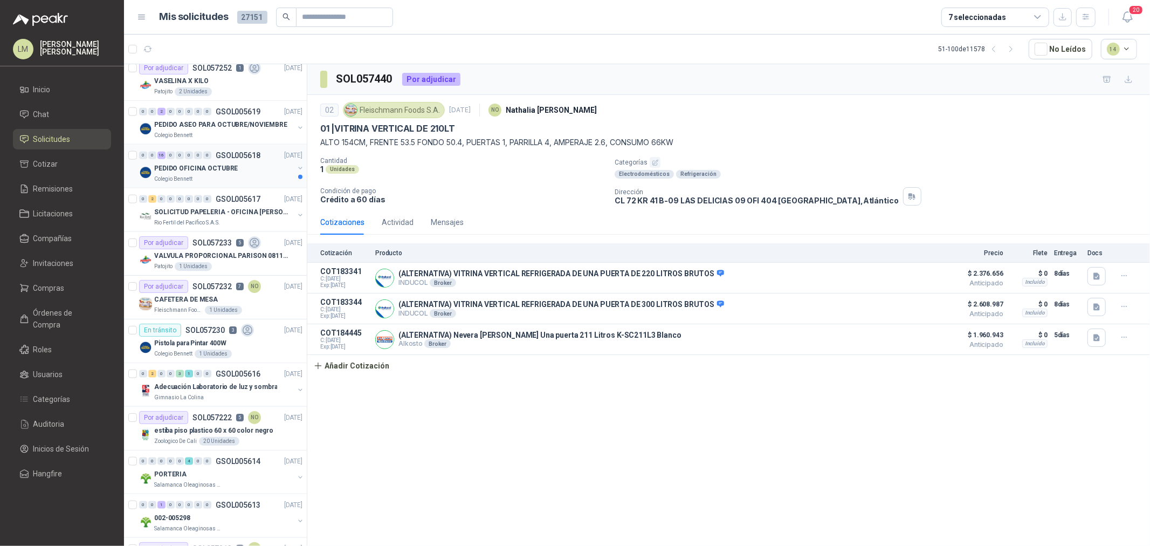
scroll to position [935, 0]
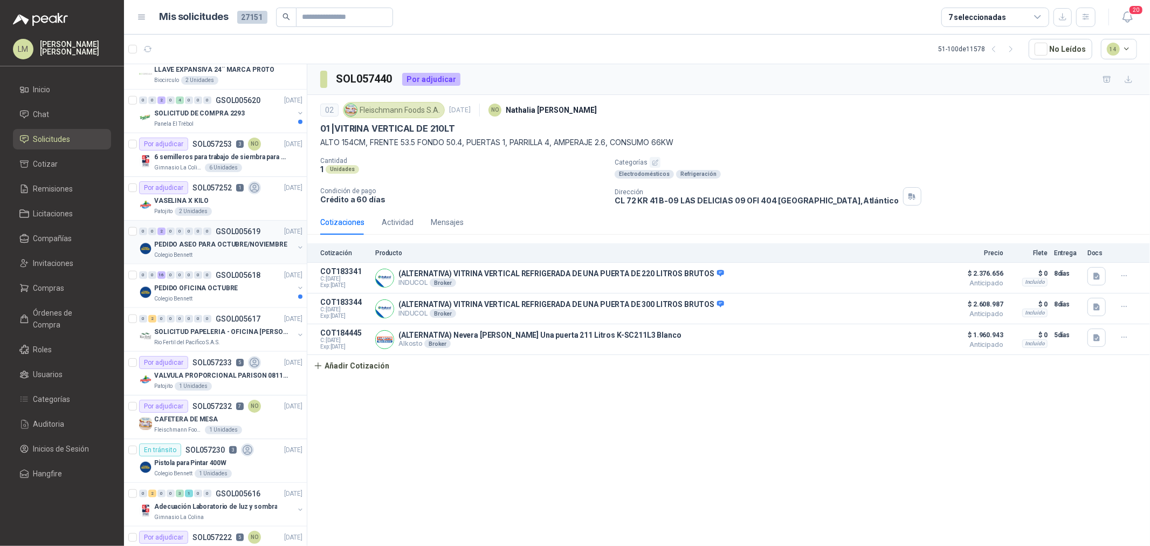
click at [296, 248] on button "button" at bounding box center [300, 247] width 9 height 9
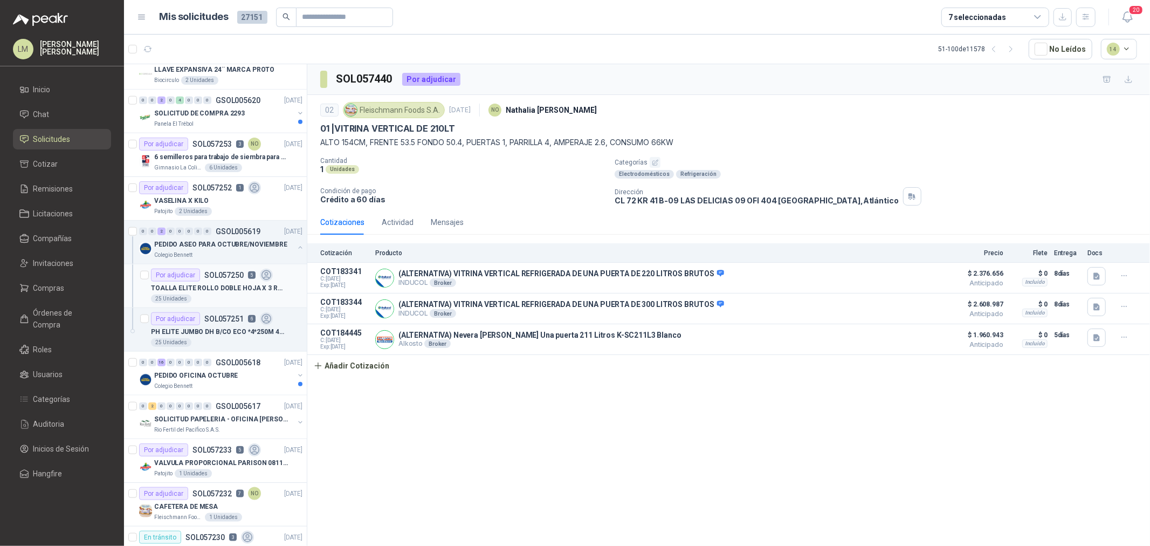
click at [229, 288] on p "TOALLA ELITE ROLLO DOBLE HOJA X 3 ROLLOS" at bounding box center [218, 288] width 134 height 10
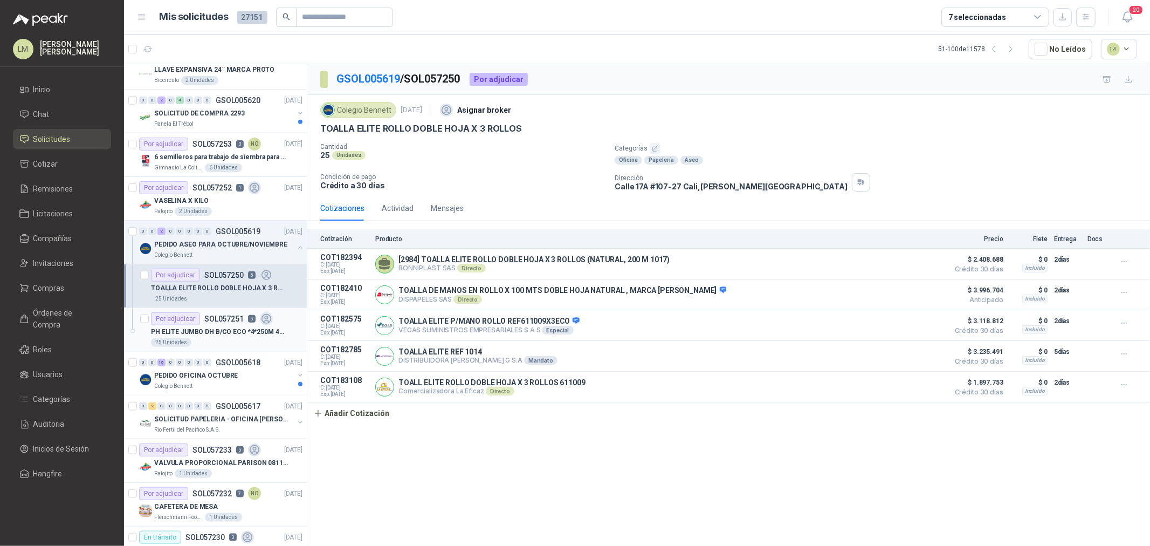
click at [215, 325] on div "Por adjudicar SOL057251 6" at bounding box center [212, 318] width 122 height 13
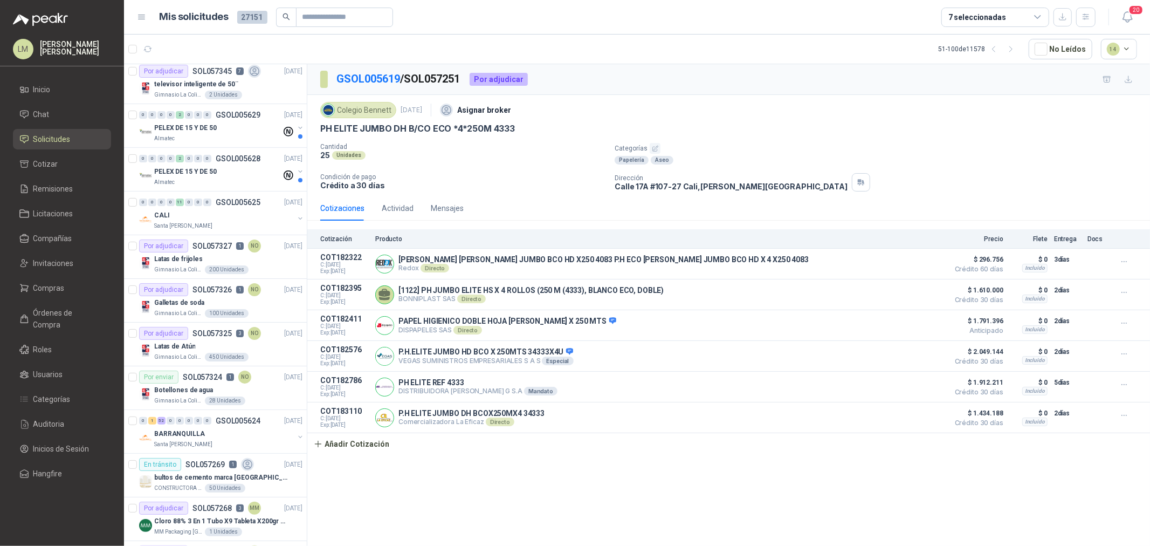
scroll to position [217, 0]
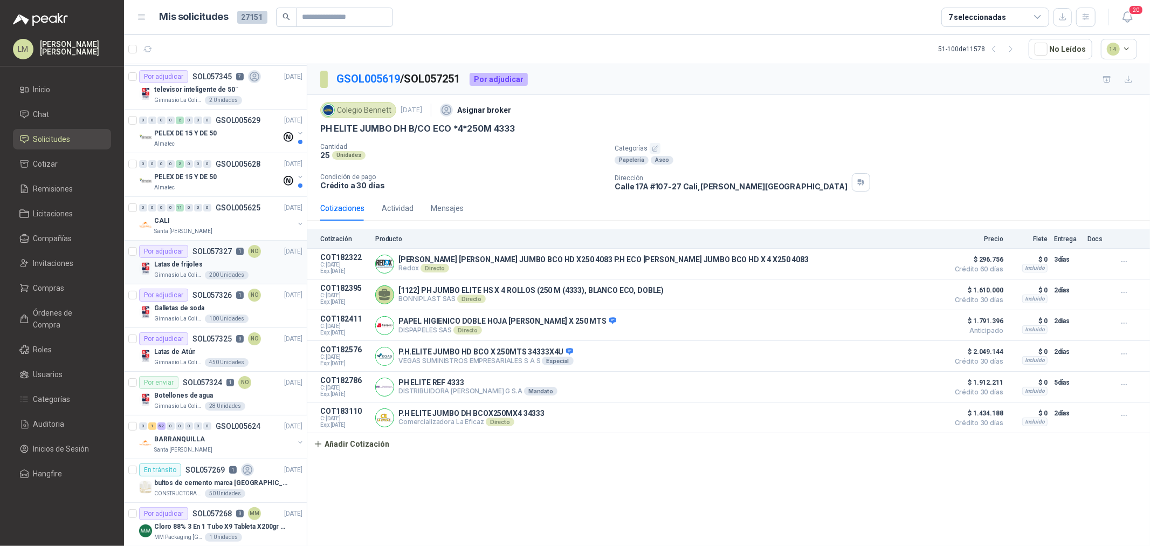
click at [207, 258] on div "Latas de frijoles" at bounding box center [228, 264] width 148 height 13
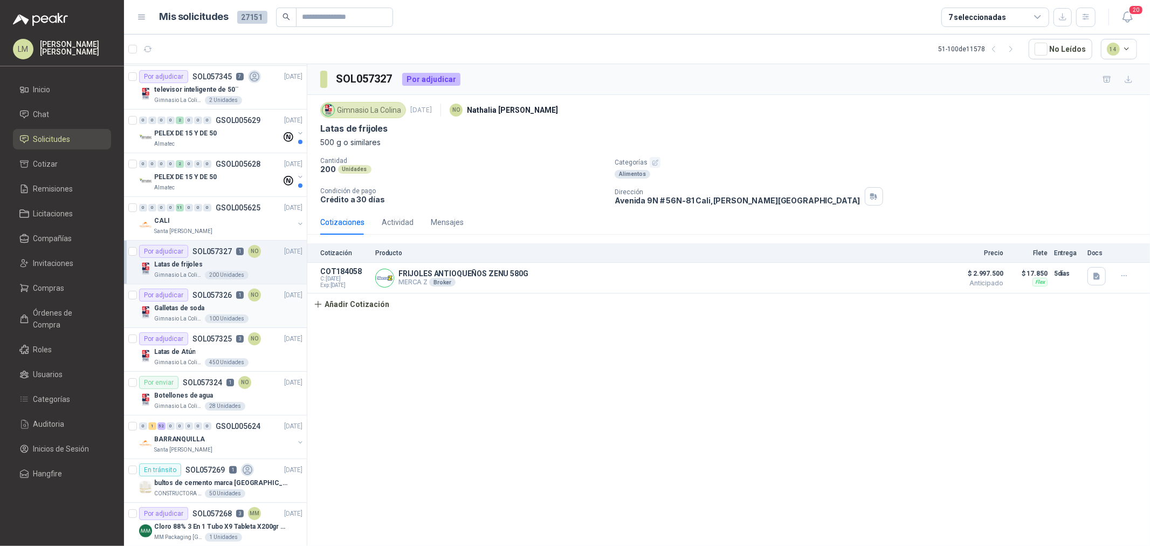
click at [208, 313] on div "Galletas de soda" at bounding box center [228, 307] width 148 height 13
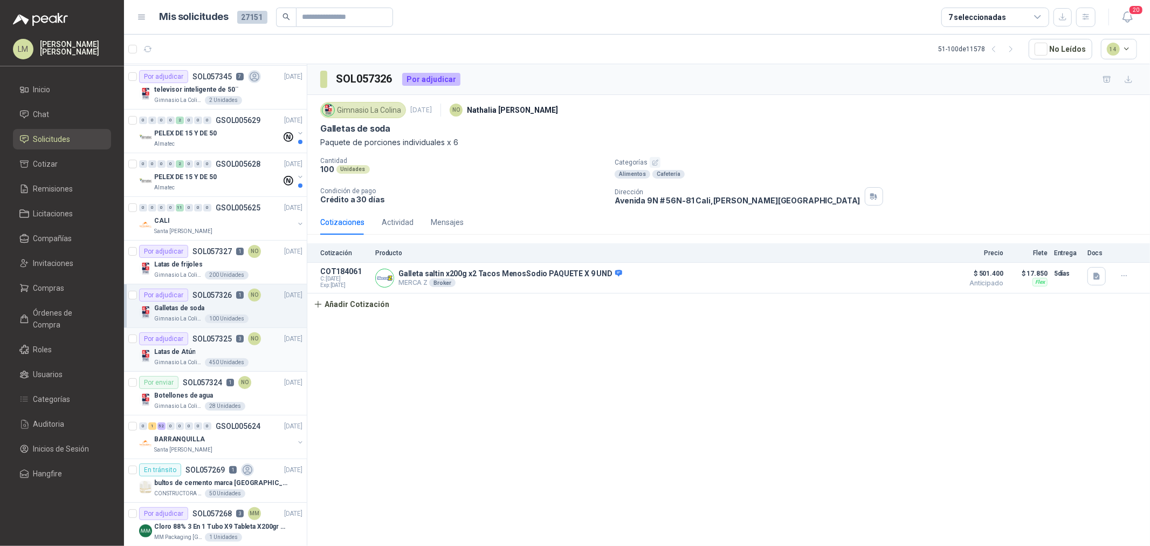
click at [205, 340] on p "SOL057325" at bounding box center [211, 339] width 39 height 8
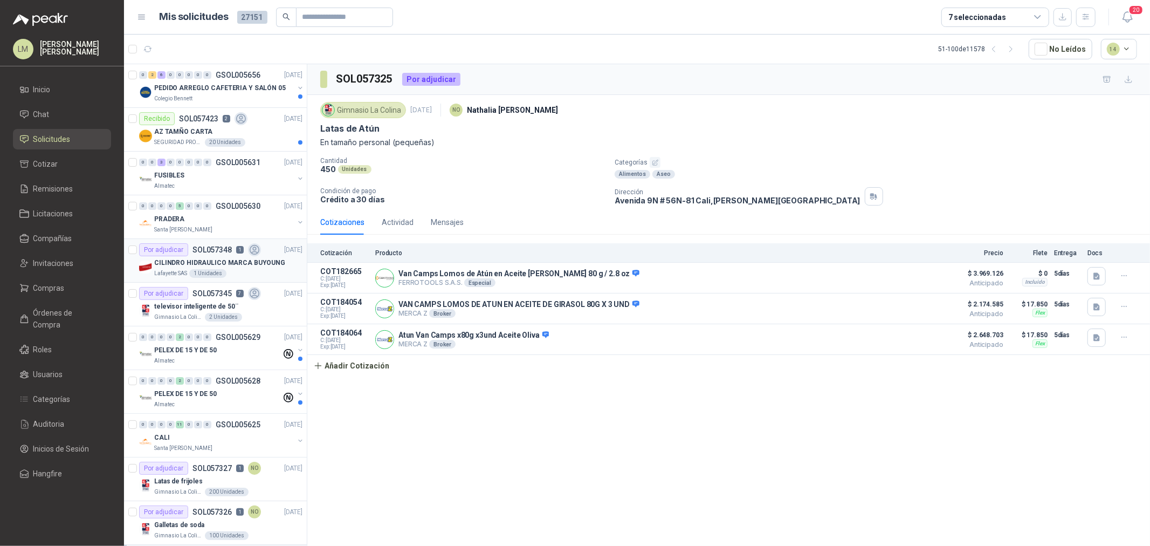
click at [195, 261] on p "CILINDRO HIDRAULICO MARCA BUYOUNG" at bounding box center [219, 263] width 131 height 10
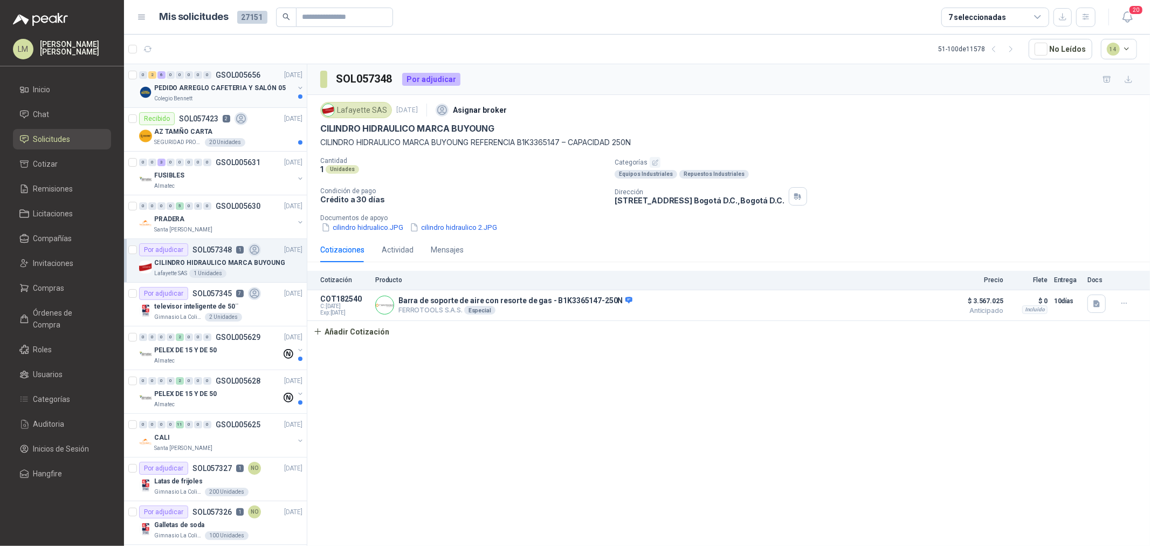
click at [216, 78] on p "GSOL005656" at bounding box center [238, 75] width 45 height 8
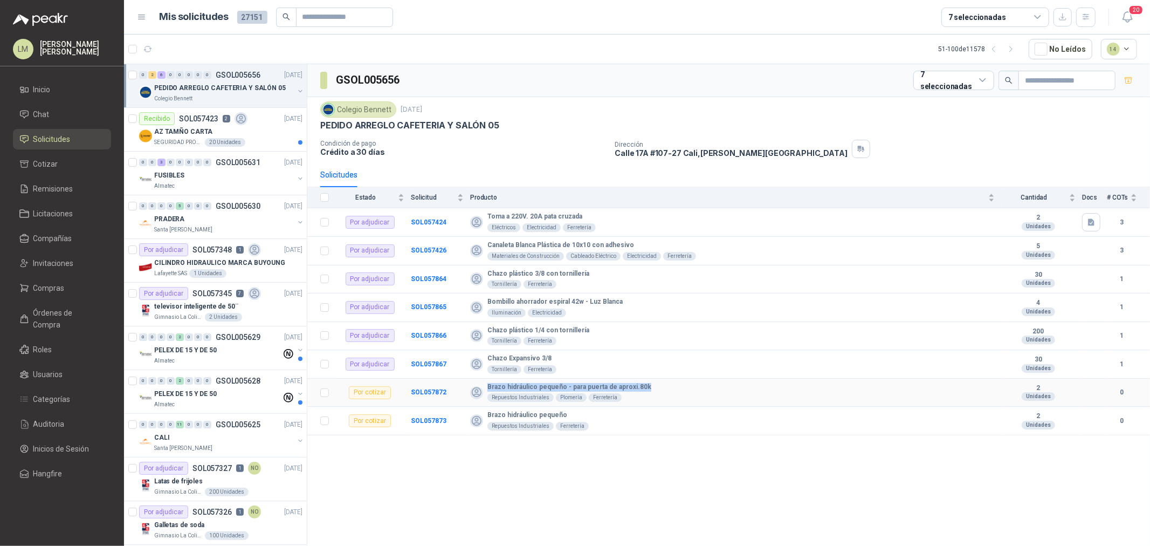
drag, startPoint x: 653, startPoint y: 386, endPoint x: 478, endPoint y: 382, distance: 175.8
click at [478, 382] on td "Brazo hidráulico pequeño - para puerta de aproxi.80k Repuestos Industriales Plo…" at bounding box center [735, 392] width 531 height 29
copy b "Brazo hidráulico pequeño - para puerta de aproxi.80k"
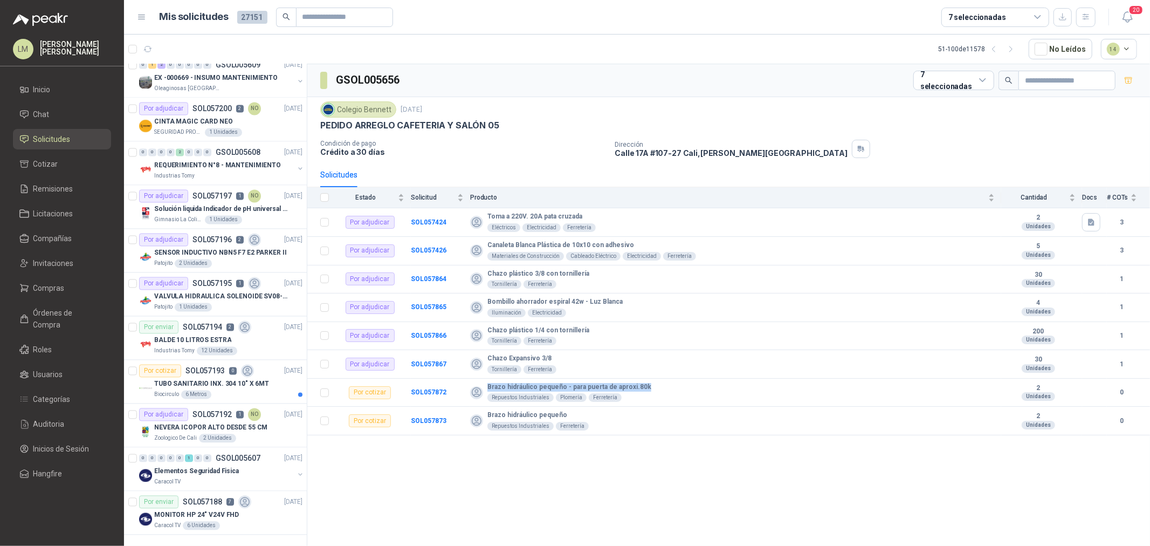
scroll to position [1802, 0]
click at [44, 113] on span "Chat" at bounding box center [41, 114] width 16 height 12
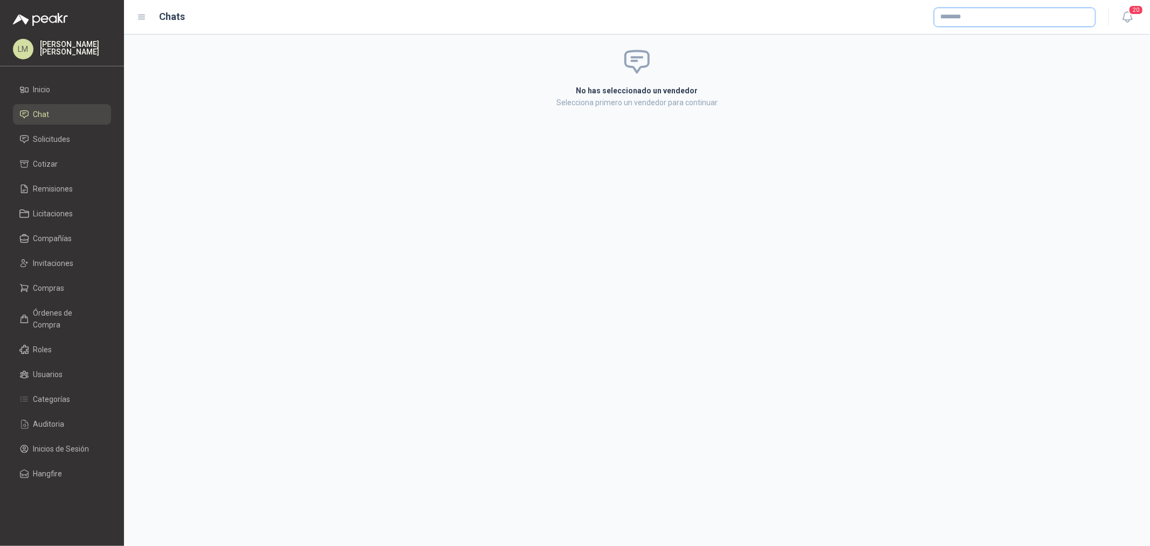
click at [920, 17] on input "text" at bounding box center [1014, 17] width 161 height 18
type input "*****"
click at [920, 38] on p "MARKI" at bounding box center [1021, 40] width 124 height 6
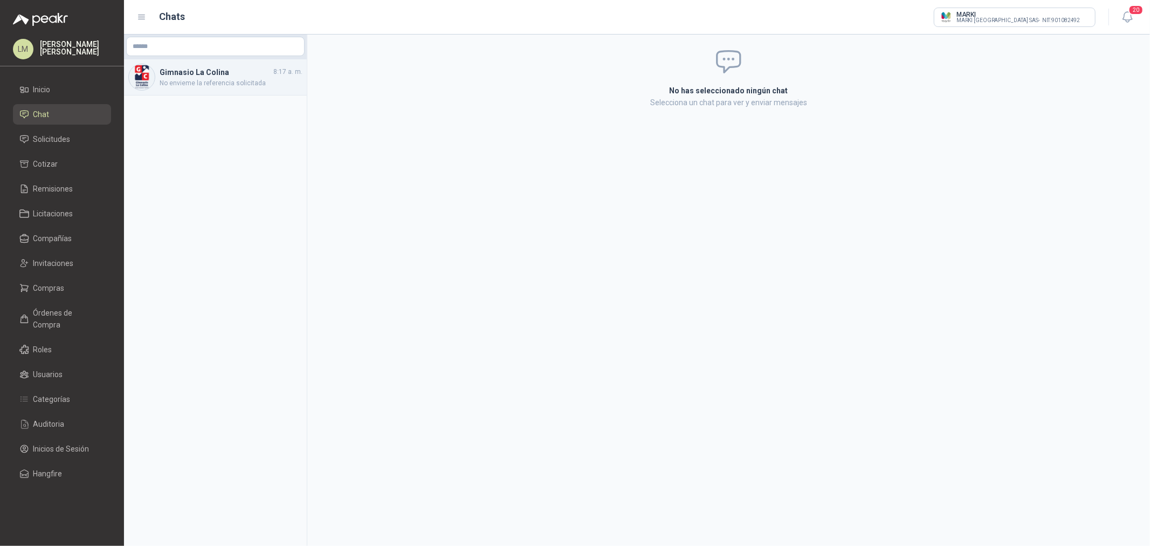
click at [204, 65] on div "Gimnasio La Colina 8:17 a. m. No envieme la referencia solicitada" at bounding box center [215, 77] width 183 height 36
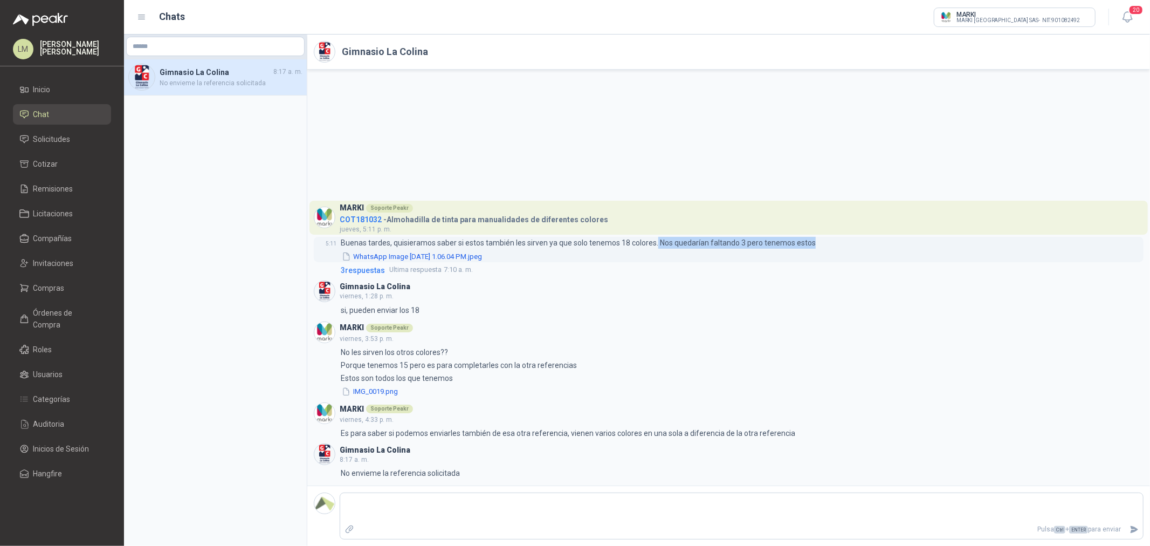
drag, startPoint x: 655, startPoint y: 240, endPoint x: 832, endPoint y: 238, distance: 177.4
click at [832, 238] on div "5:11 Buenas tardes, quisieramos saber si estos también les sirven ya que solo t…" at bounding box center [729, 249] width 830 height 25
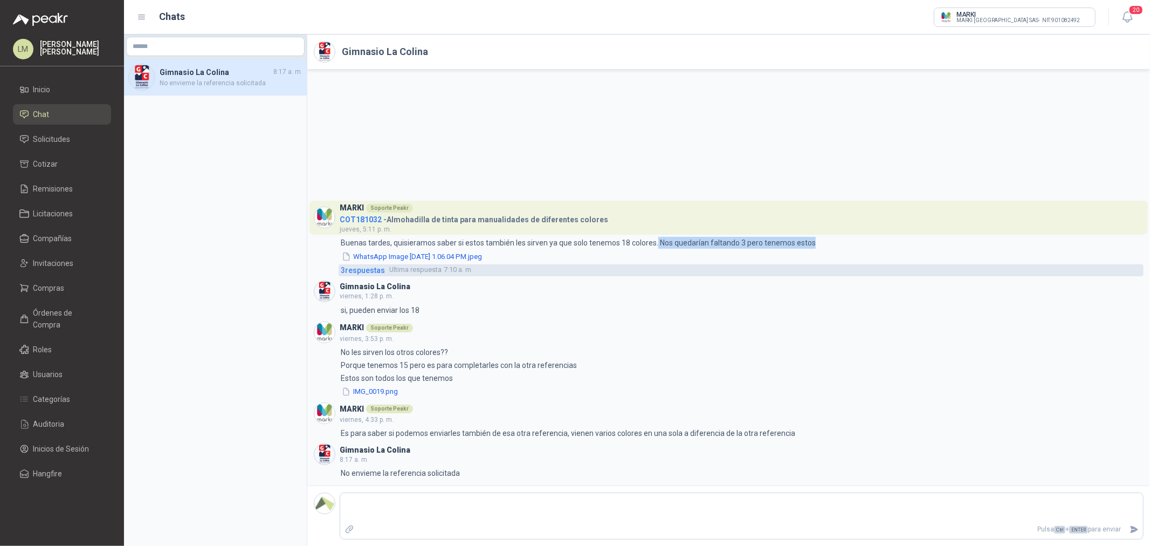
click at [356, 264] on span "3 respuesta s" at bounding box center [363, 270] width 44 height 12
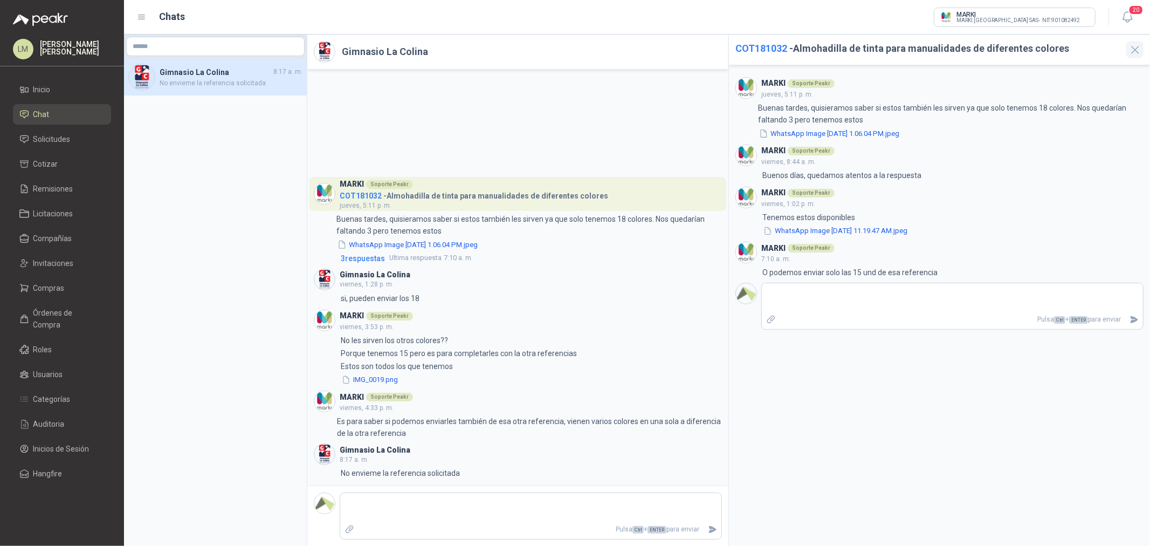
click at [920, 47] on icon "button" at bounding box center [1134, 49] width 13 height 13
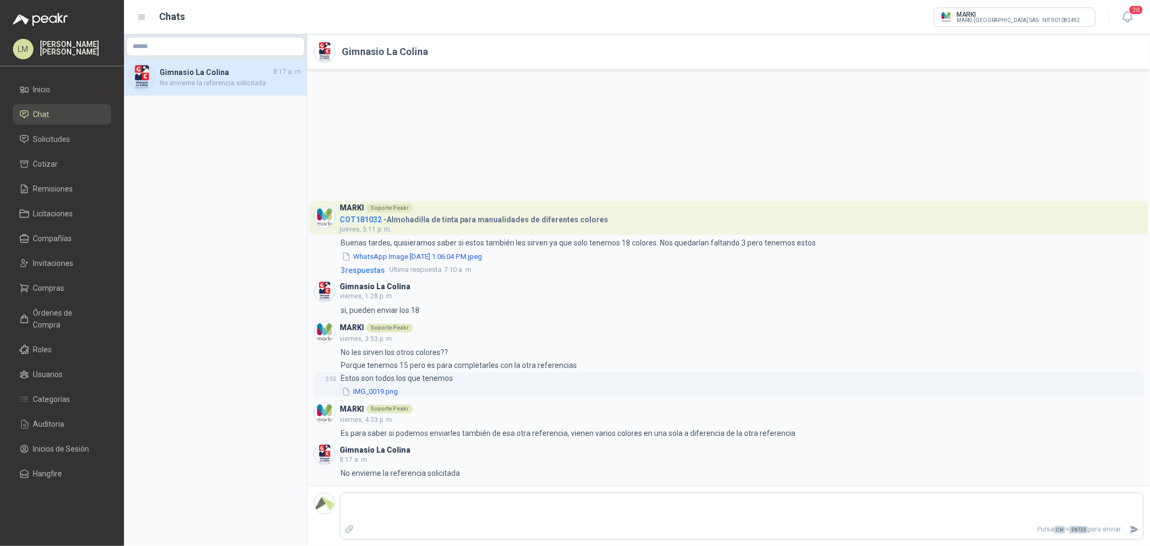
click at [378, 390] on button "IMG_0019.png" at bounding box center [370, 391] width 58 height 11
click at [59, 291] on span "Compras" at bounding box center [48, 288] width 31 height 12
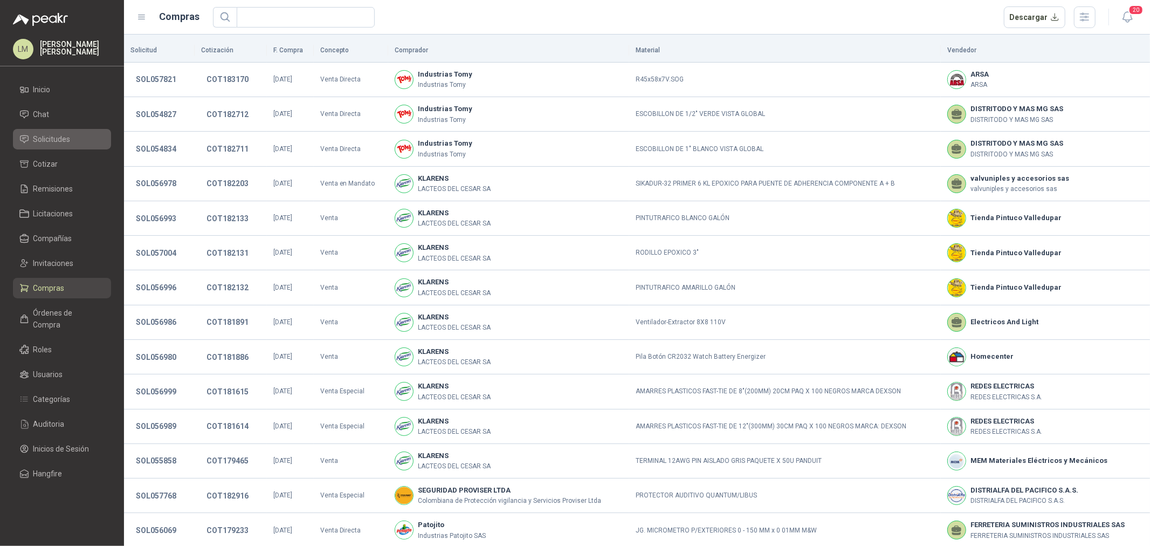
click at [70, 139] on span "Solicitudes" at bounding box center [51, 139] width 37 height 12
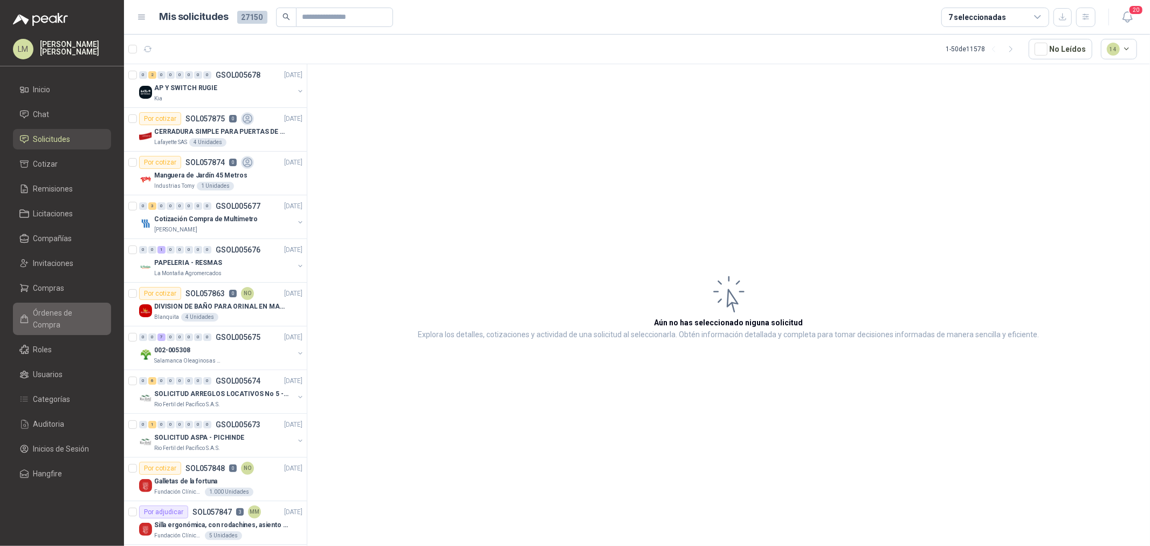
click at [62, 309] on span "Órdenes de Compra" at bounding box center [66, 319] width 67 height 24
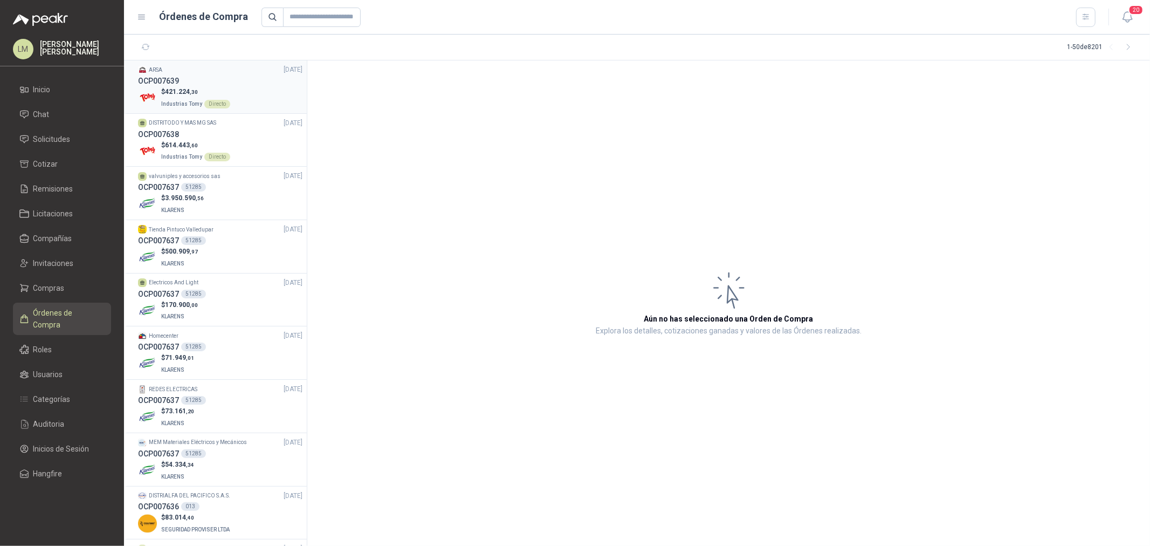
click at [216, 94] on p "$ 421.224 ,30" at bounding box center [195, 92] width 69 height 10
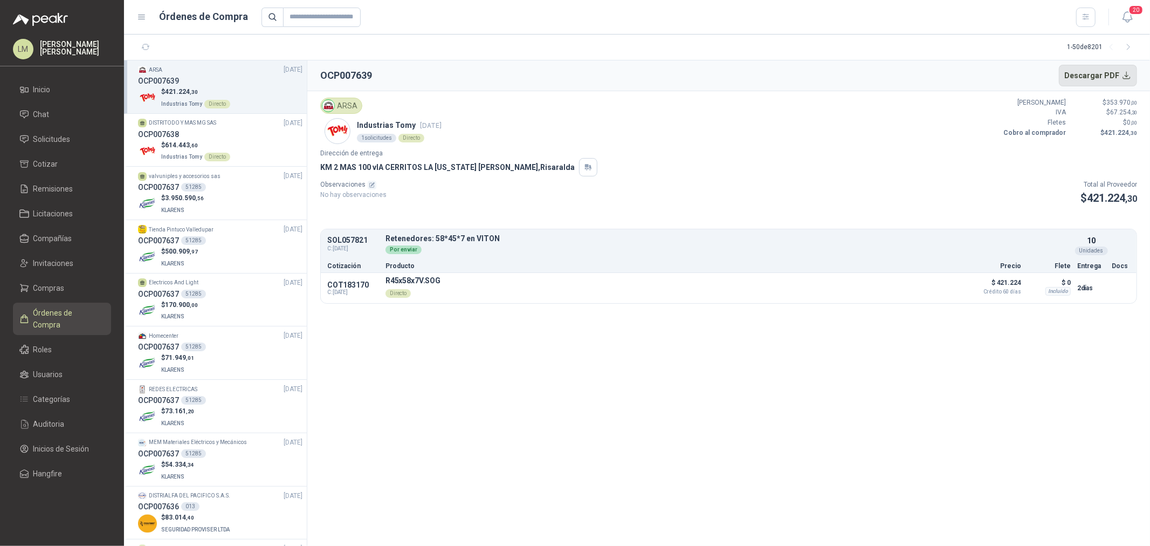
click at [1090, 82] on button "Descargar PDF" at bounding box center [1098, 76] width 79 height 22
click at [297, 12] on input "text" at bounding box center [322, 17] width 78 height 19
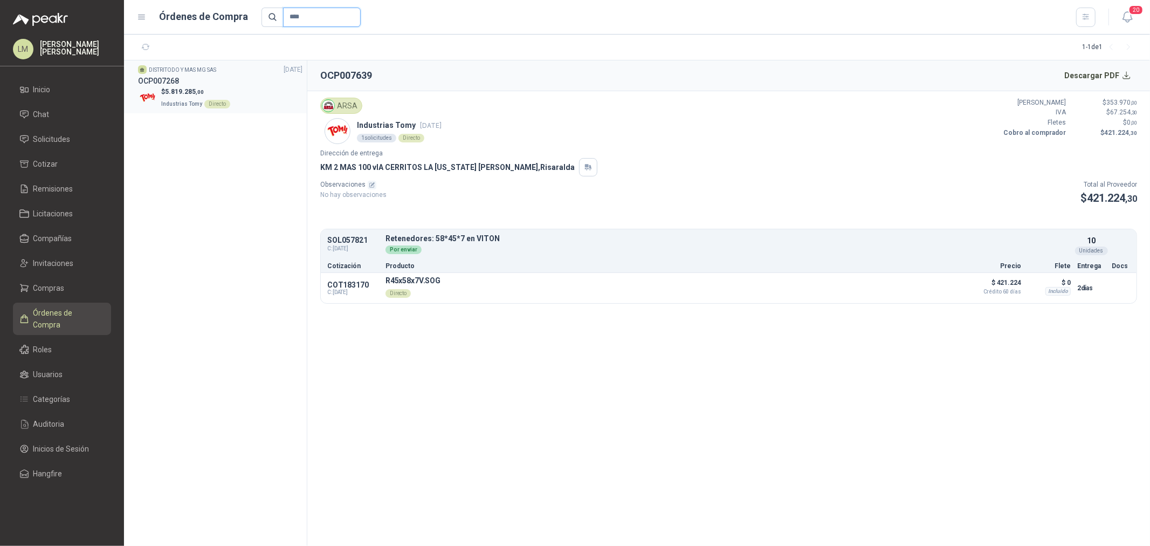
type input "****"
click at [203, 85] on div "OCP007268" at bounding box center [220, 81] width 164 height 12
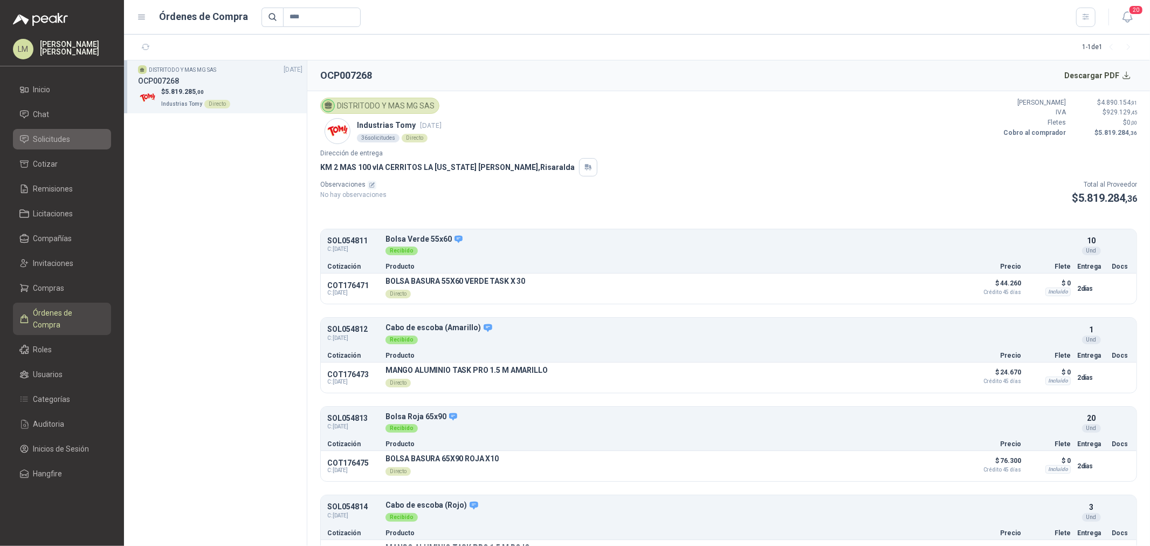
click at [45, 136] on span "Solicitudes" at bounding box center [51, 139] width 37 height 12
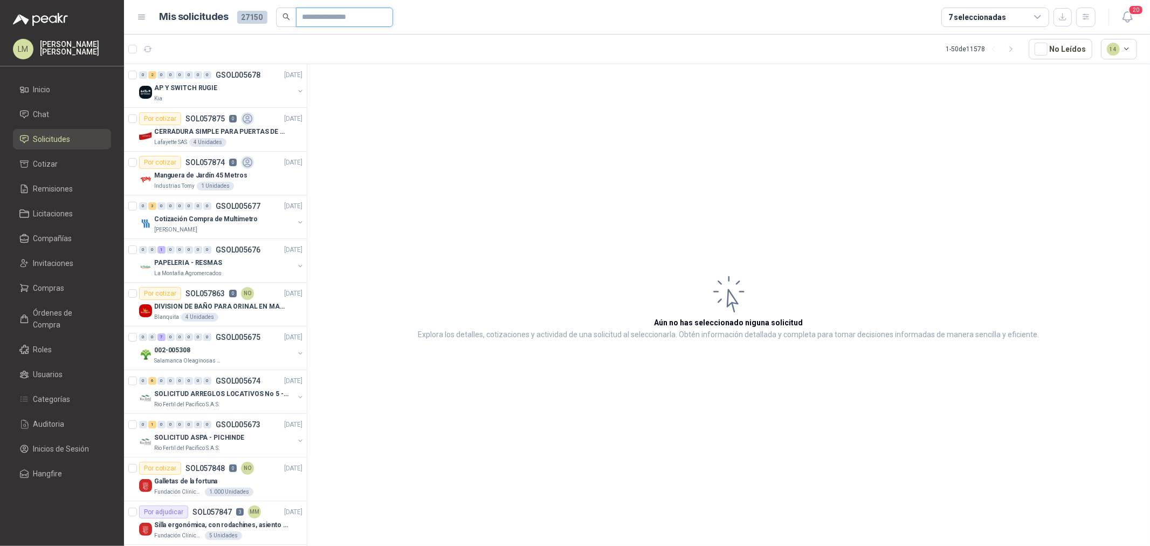
click at [305, 18] on input "text" at bounding box center [339, 17] width 75 height 18
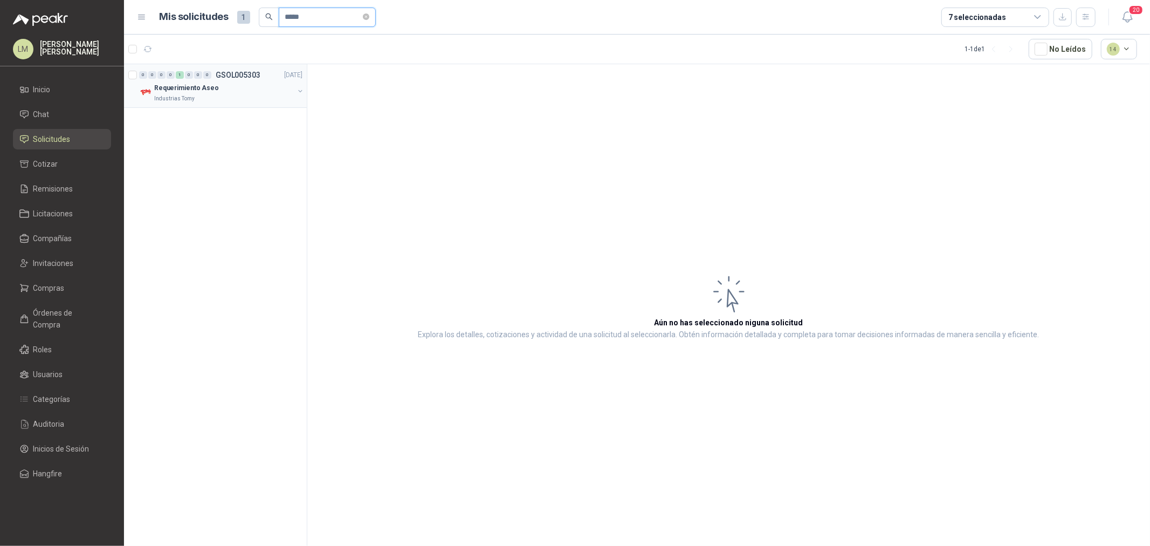
type input "*****"
click at [299, 89] on button "button" at bounding box center [300, 91] width 9 height 9
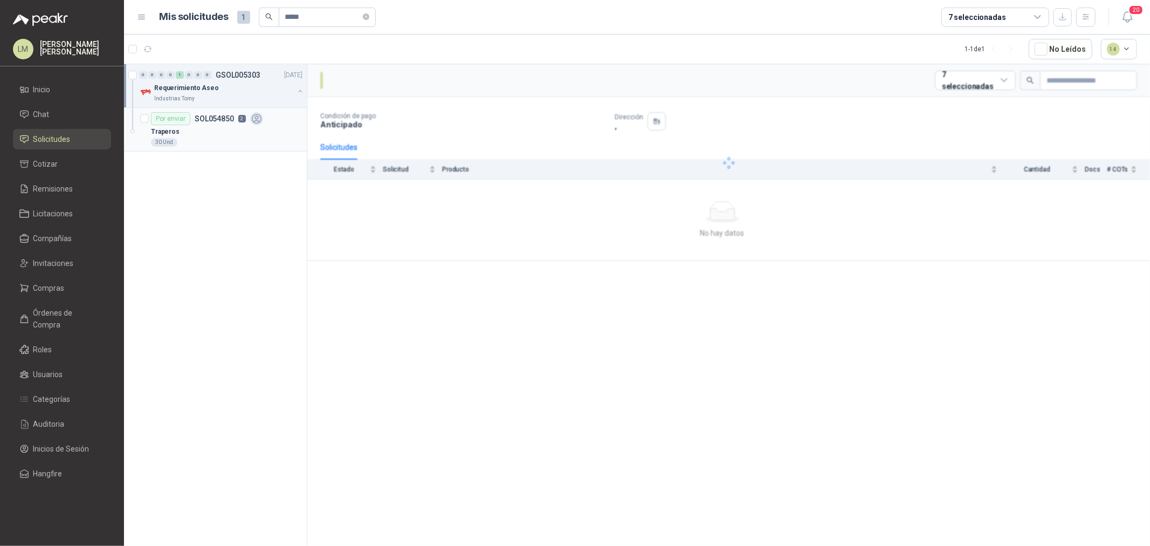
click at [229, 121] on p "SOL054850" at bounding box center [214, 119] width 39 height 8
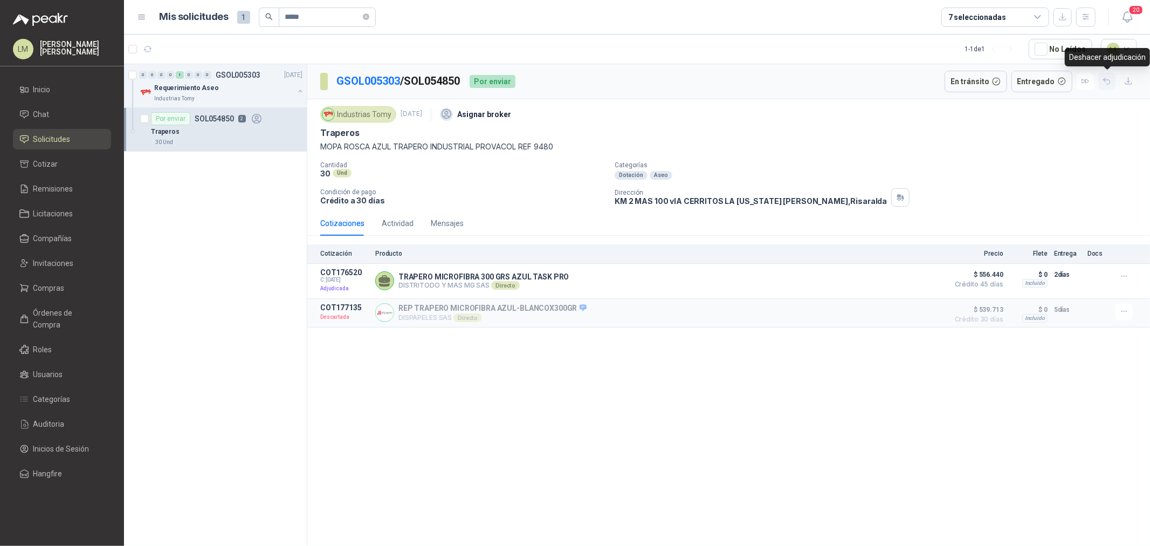
click at [1109, 86] on button "button" at bounding box center [1106, 81] width 17 height 17
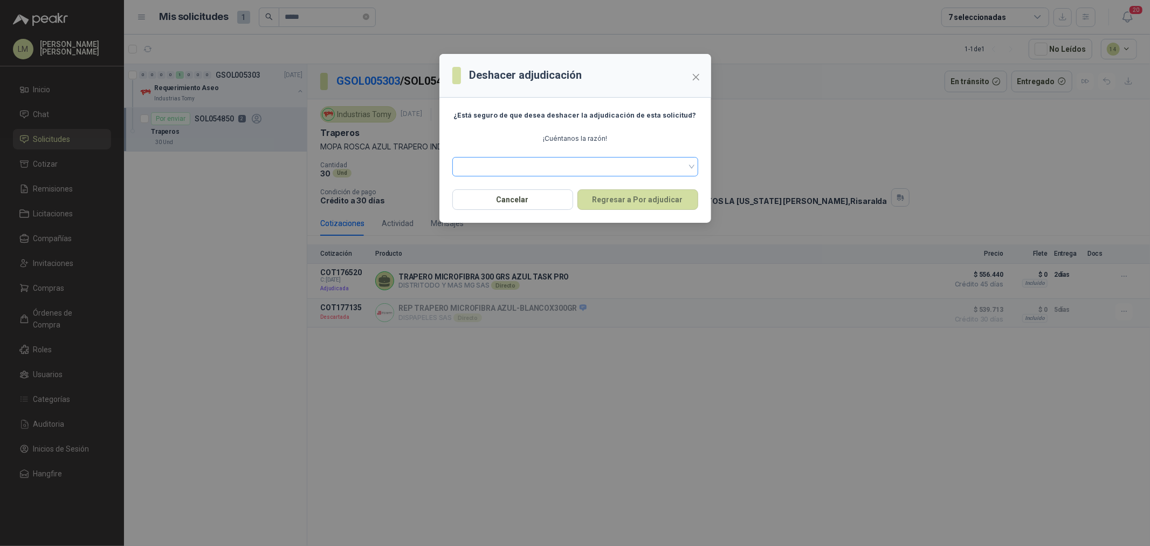
click at [615, 170] on span at bounding box center [575, 166] width 233 height 16
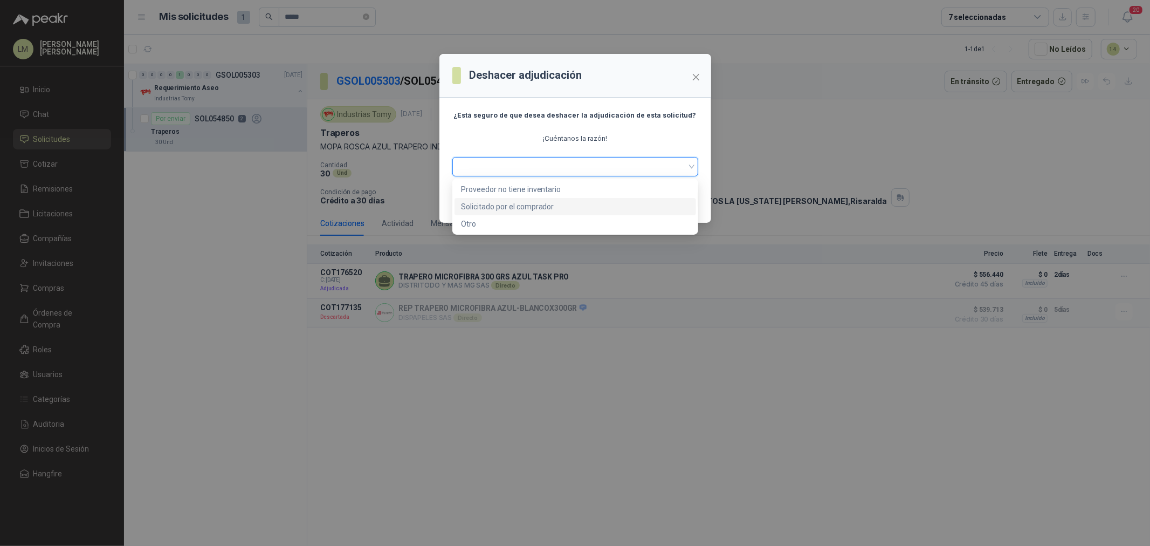
click at [506, 206] on div "Solicitado por el comprador" at bounding box center [575, 207] width 229 height 12
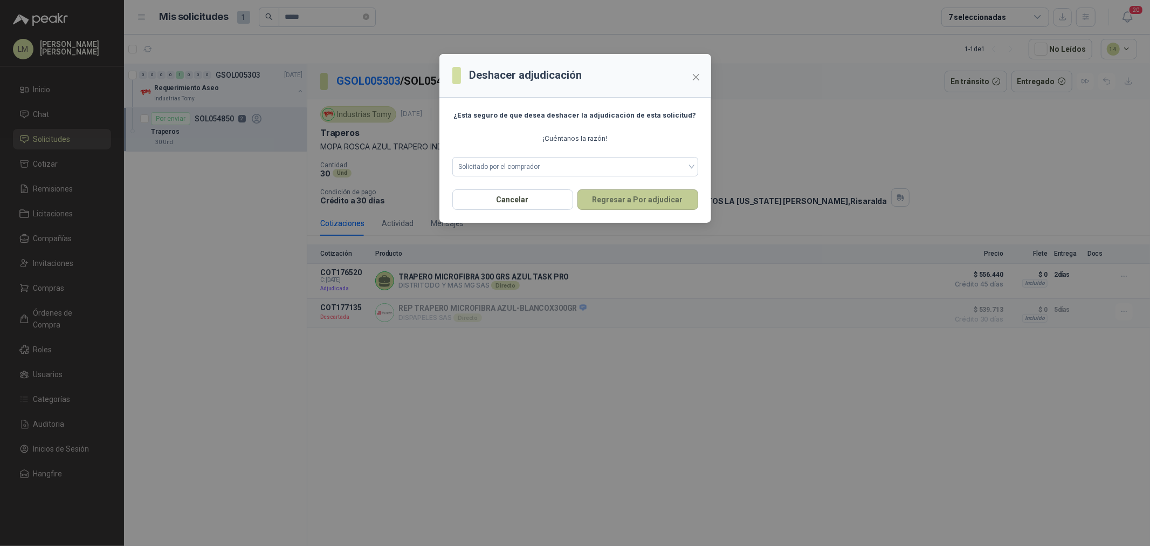
click at [626, 201] on button "Regresar a Por adjudicar" at bounding box center [637, 199] width 121 height 20
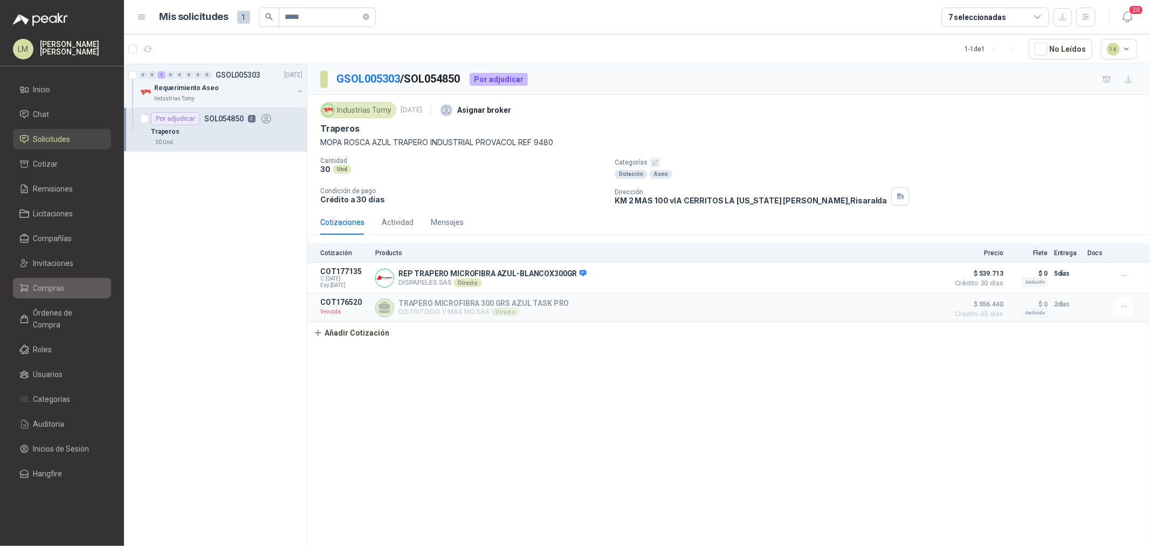
click at [41, 284] on span "Compras" at bounding box center [48, 288] width 31 height 12
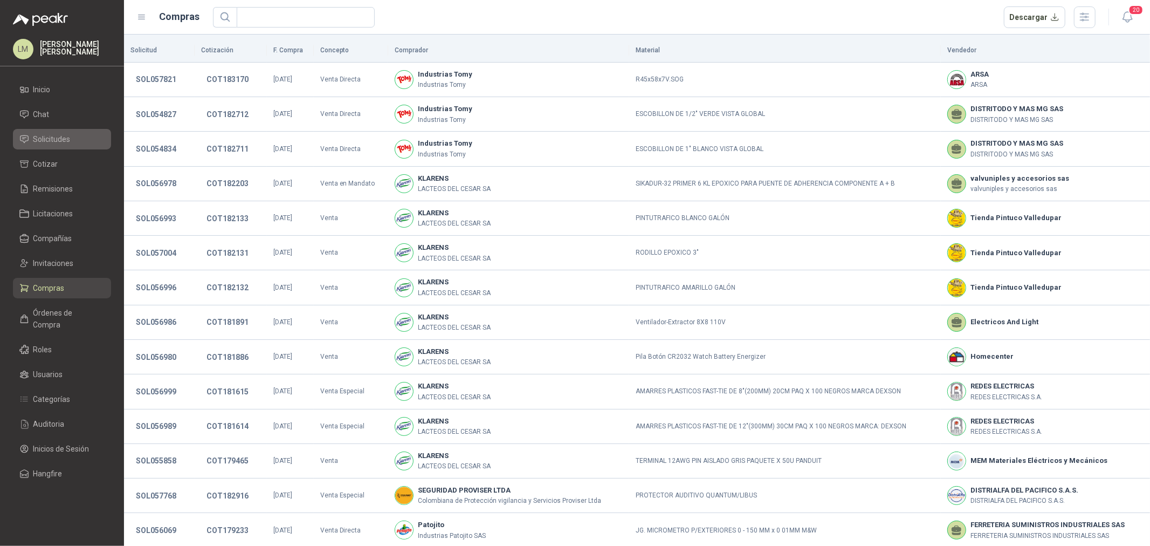
click at [55, 135] on span "Solicitudes" at bounding box center [51, 139] width 37 height 12
